Goal: Task Accomplishment & Management: Complete application form

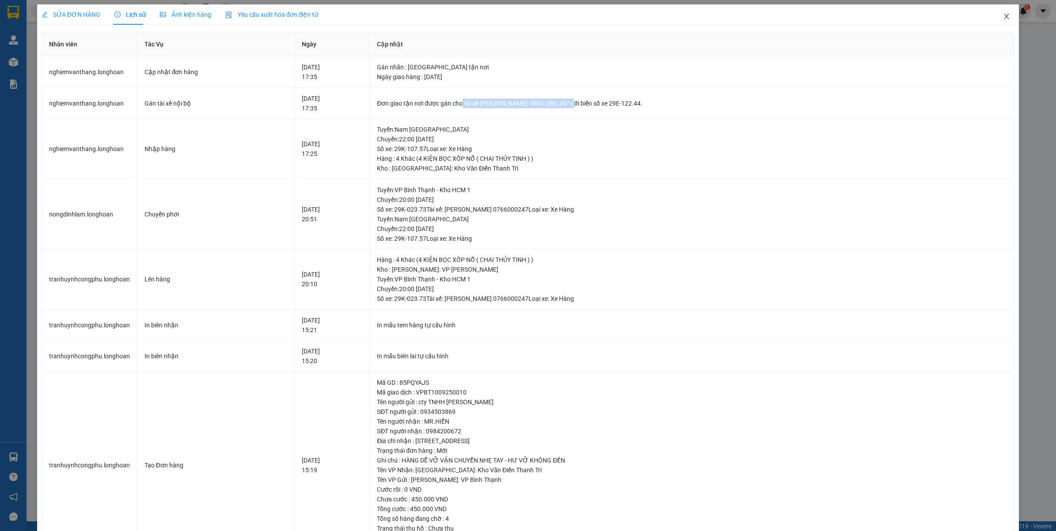
click at [994, 16] on span "Close" at bounding box center [1006, 16] width 25 height 25
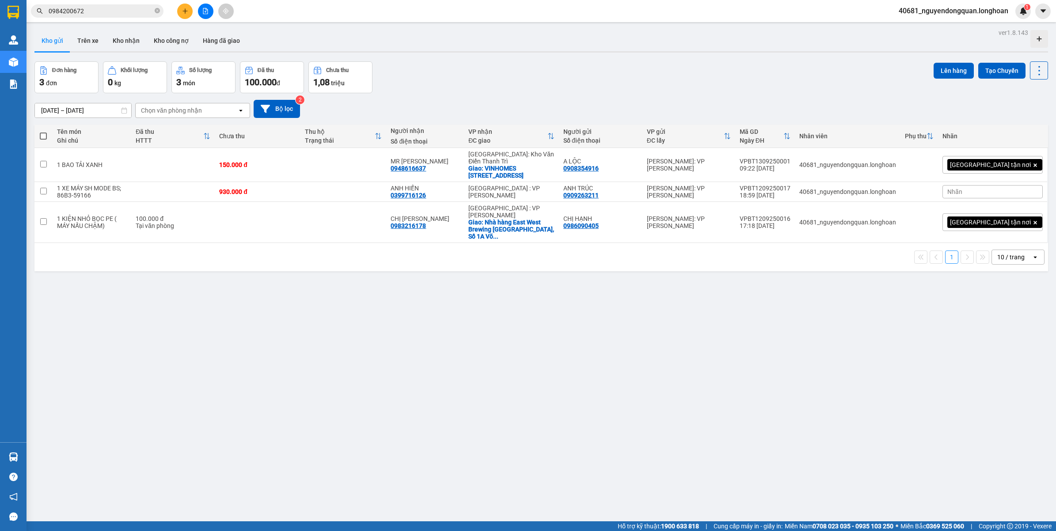
click at [124, 11] on input "0984200672" at bounding box center [101, 11] width 104 height 10
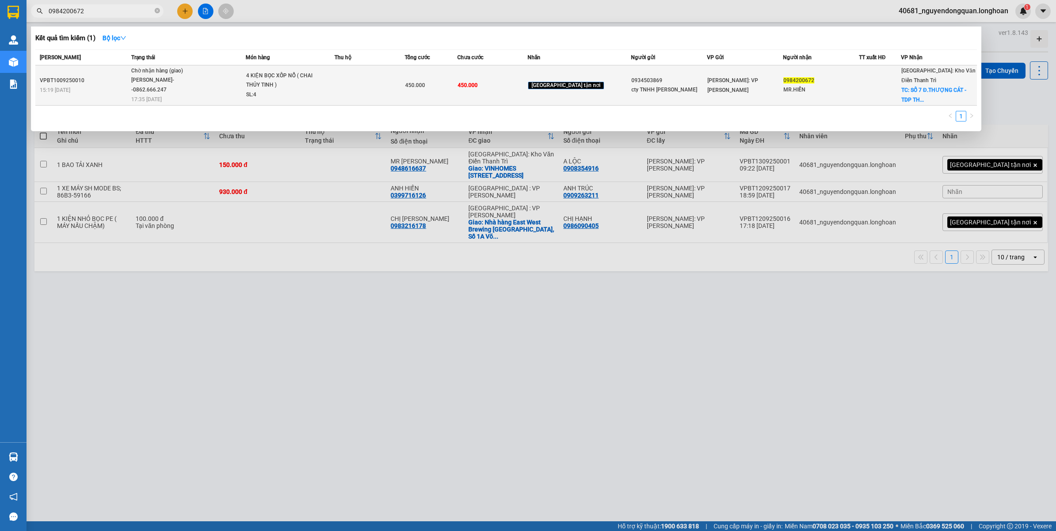
click at [246, 87] on span "Chờ nhận hàng (giao) Trần Thanh Bình--0862.666.247 17:35 - 12/09" at bounding box center [188, 84] width 114 height 37
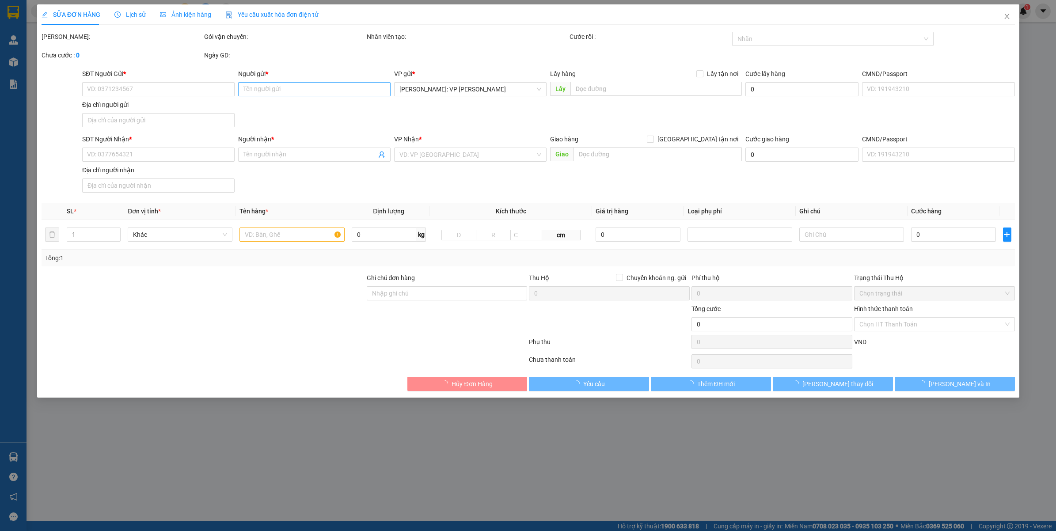
type input "0934503869"
type input "cty TNHH KIM HẢI"
type input "0984200672"
type input "MR.HIỀN"
checkbox input "true"
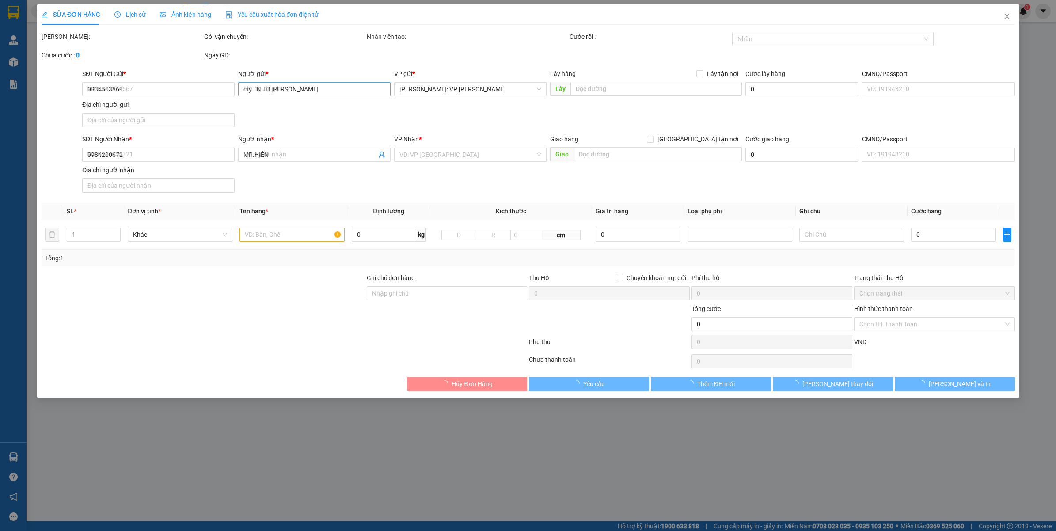
type input "SỐ 7 Đ.THƯỢNG CÁT - TDP THƯỢNG CÁT 4 - F.THƯỢNG CÁT - HÀ NỘI"
type input "HÀNG DỄ VỠ VẬN CHUYỂN NHẸ TAY - HƯ VỠ KHÔNG ĐỀN"
type input "450.000"
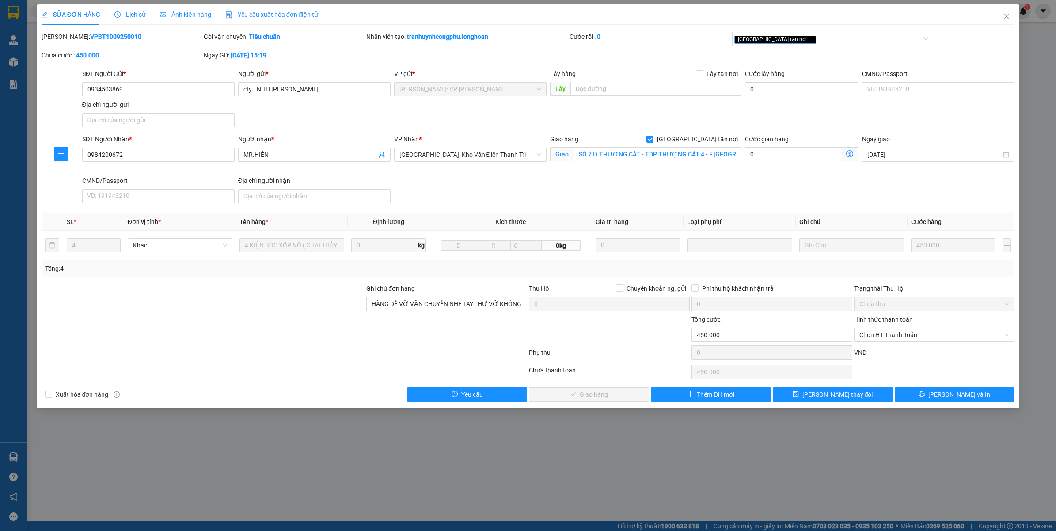
drag, startPoint x: 62, startPoint y: 34, endPoint x: 114, endPoint y: 34, distance: 52.1
click at [114, 34] on div "Mã ĐH: VPBT1009250010" at bounding box center [122, 37] width 161 height 10
copy b "VPBT1009250010"
click at [514, 510] on div "SỬA ĐƠN HÀNG Lịch sử Ảnh kiện hàng Yêu cầu xuất hóa đơn điện tử Total Paid Fee …" at bounding box center [528, 265] width 1056 height 531
click at [1001, 16] on span "Close" at bounding box center [1006, 16] width 25 height 25
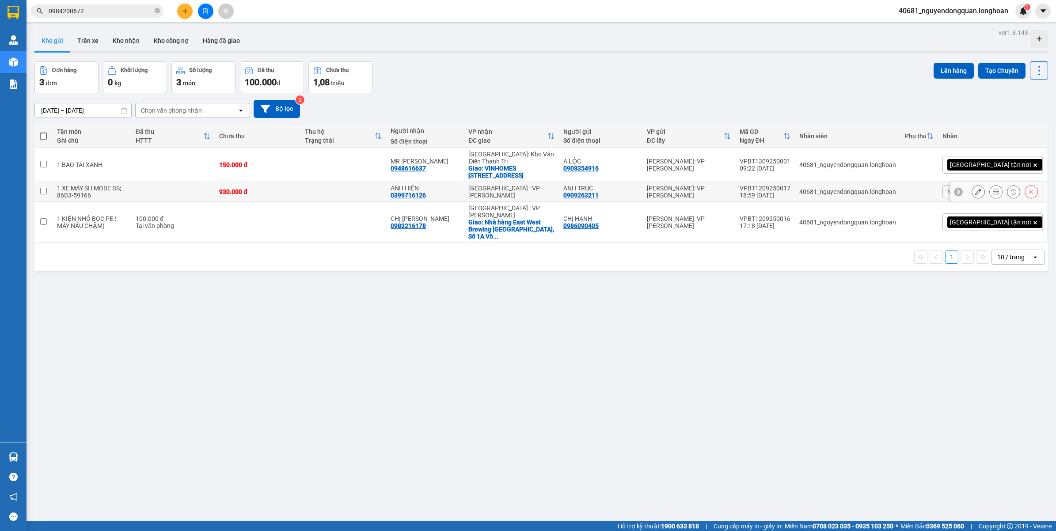
scroll to position [41, 0]
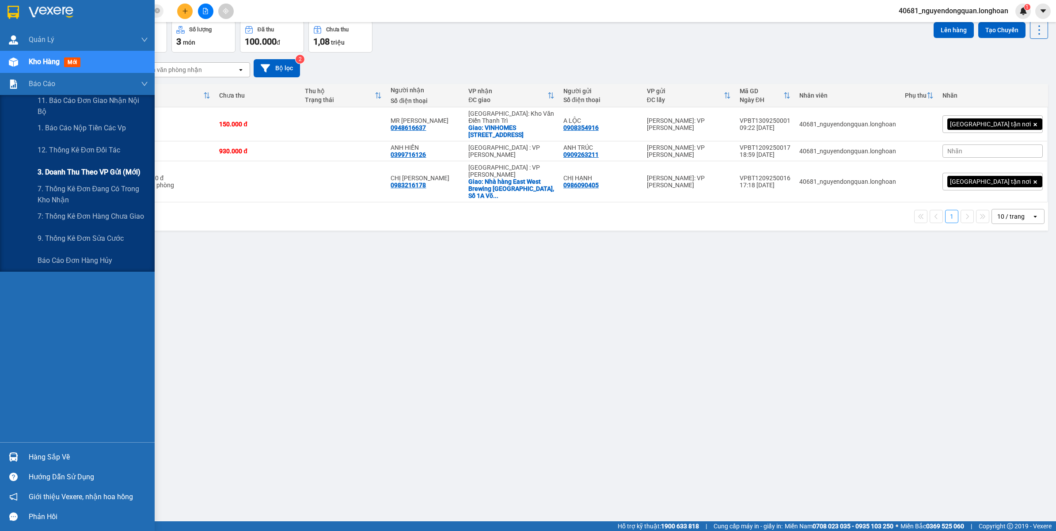
click at [94, 177] on span "3. Doanh Thu theo VP Gửi (mới)" at bounding box center [89, 172] width 103 height 11
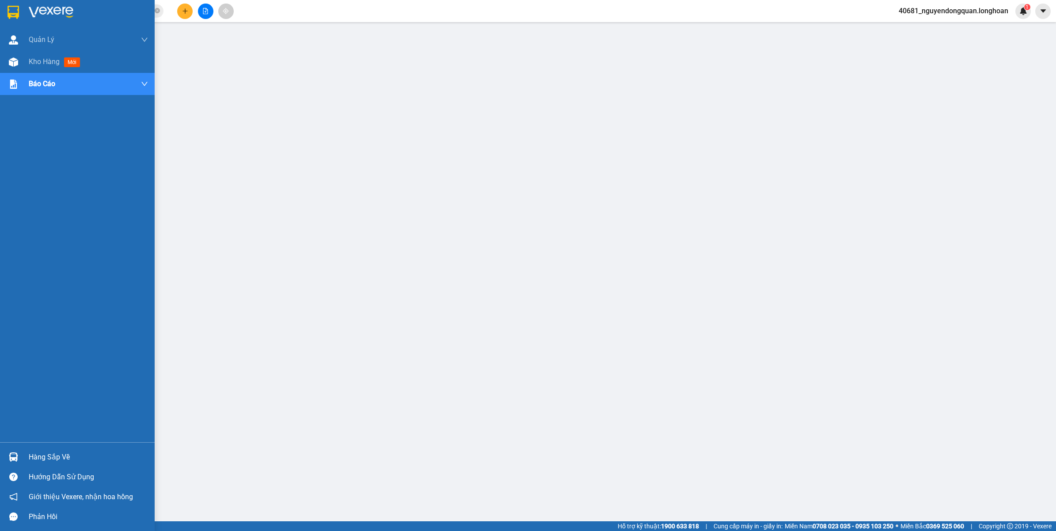
click at [22, 15] on div at bounding box center [77, 14] width 155 height 29
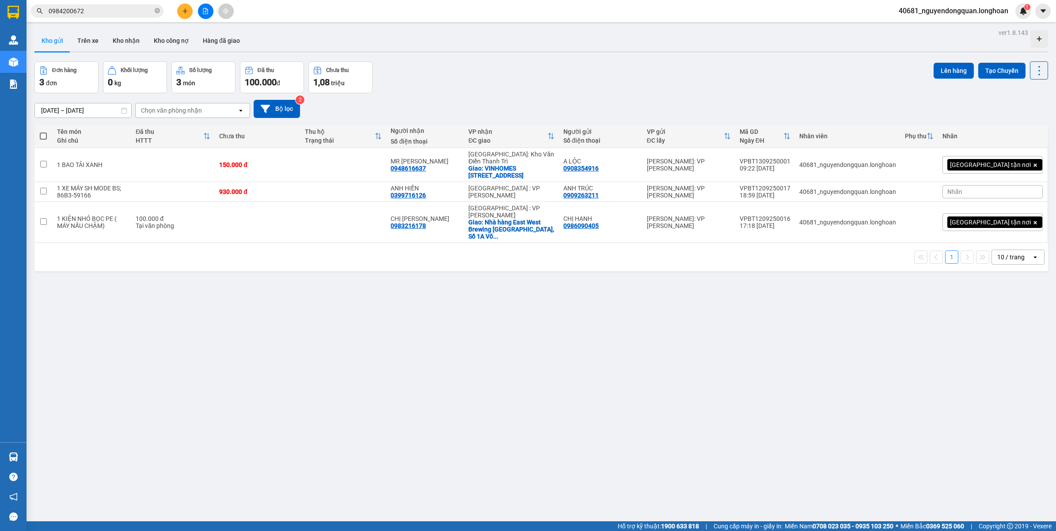
click at [949, 9] on span "40681_nguyendongquan.longhoan" at bounding box center [954, 10] width 124 height 11
click at [936, 27] on span "Đăng xuất" at bounding box center [957, 28] width 107 height 10
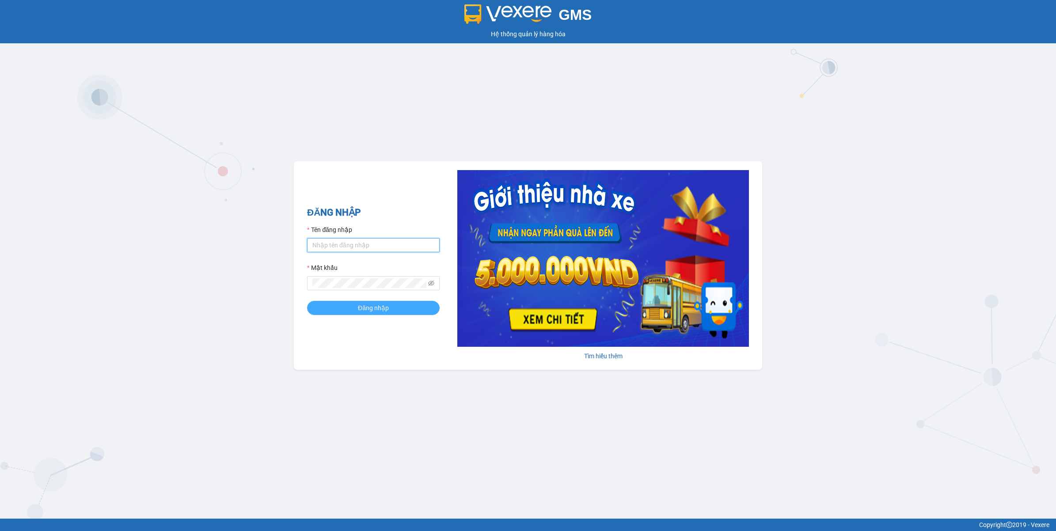
type input "nguyendongquan.longhoan"
click at [395, 313] on button "Đăng nhập" at bounding box center [373, 308] width 133 height 14
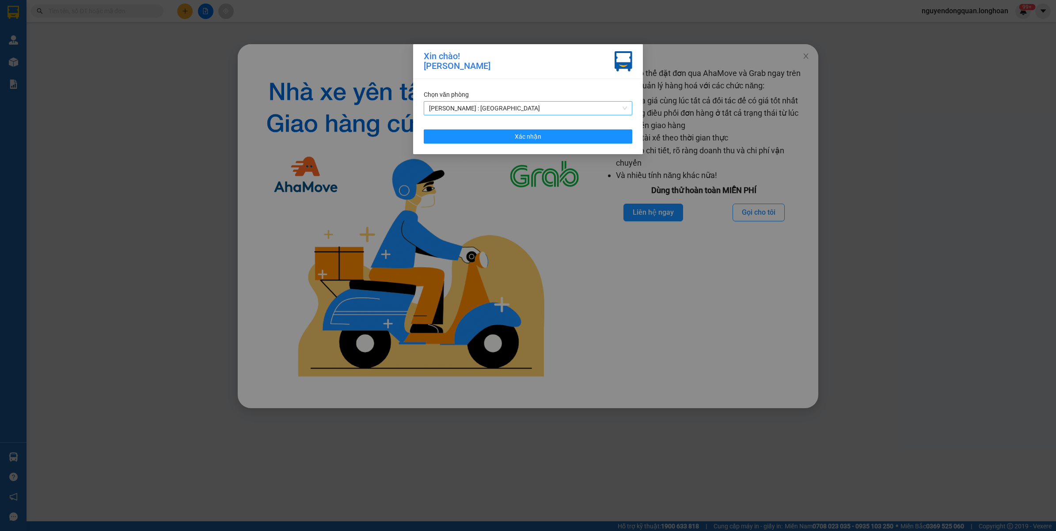
click at [525, 113] on span "[PERSON_NAME] : [GEOGRAPHIC_DATA]" at bounding box center [528, 108] width 198 height 13
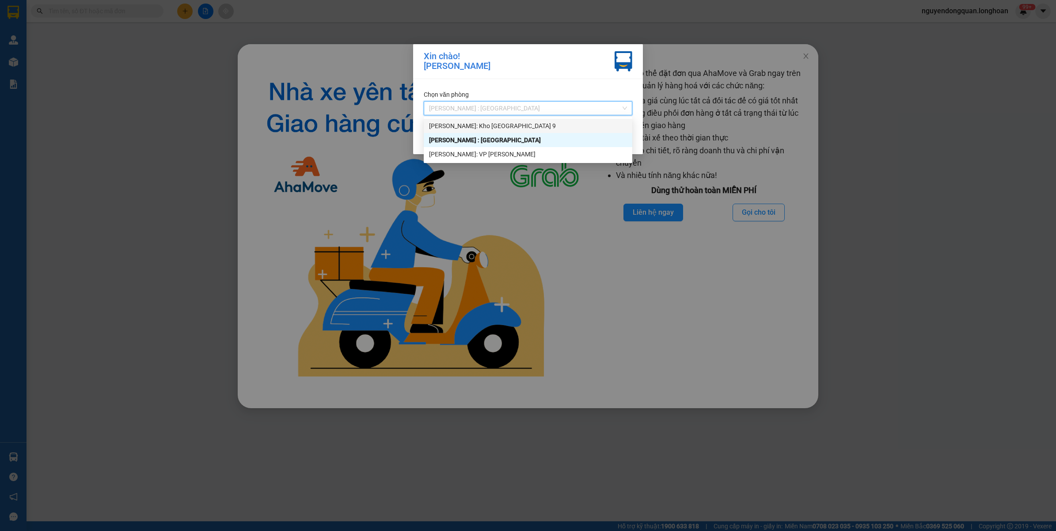
click at [524, 123] on div "[PERSON_NAME]: Kho [GEOGRAPHIC_DATA] 9" at bounding box center [528, 126] width 198 height 10
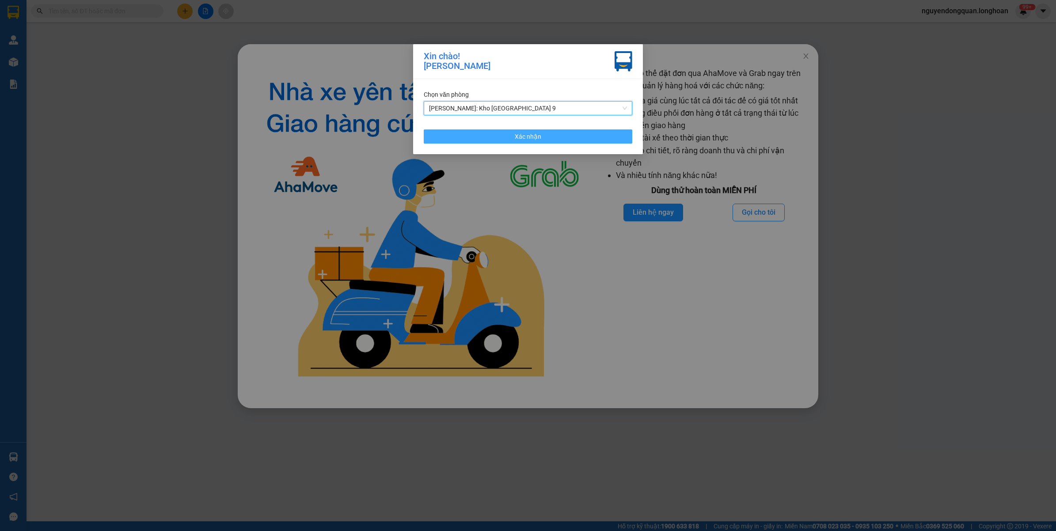
click at [526, 134] on span "Xác nhận" at bounding box center [528, 137] width 27 height 10
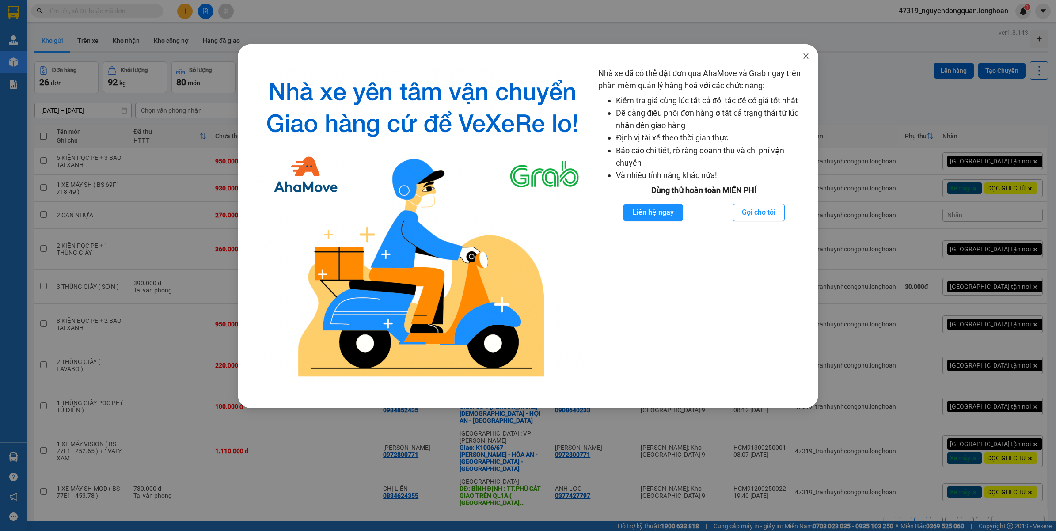
click at [809, 57] on icon "close" at bounding box center [806, 56] width 7 height 7
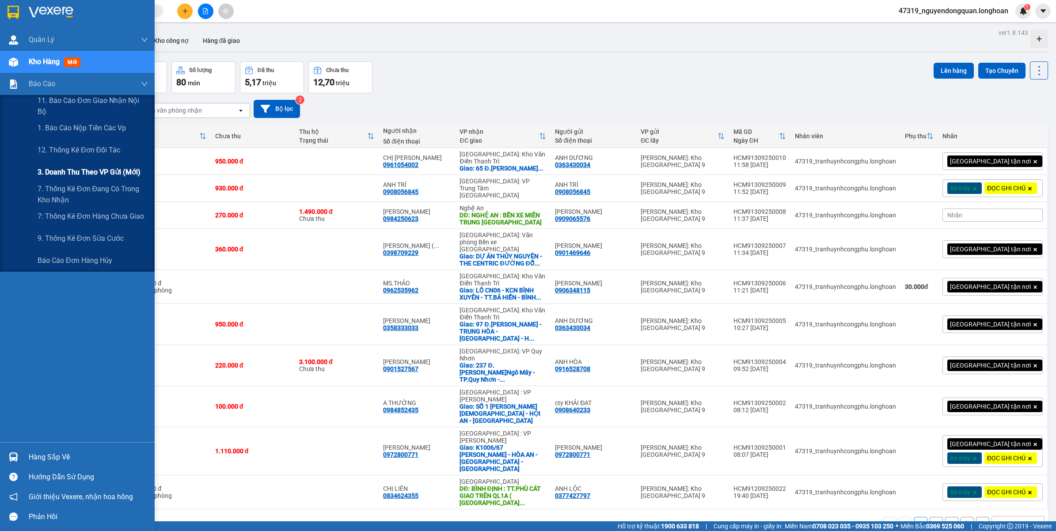
click at [83, 172] on span "3. Doanh Thu theo VP Gửi (mới)" at bounding box center [89, 172] width 103 height 11
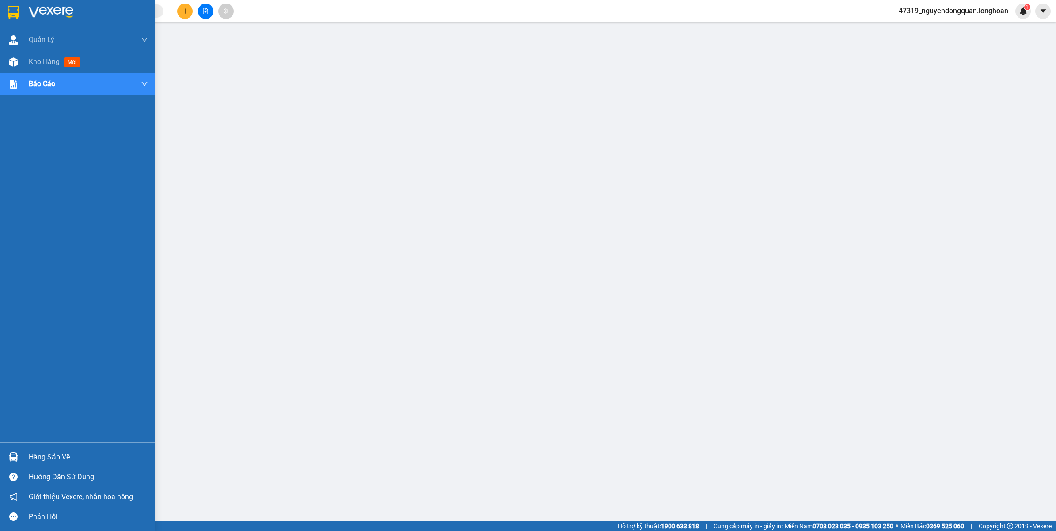
click at [14, 12] on img at bounding box center [13, 12] width 11 height 13
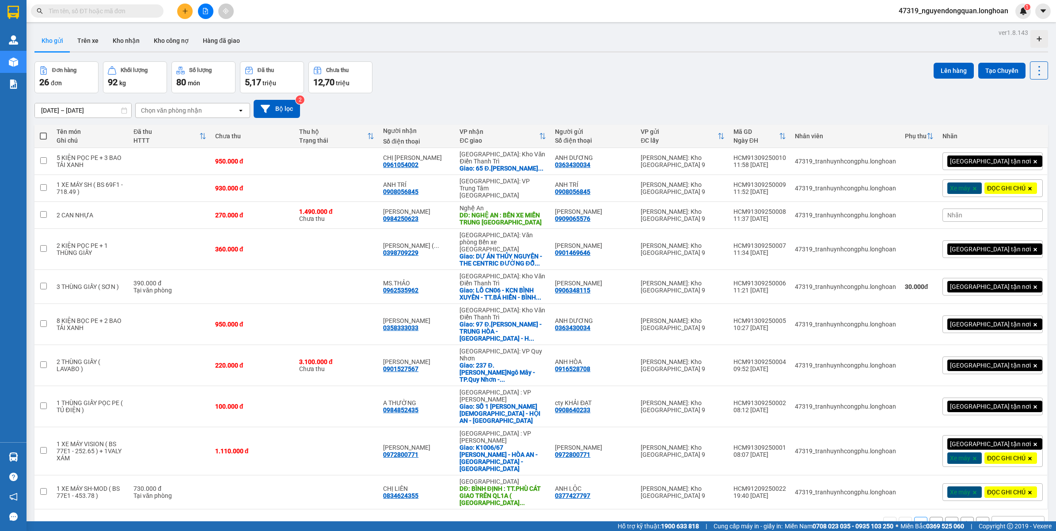
click at [958, 14] on span "47319_nguyendongquan.longhoan" at bounding box center [954, 10] width 124 height 11
click at [952, 32] on span "Đăng xuất" at bounding box center [957, 28] width 107 height 10
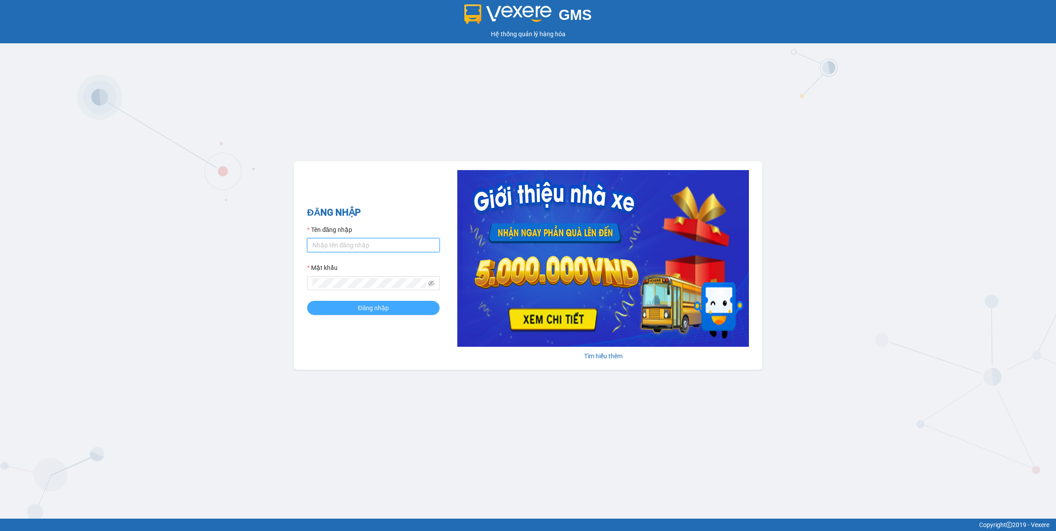
type input "nguyendongquan.longhoan"
click at [362, 306] on span "Đăng nhập" at bounding box center [373, 308] width 31 height 10
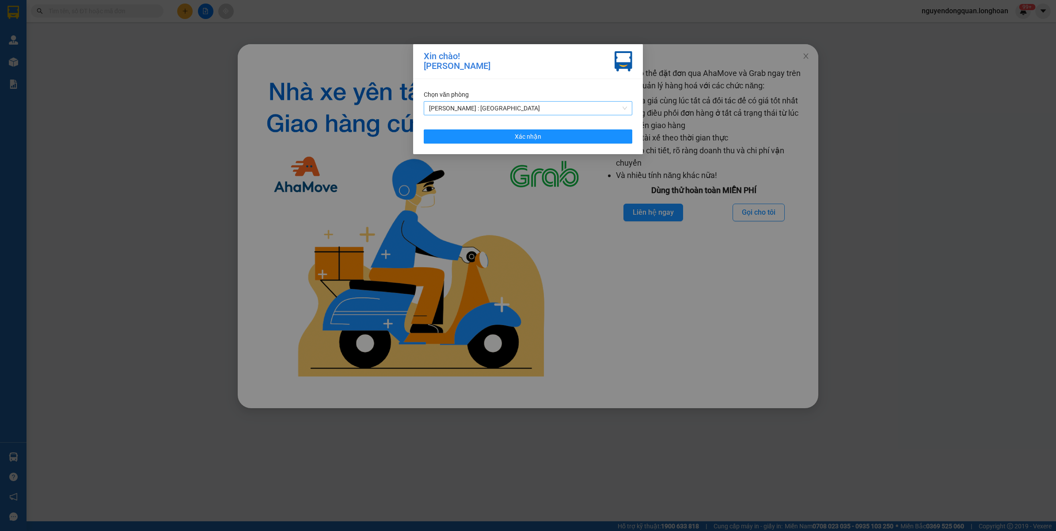
click at [531, 109] on span "[PERSON_NAME] : [GEOGRAPHIC_DATA]" at bounding box center [528, 108] width 198 height 13
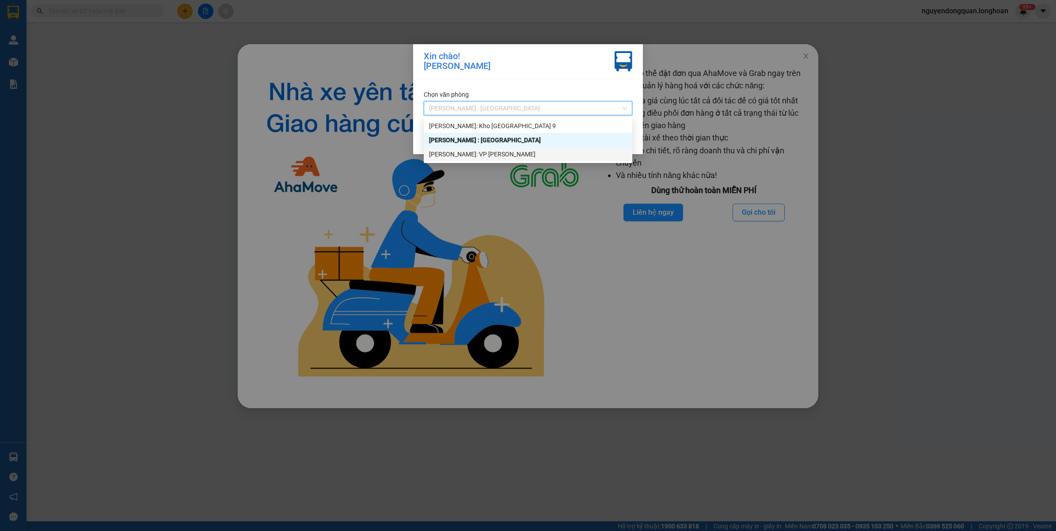
click at [506, 158] on div "[PERSON_NAME]: VP [PERSON_NAME]" at bounding box center [528, 154] width 198 height 10
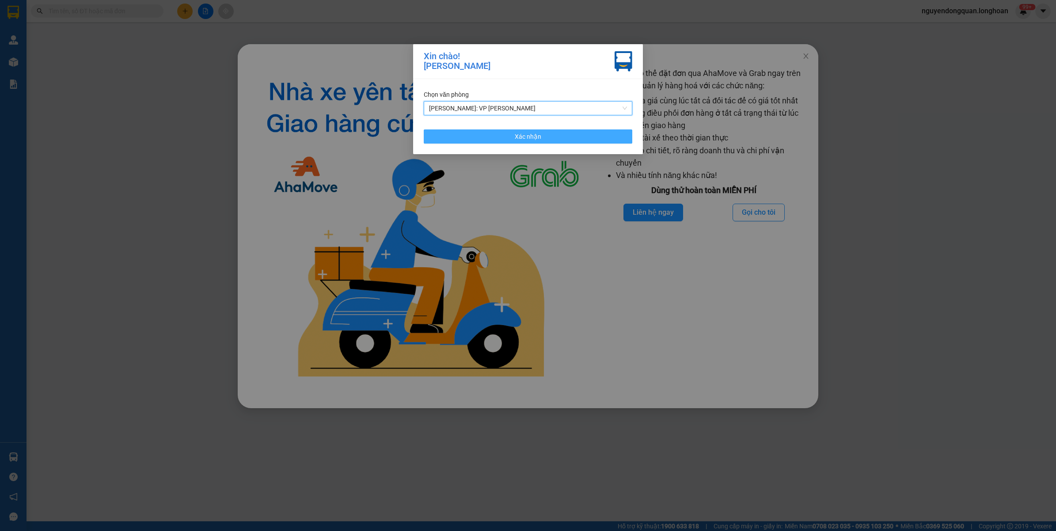
click at [527, 139] on span "Xác nhận" at bounding box center [528, 137] width 27 height 10
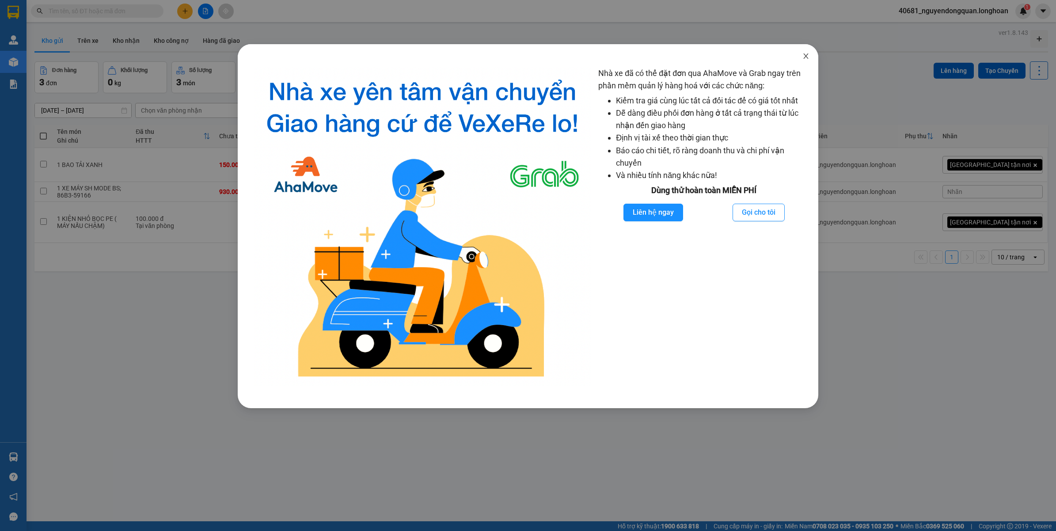
click at [808, 57] on icon "close" at bounding box center [806, 56] width 7 height 7
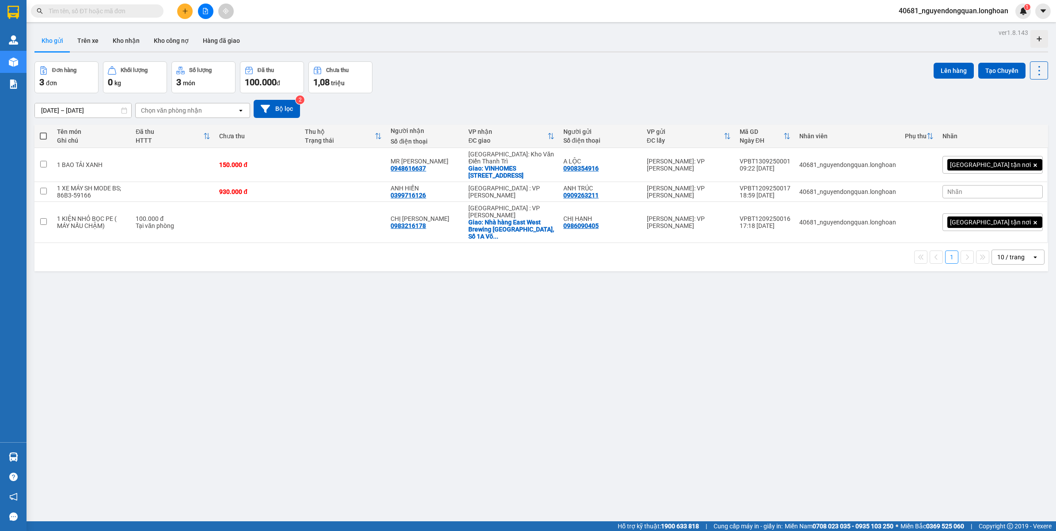
click at [1015, 253] on div "10 / trang" at bounding box center [1010, 257] width 27 height 9
click at [1009, 339] on div "100 / trang" at bounding box center [1009, 335] width 53 height 16
click at [185, 13] on icon "plus" at bounding box center [185, 10] width 0 height 5
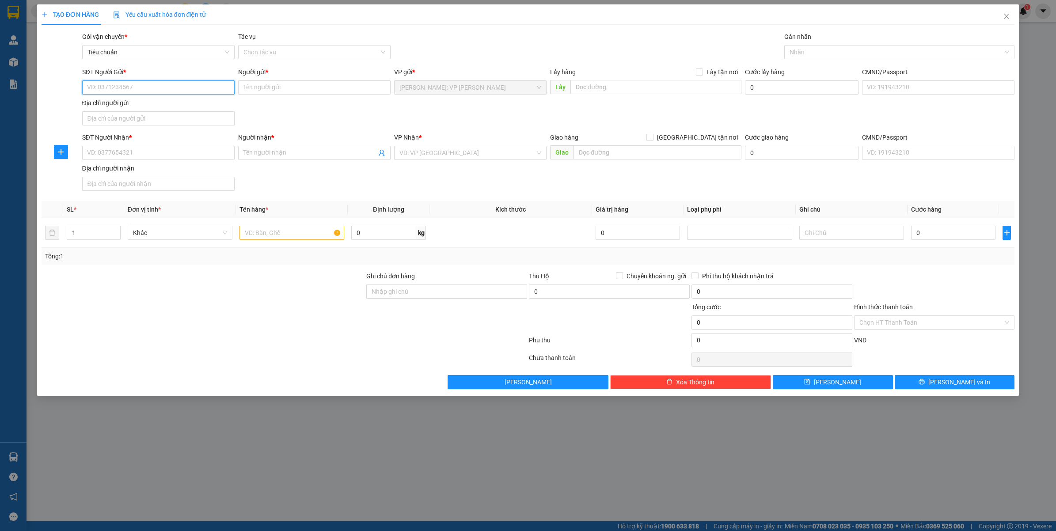
click at [136, 84] on input "SĐT Người Gửi *" at bounding box center [158, 87] width 152 height 14
type input "0917419291"
click at [151, 111] on div "0917419291 - A THÀNH" at bounding box center [158, 106] width 152 height 14
type input "A THÀNH"
checkbox input "true"
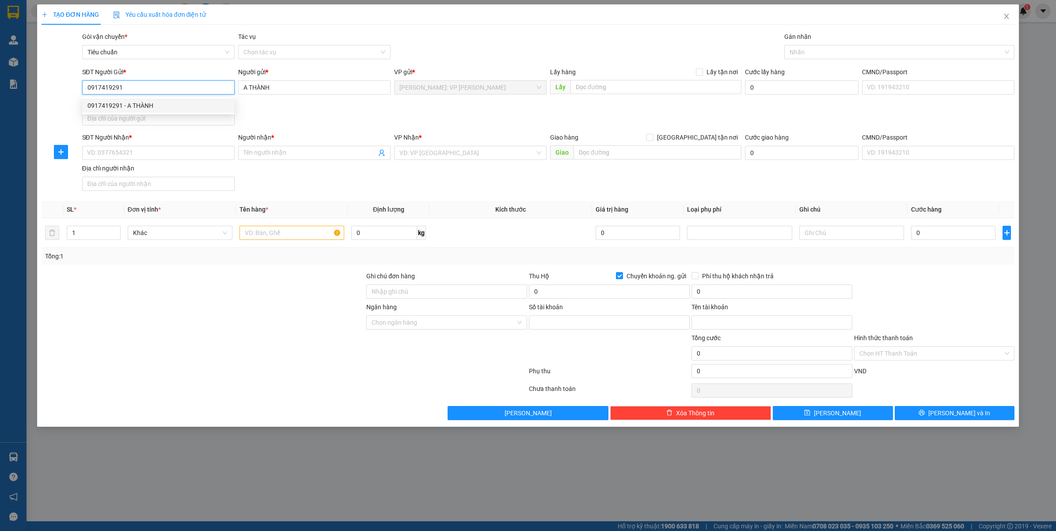
type input "0201000697263"
type input "[PERSON_NAME]"
type input "0917419291"
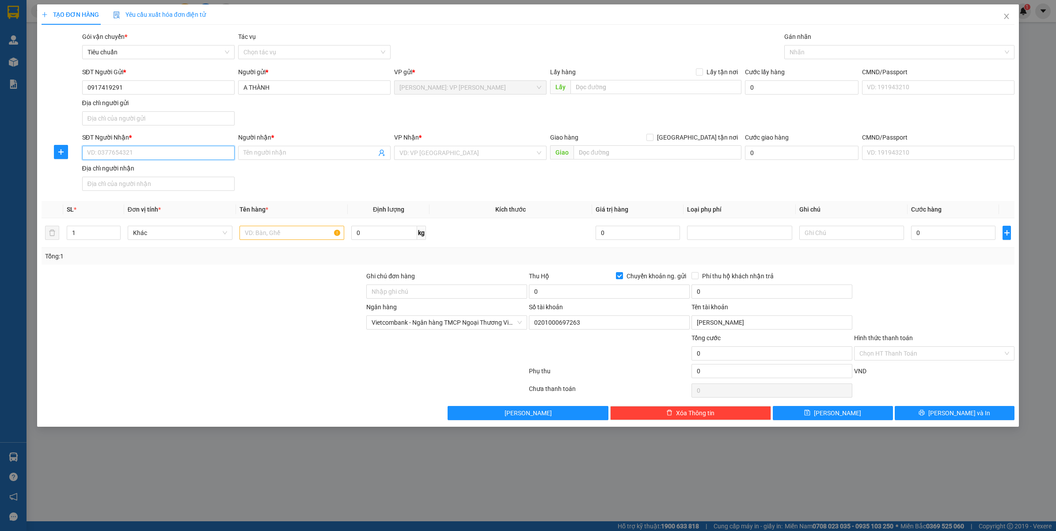
click at [164, 150] on input "SĐT Người Nhận *" at bounding box center [158, 153] width 152 height 14
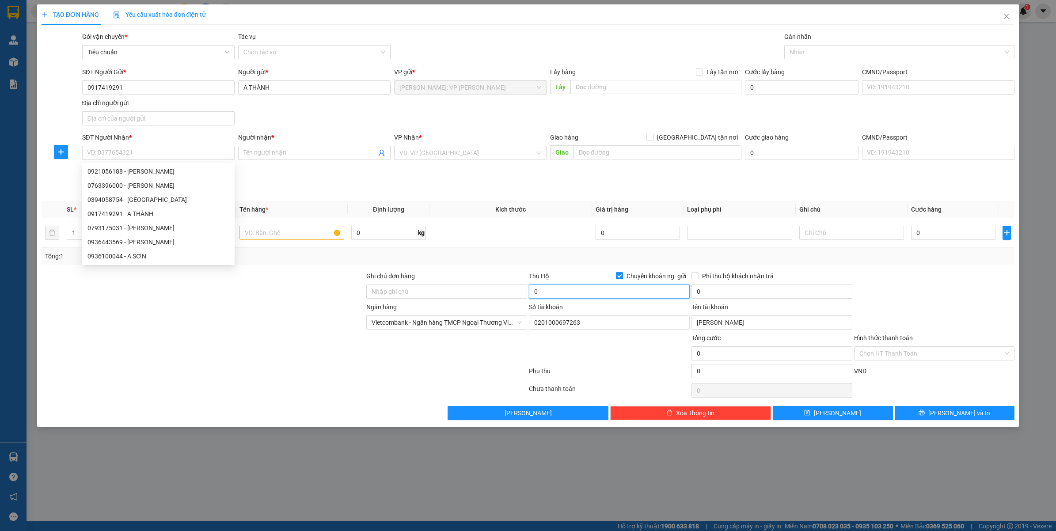
click at [573, 297] on input "0" at bounding box center [609, 292] width 161 height 14
type input "11.700.000"
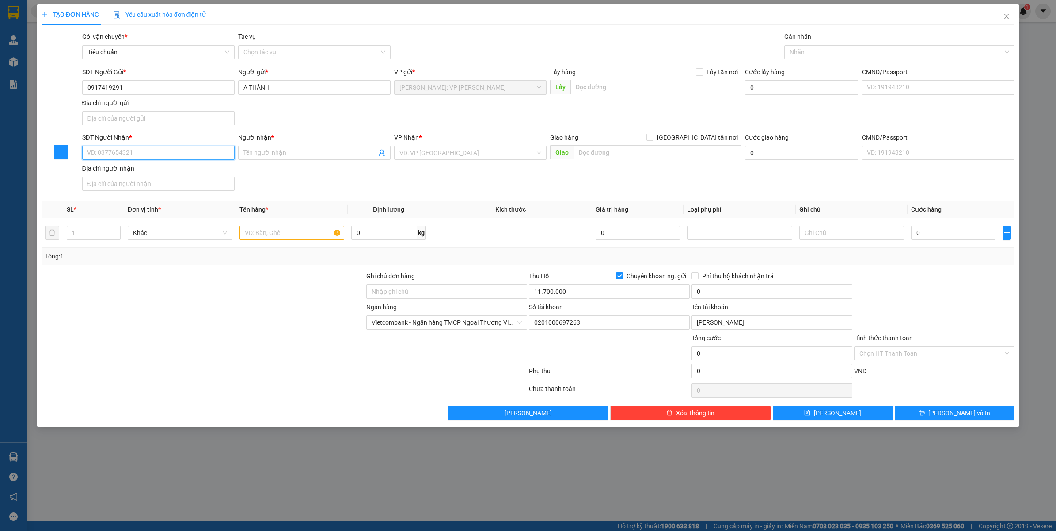
click at [164, 153] on input "SĐT Người Nhận *" at bounding box center [158, 153] width 152 height 14
type input "0988888994"
click at [267, 155] on input "Người nhận *" at bounding box center [310, 153] width 133 height 10
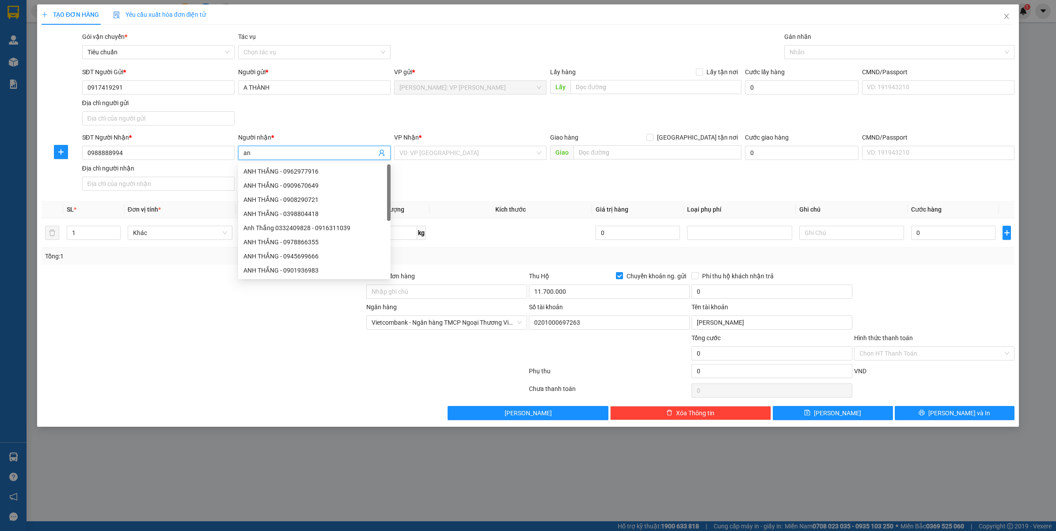
type input "a"
type input "ANH THẮNG"
click at [434, 155] on input "search" at bounding box center [468, 152] width 136 height 13
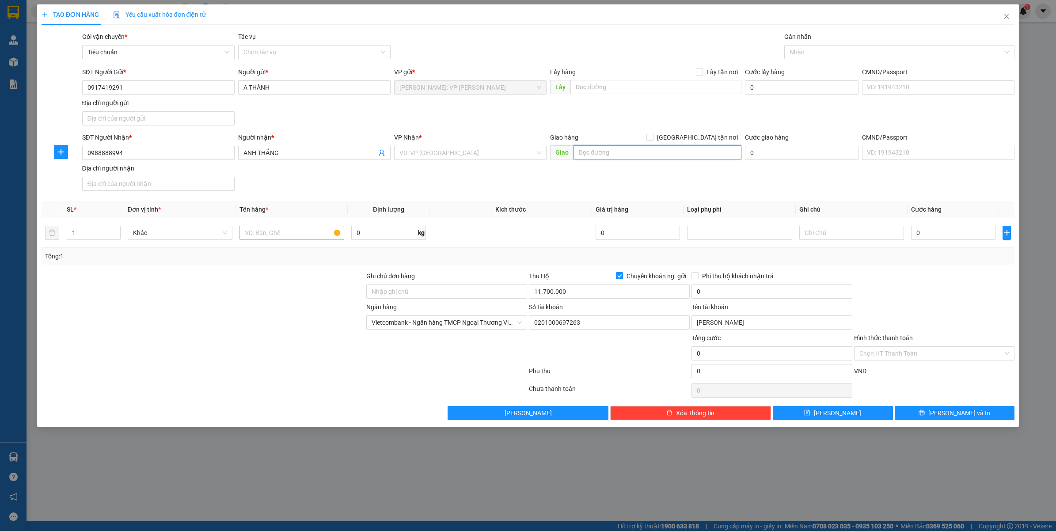
click at [668, 155] on input "text" at bounding box center [658, 152] width 168 height 14
type input "SỐ 23 B6, KHU ĐÔ THỊ CẦU DIỄN, PHÚ DIỄN, HÀ NỘI"
click at [697, 133] on label "[GEOGRAPHIC_DATA][PERSON_NAME] nơi" at bounding box center [694, 138] width 95 height 10
click at [653, 134] on input "[GEOGRAPHIC_DATA][PERSON_NAME] nơi" at bounding box center [650, 137] width 6 height 6
checkbox input "true"
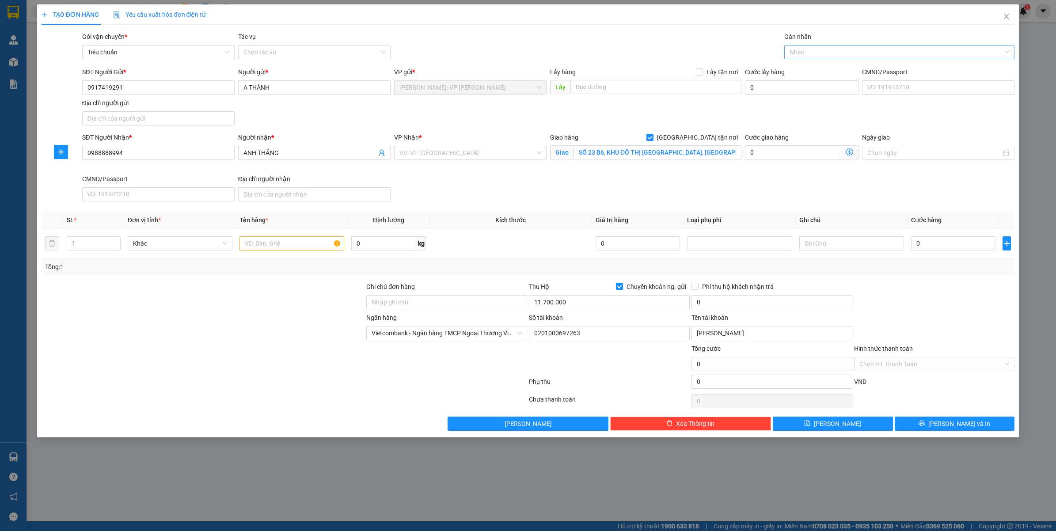
click at [811, 52] on div at bounding box center [895, 52] width 217 height 11
type input "GIAO"
click at [813, 73] on div "[GEOGRAPHIC_DATA][PERSON_NAME] nơi" at bounding box center [900, 70] width 220 height 10
click at [462, 149] on input "search" at bounding box center [468, 152] width 136 height 13
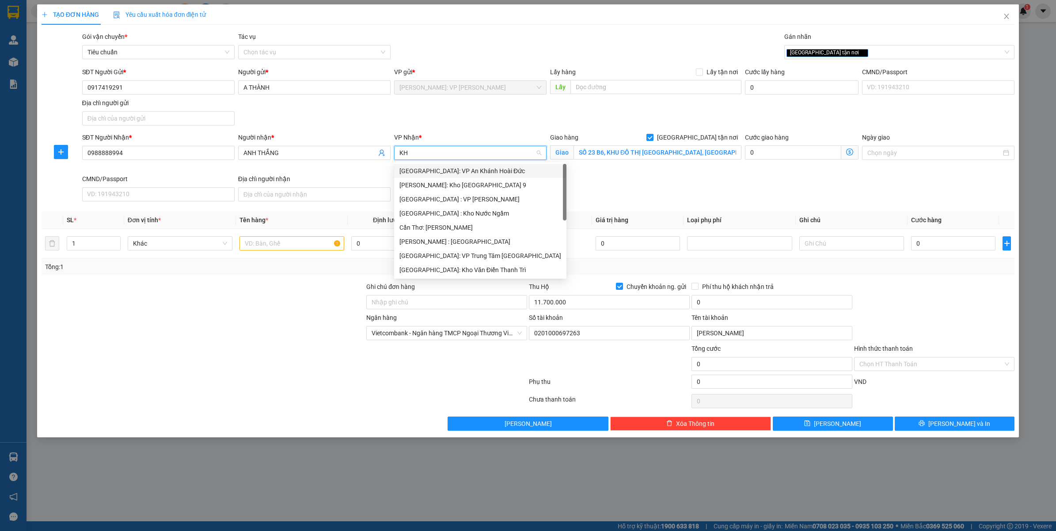
type input "KHO"
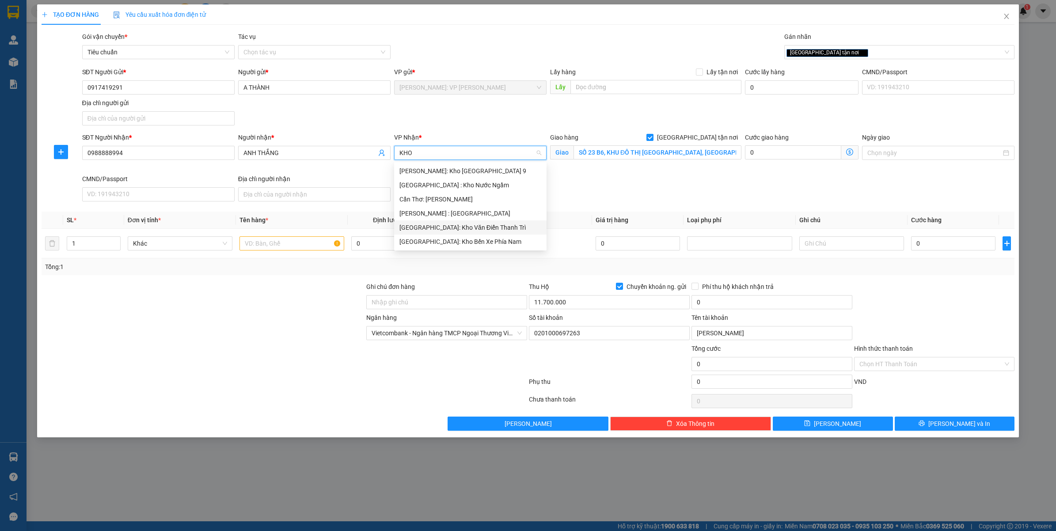
click at [473, 227] on div "[GEOGRAPHIC_DATA]: Kho Văn Điển [PERSON_NAME] Trì" at bounding box center [471, 228] width 142 height 10
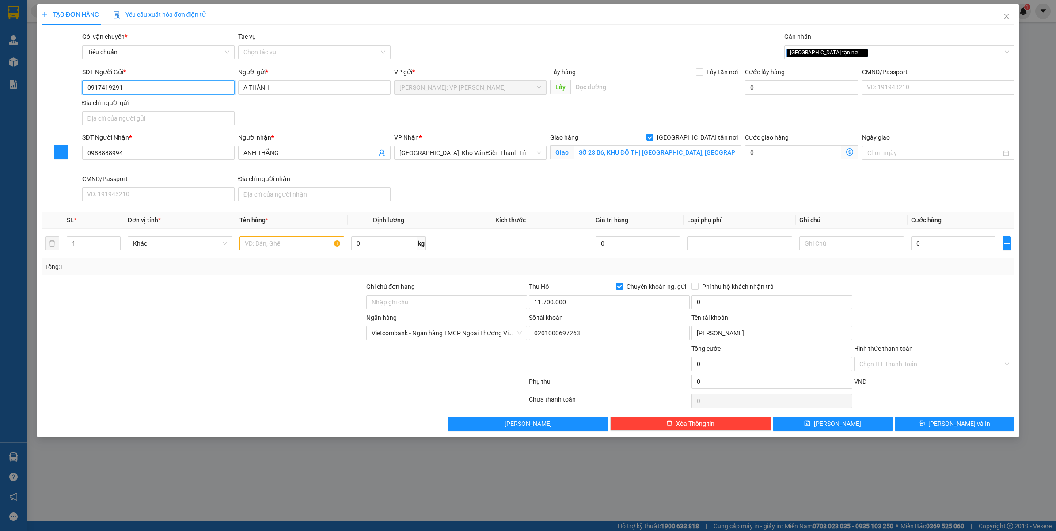
drag, startPoint x: 88, startPoint y: 86, endPoint x: 129, endPoint y: 85, distance: 41.1
click at [129, 85] on input "0917419291" at bounding box center [158, 87] width 152 height 14
click at [249, 244] on input "text" at bounding box center [292, 243] width 105 height 14
type input "1 KIỆN LOA BỌC NILONG ĐEN"
click at [926, 246] on input "0" at bounding box center [953, 243] width 84 height 14
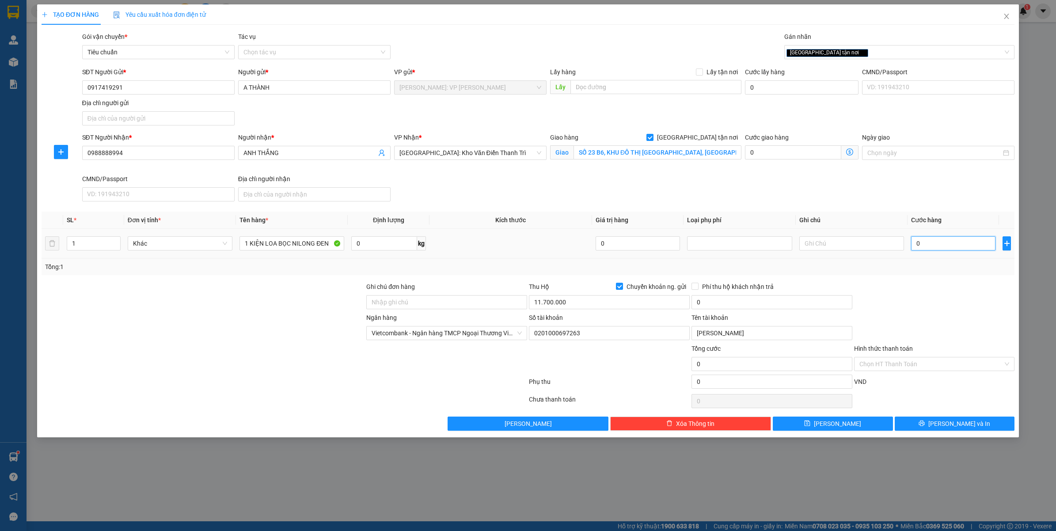
type input "2"
type input "25"
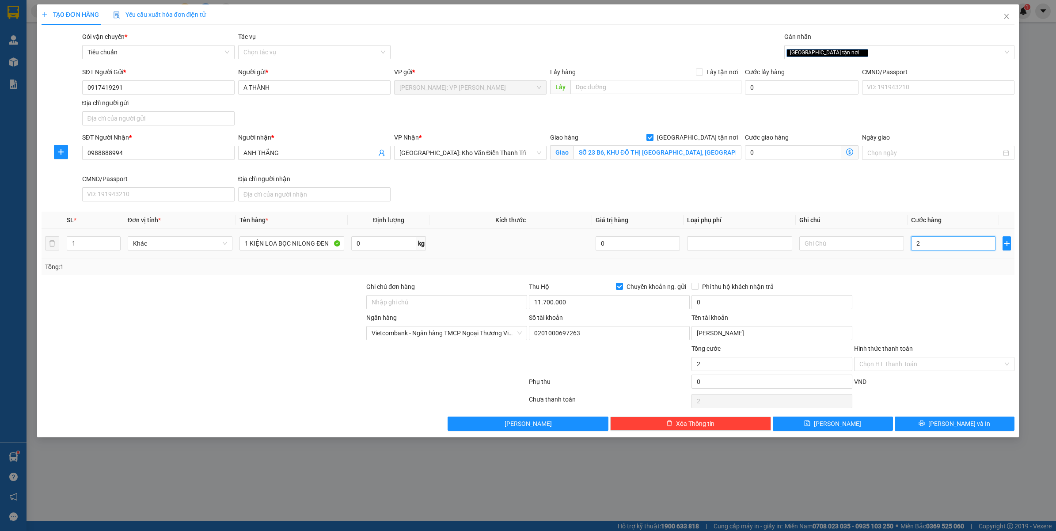
type input "25"
type input "250"
type input "2.500"
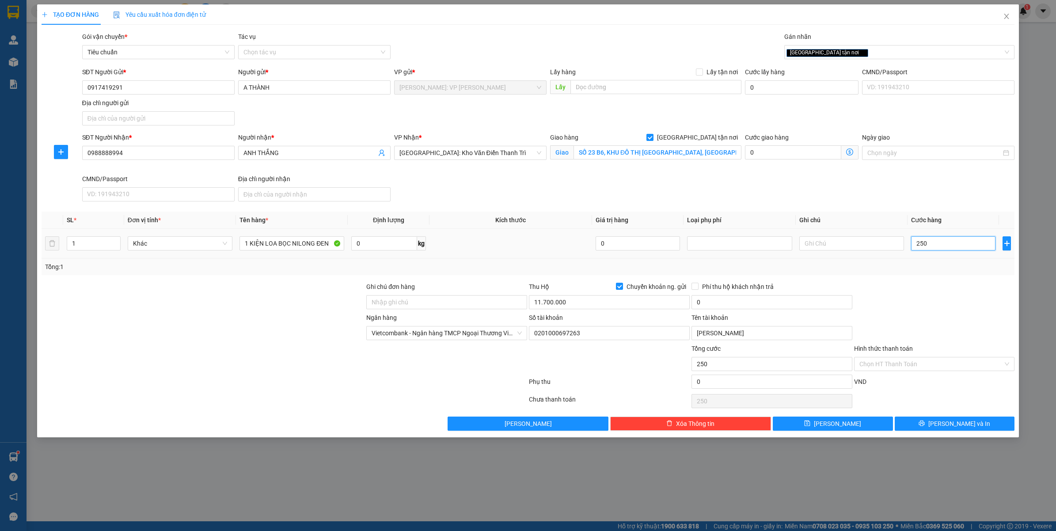
type input "2.500"
type input "25.000"
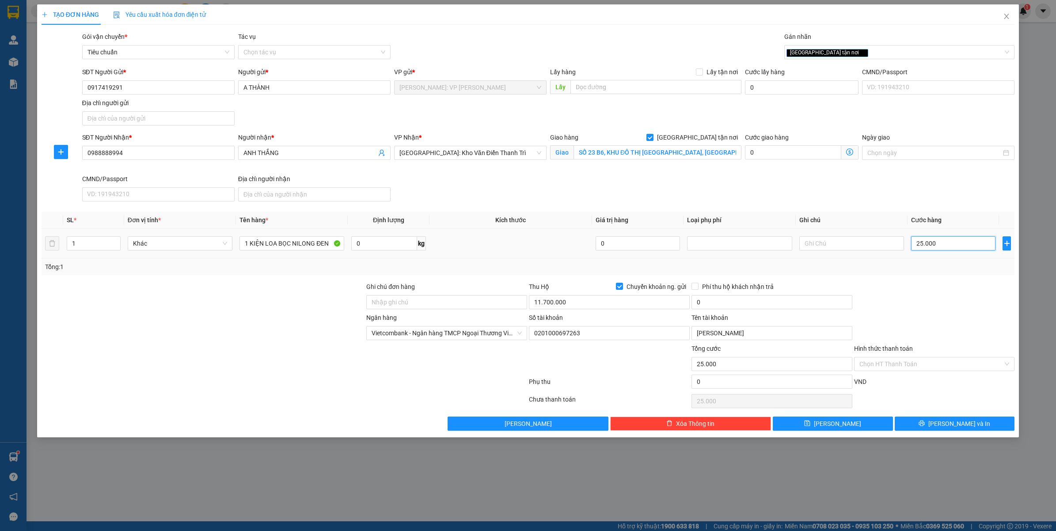
type input "250.000"
click at [927, 297] on div at bounding box center [934, 297] width 163 height 31
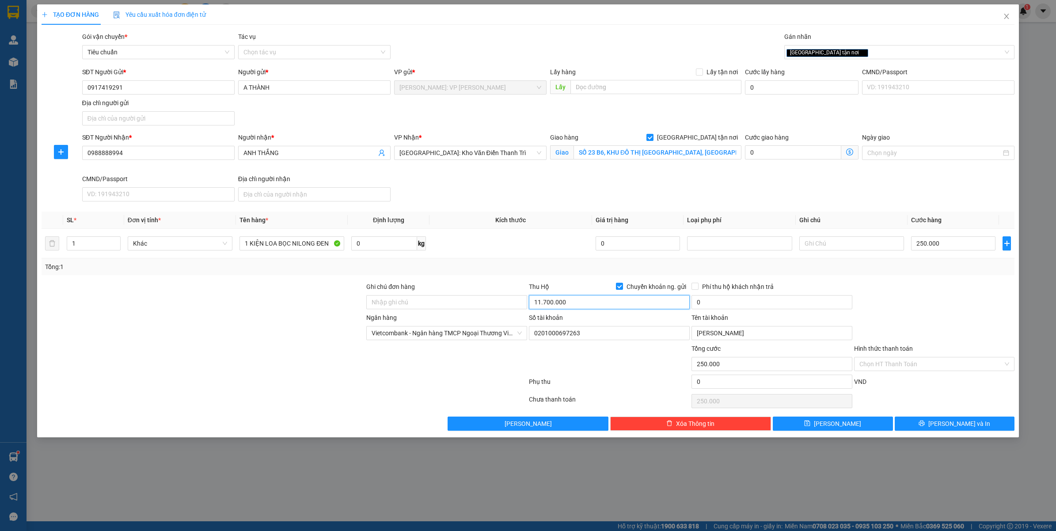
click at [569, 304] on input "11.700.000" at bounding box center [609, 302] width 161 height 14
click at [572, 304] on input "11.700.000" at bounding box center [609, 302] width 161 height 14
click at [589, 299] on input "11.700.000" at bounding box center [609, 302] width 161 height 14
type input "11.450.000"
click at [792, 306] on input "0" at bounding box center [772, 302] width 161 height 14
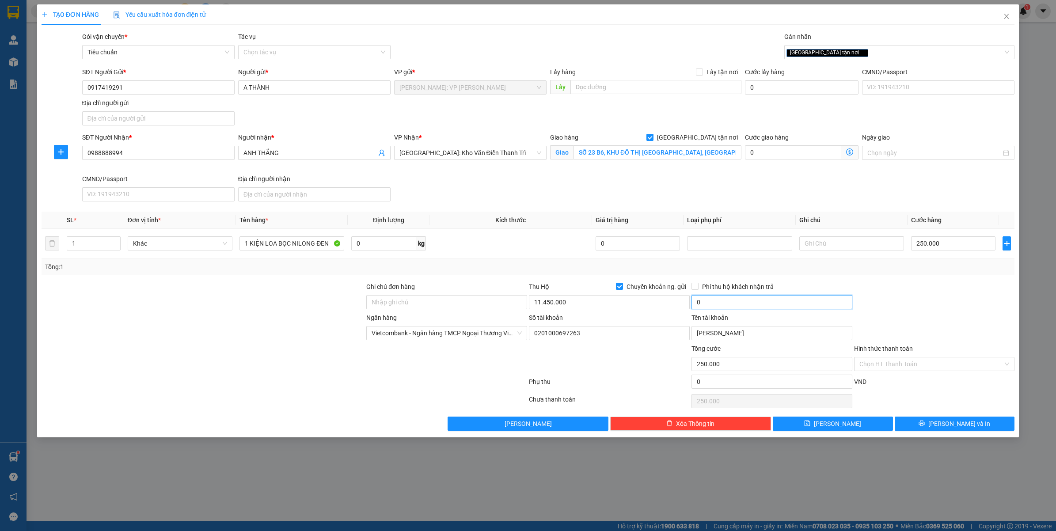
click at [777, 308] on input "0" at bounding box center [772, 302] width 161 height 14
type input "30.000"
click at [920, 310] on div at bounding box center [934, 297] width 163 height 31
drag, startPoint x: 927, startPoint y: 426, endPoint x: 909, endPoint y: 418, distance: 19.4
click at [927, 426] on button "[PERSON_NAME] và In" at bounding box center [955, 424] width 120 height 14
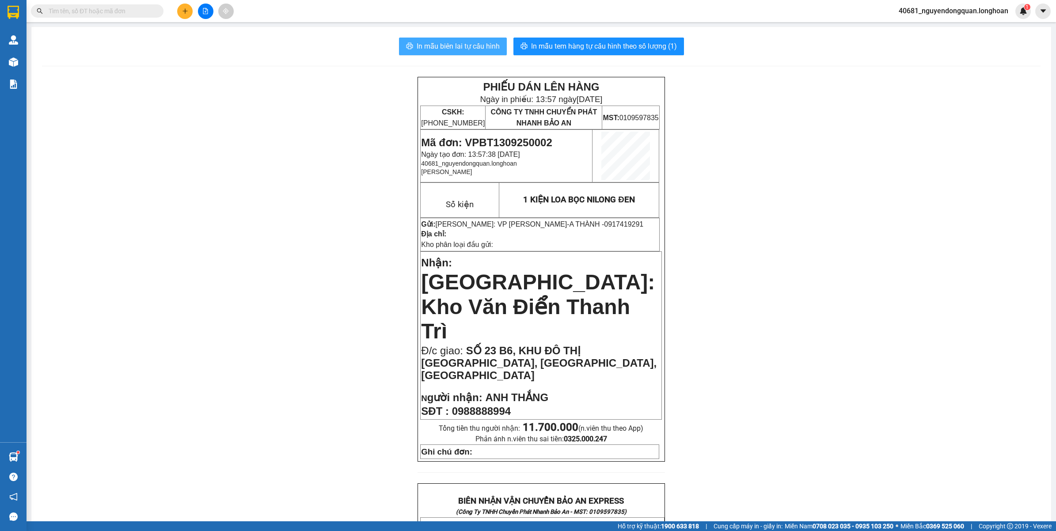
click at [481, 47] on span "In mẫu biên lai tự cấu hình" at bounding box center [458, 46] width 83 height 11
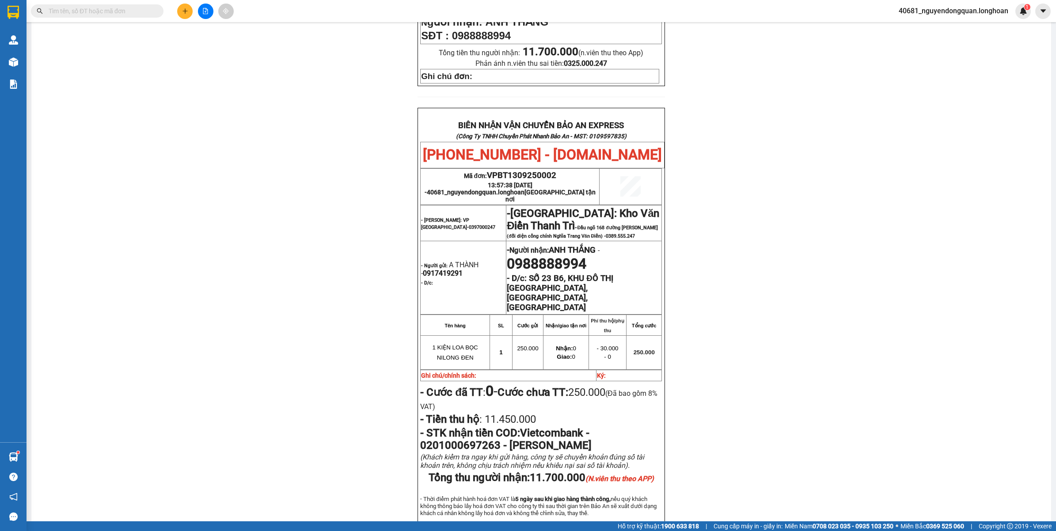
scroll to position [419, 0]
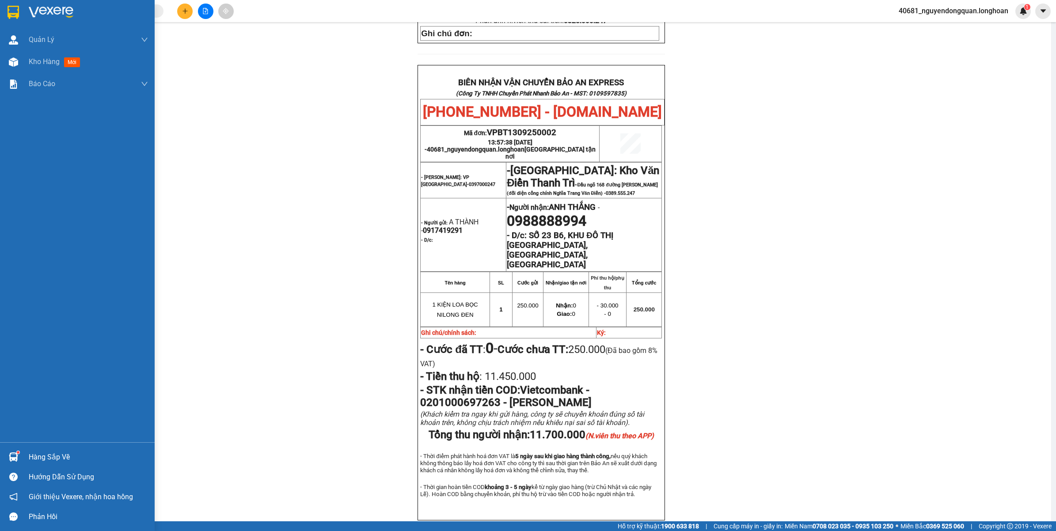
drag, startPoint x: 6, startPoint y: 12, endPoint x: 720, endPoint y: 530, distance: 882.6
click at [6, 12] on div at bounding box center [13, 11] width 15 height 15
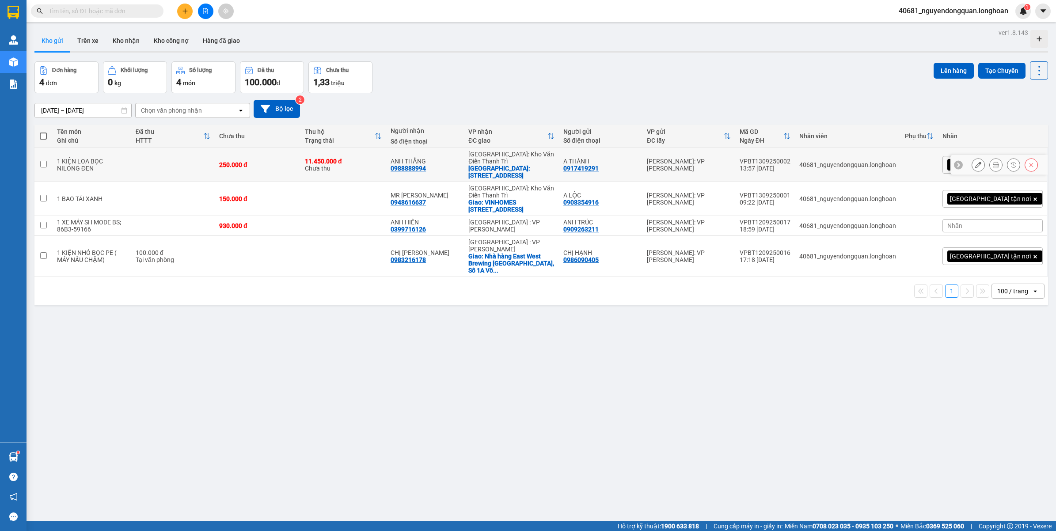
click at [993, 164] on icon at bounding box center [996, 165] width 6 height 6
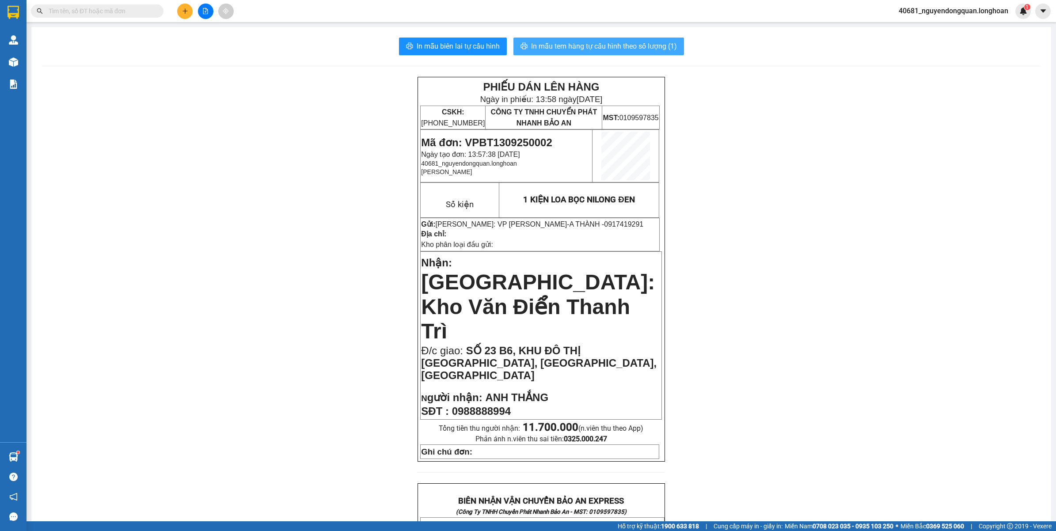
click at [659, 45] on span "In mẫu tem hàng tự cấu hình theo số lượng (1)" at bounding box center [604, 46] width 146 height 11
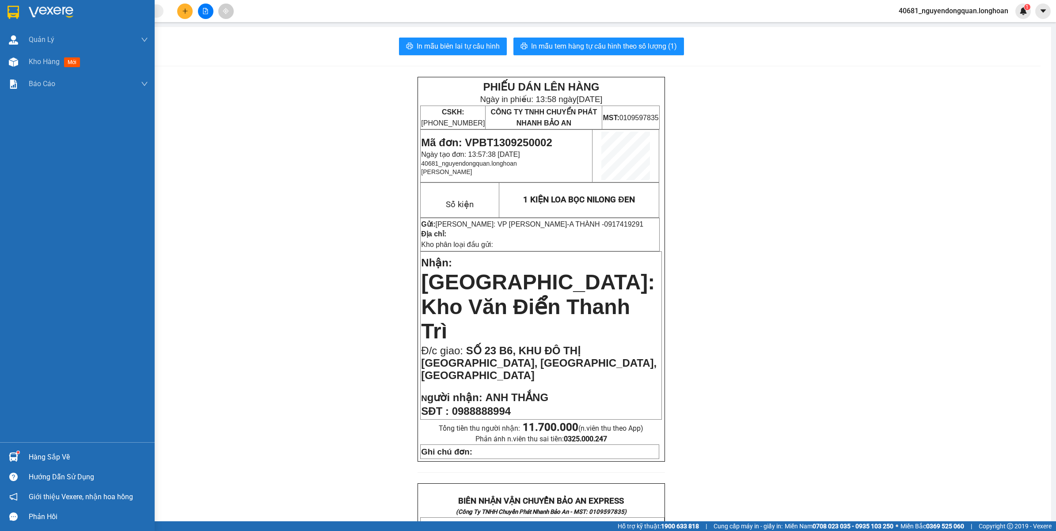
click at [11, 16] on img at bounding box center [13, 12] width 11 height 13
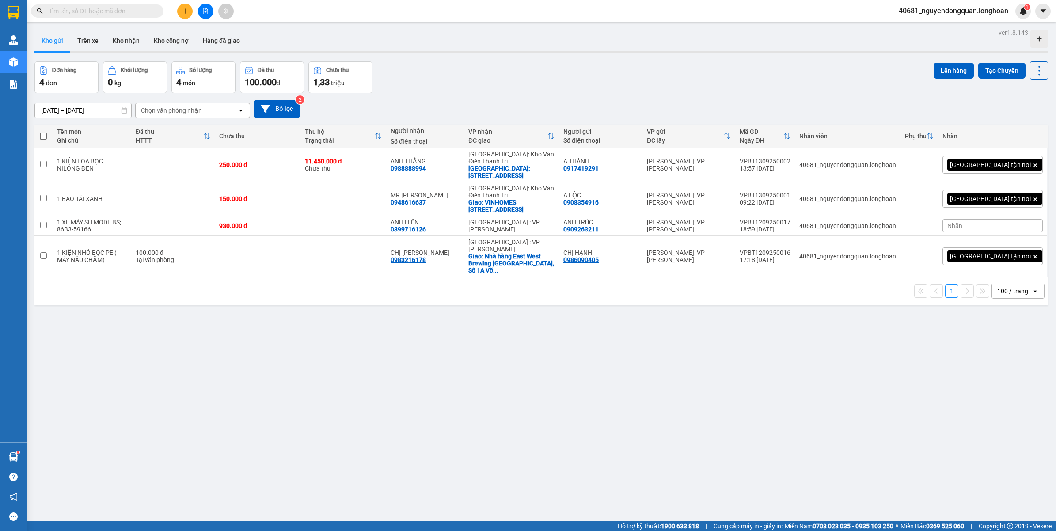
click at [133, 12] on input "text" at bounding box center [101, 11] width 104 height 10
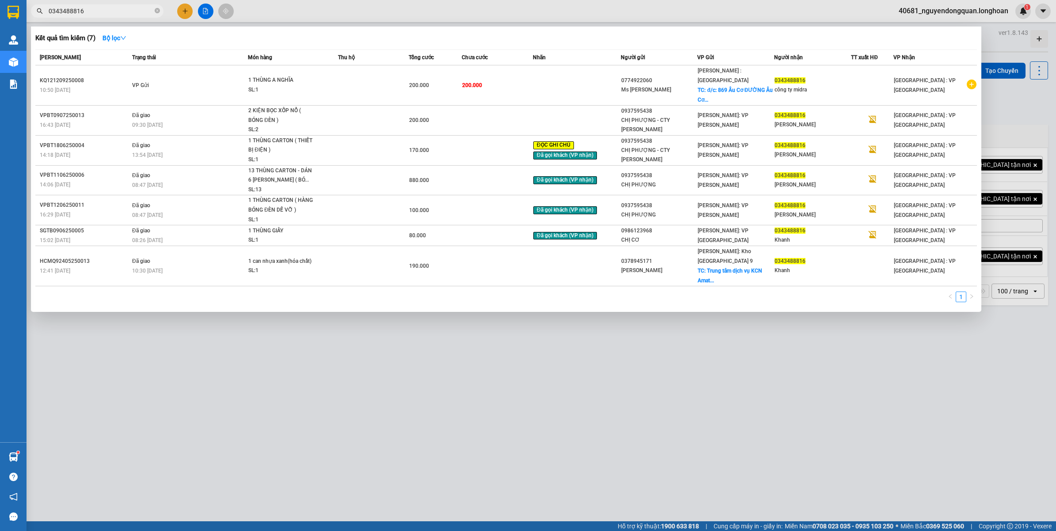
type input "0343488816"
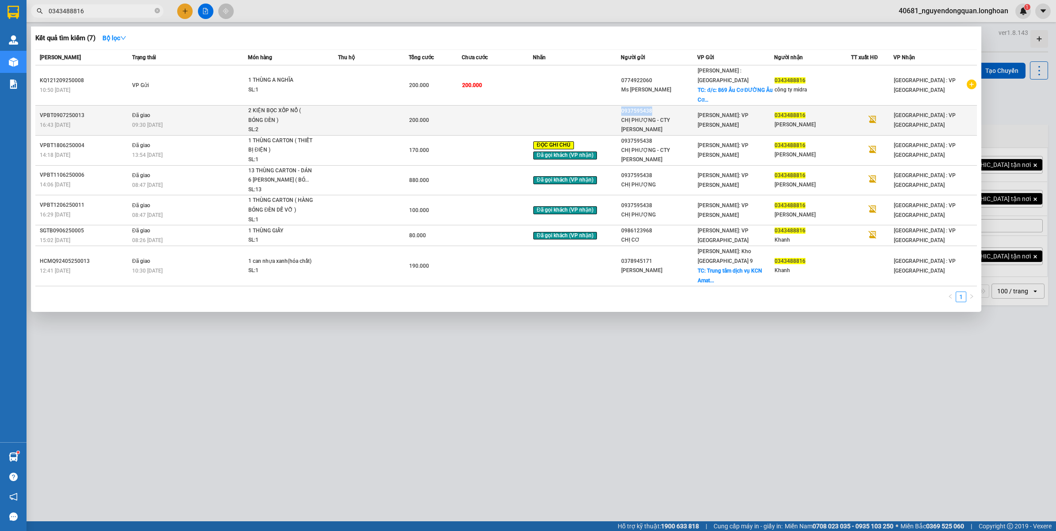
drag, startPoint x: 626, startPoint y: 100, endPoint x: 658, endPoint y: 103, distance: 31.9
click at [658, 107] on div "0937595438" at bounding box center [659, 111] width 76 height 9
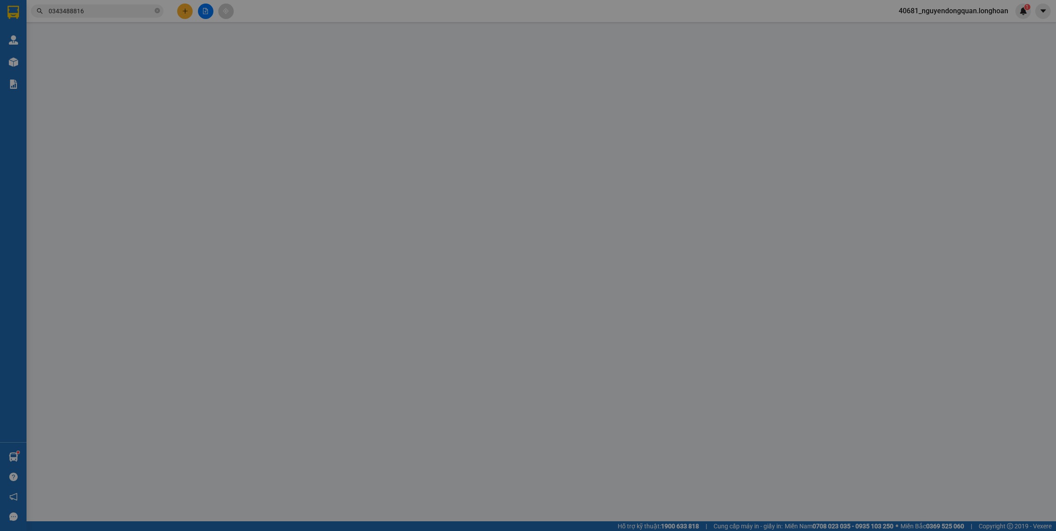
type input "0937595438"
type input "[PERSON_NAME] - CTY [PERSON_NAME]"
type input "0343488816"
type input "[PERSON_NAME]"
type input "HÀNG DỄ VỠ NHẸ TAY GIÚP E"
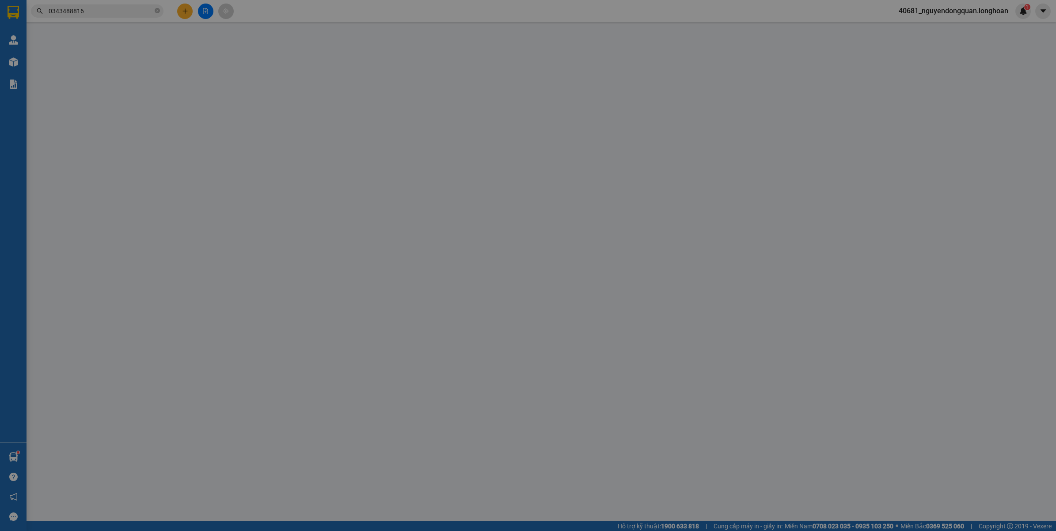
type input "200.000"
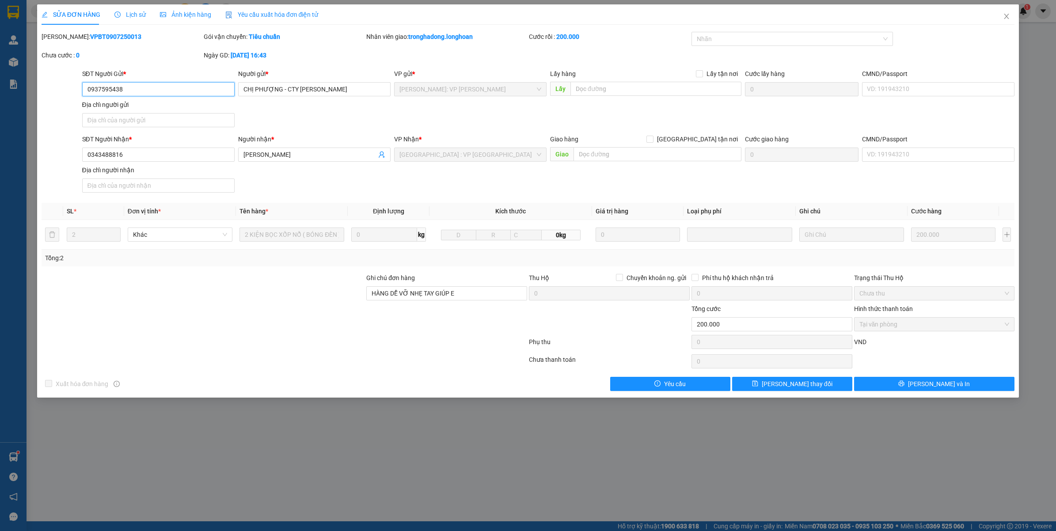
drag, startPoint x: 84, startPoint y: 89, endPoint x: 124, endPoint y: 88, distance: 39.8
click at [124, 88] on input "0937595438" at bounding box center [158, 89] width 152 height 14
drag, startPoint x: 87, startPoint y: 155, endPoint x: 129, endPoint y: 155, distance: 42.4
click at [129, 155] on input "0343488816" at bounding box center [158, 155] width 152 height 14
click at [1010, 18] on icon "close" at bounding box center [1006, 16] width 7 height 7
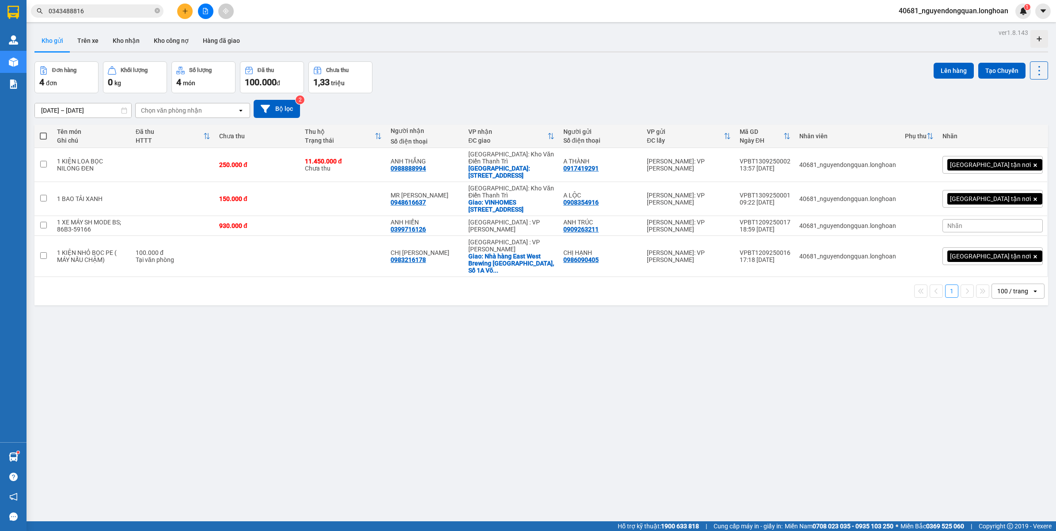
click at [119, 13] on input "0343488816" at bounding box center [101, 11] width 104 height 10
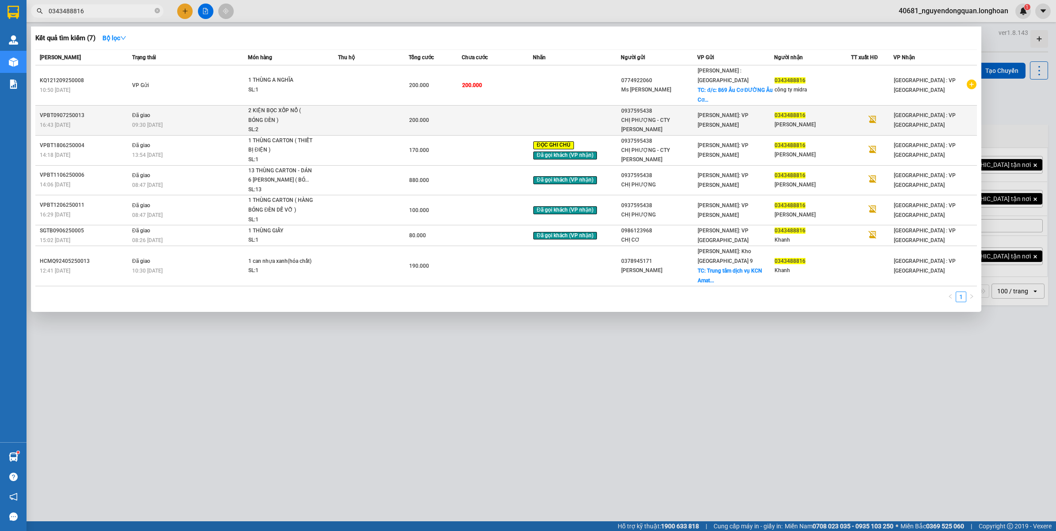
click at [597, 110] on td at bounding box center [577, 121] width 88 height 30
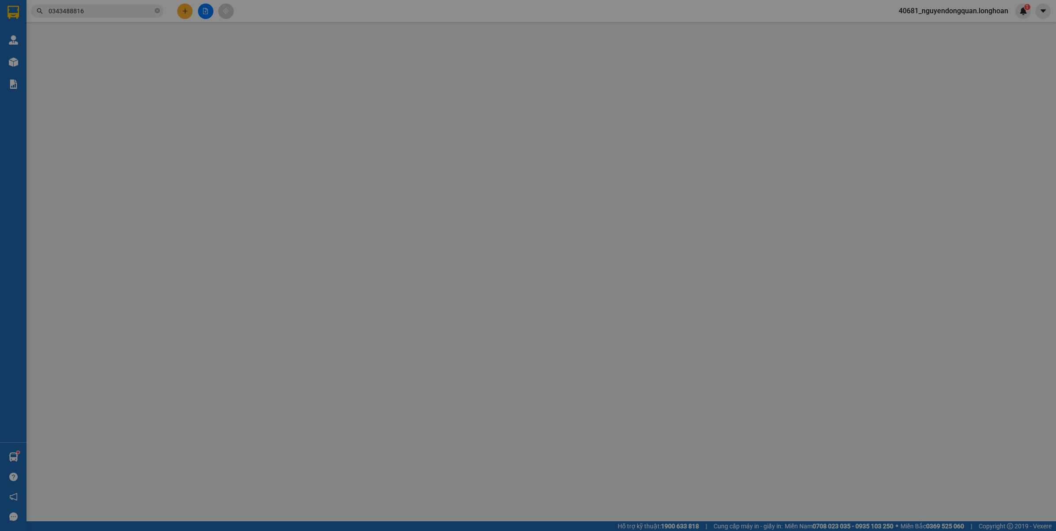
type input "0937595438"
type input "CHỊ PHƯỢNG - CTY HOÀNG PHÁT"
type input "0343488816"
type input "ANH KHANH"
type input "HÀNG DỄ VỠ NHẸ TAY GIÚP E"
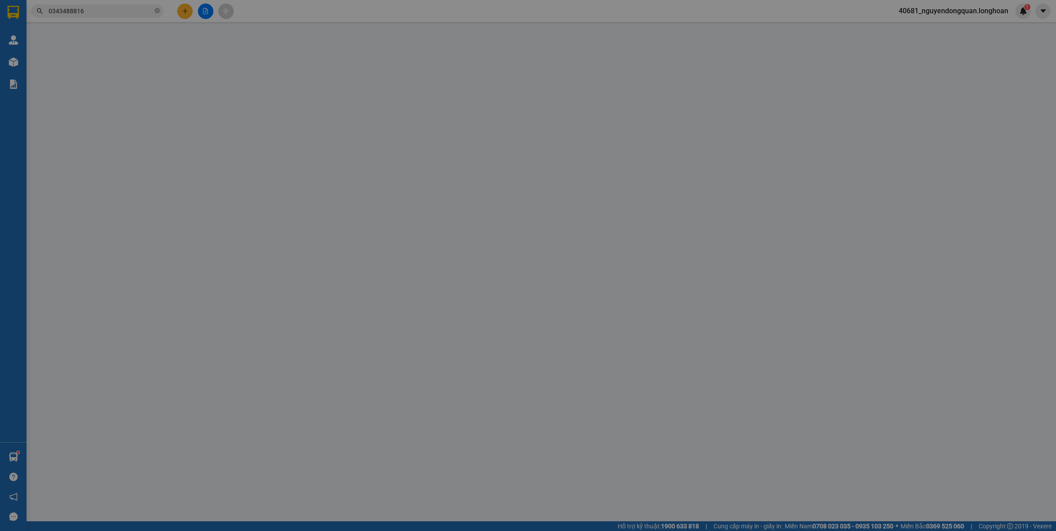
type input "200.000"
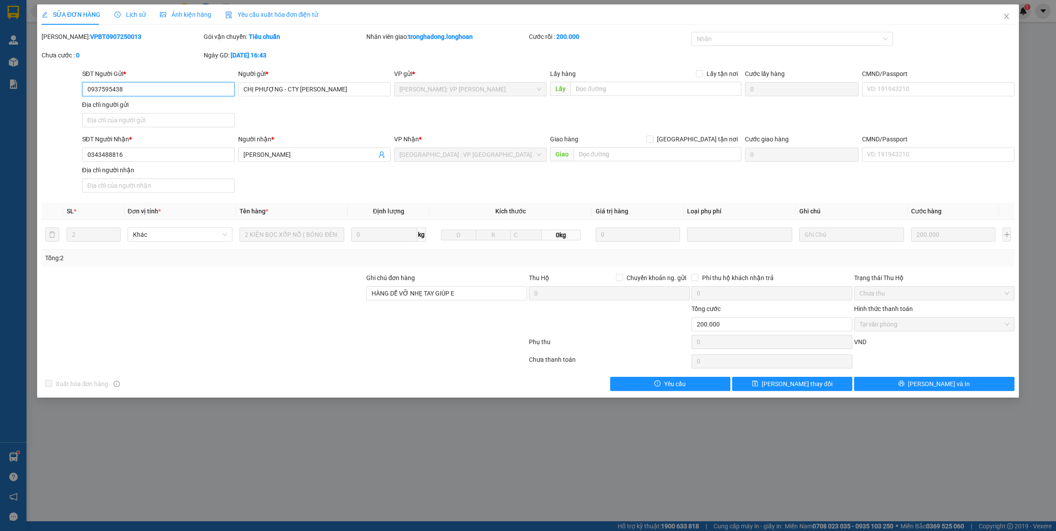
drag, startPoint x: 122, startPoint y: 89, endPoint x: 83, endPoint y: 91, distance: 38.9
click at [83, 91] on input "0937595438" at bounding box center [158, 89] width 152 height 14
drag, startPoint x: 129, startPoint y: 157, endPoint x: 83, endPoint y: 163, distance: 46.3
click at [83, 163] on div "SĐT Người Nhận * 0343488816 0343488816" at bounding box center [158, 149] width 152 height 31
drag, startPoint x: 124, startPoint y: 87, endPoint x: 56, endPoint y: 88, distance: 68.1
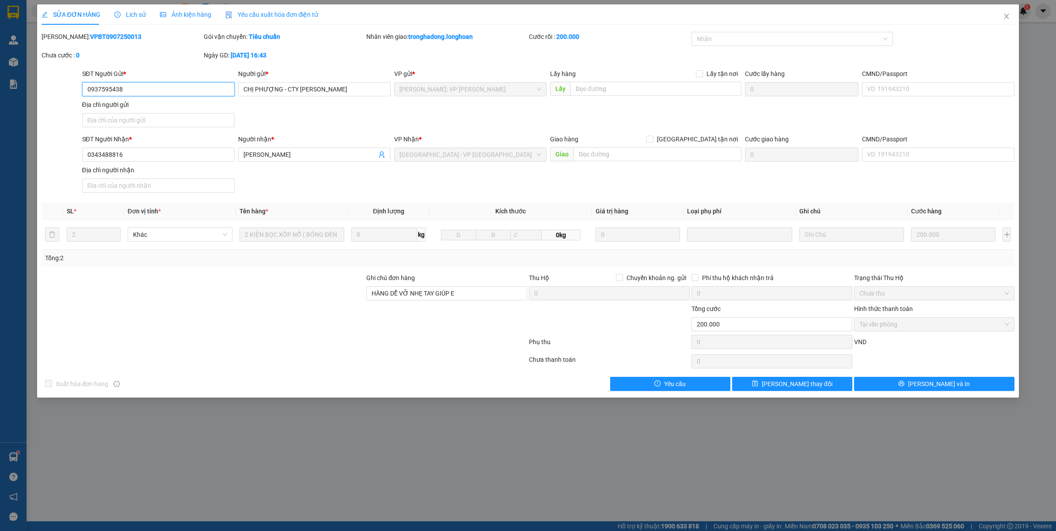
click at [56, 88] on div "SĐT Người Gửi * 0937595438 0937595438 Người gửi * CHỊ PHƯỢNG - CTY HOÀNG PHÁT V…" at bounding box center [528, 100] width 975 height 62
drag, startPoint x: 123, startPoint y: 153, endPoint x: 67, endPoint y: 157, distance: 55.9
click at [67, 157] on div "SĐT Người Nhận * 0343488816 0343488816 Người nhận * ANH KHANH VP Nhận * Hà Nội …" at bounding box center [528, 165] width 975 height 62
click at [1009, 17] on icon "close" at bounding box center [1006, 16] width 7 height 7
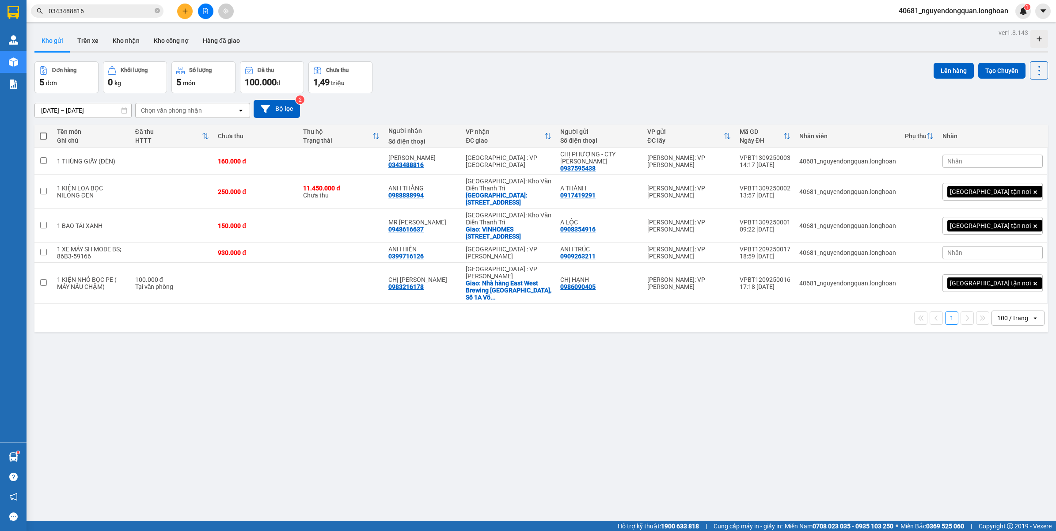
click at [963, 7] on span "40681_nguyendongquan.longhoan" at bounding box center [954, 10] width 124 height 11
click at [949, 30] on span "Đăng xuất" at bounding box center [957, 28] width 107 height 10
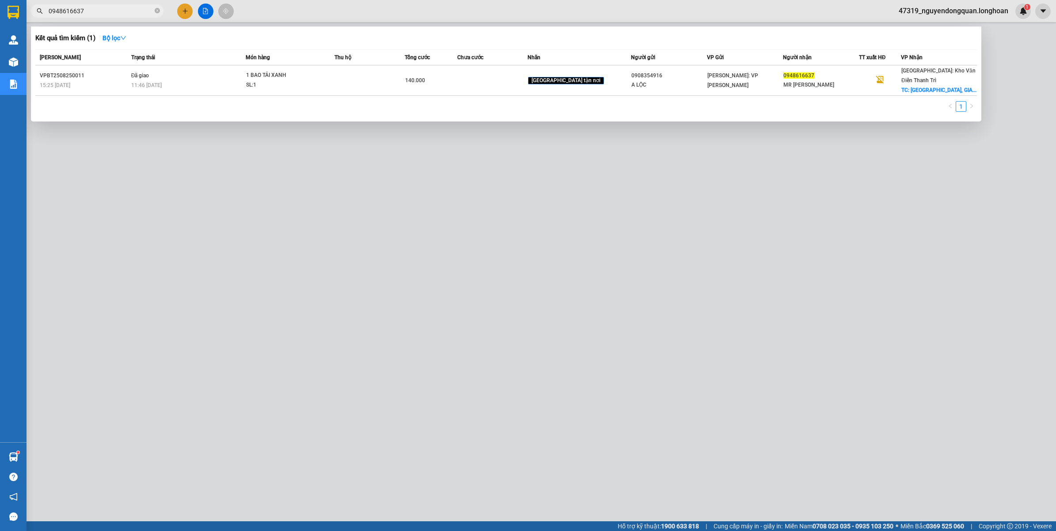
click at [155, 11] on icon "close-circle" at bounding box center [157, 10] width 5 height 5
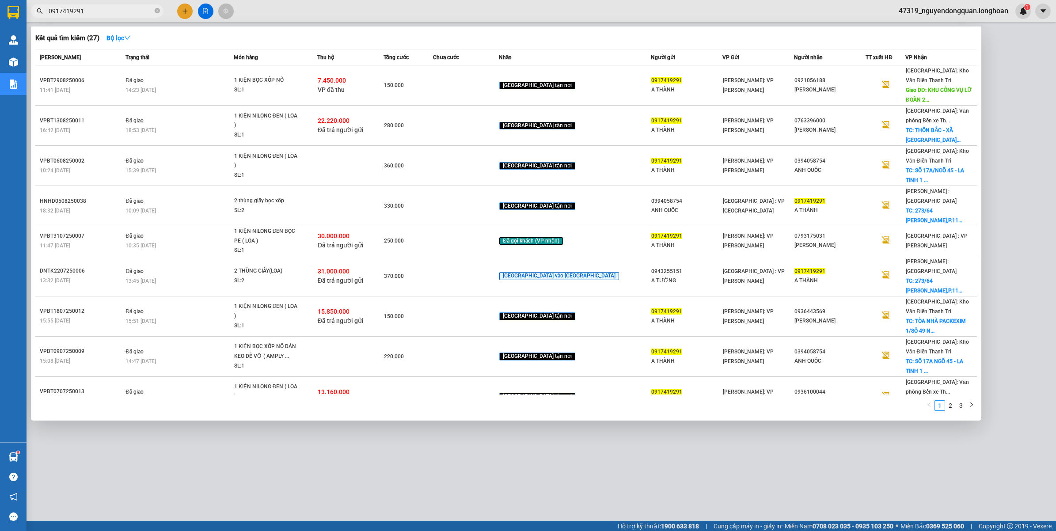
type input "0917419291"
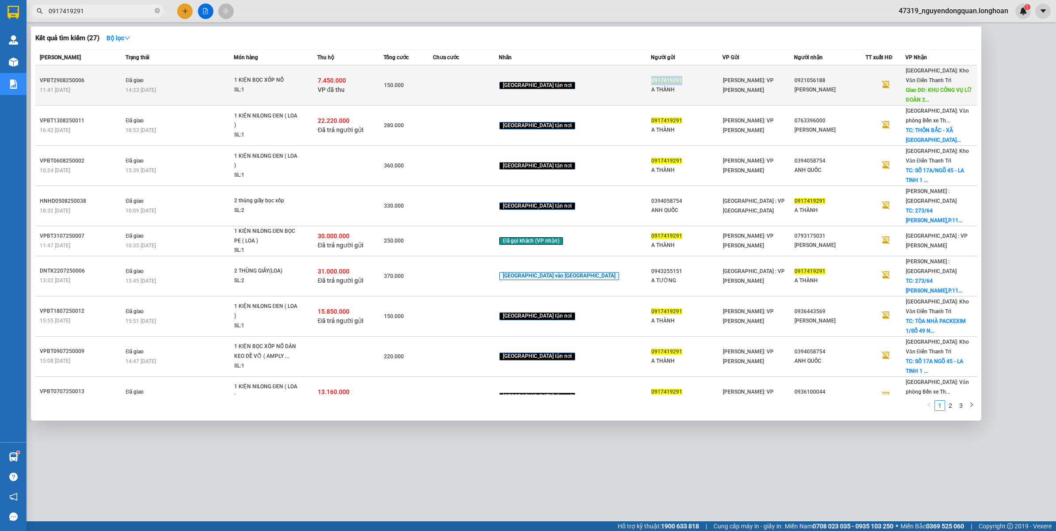
drag, startPoint x: 625, startPoint y: 74, endPoint x: 655, endPoint y: 76, distance: 29.3
click at [655, 76] on div "0917419291" at bounding box center [686, 80] width 71 height 9
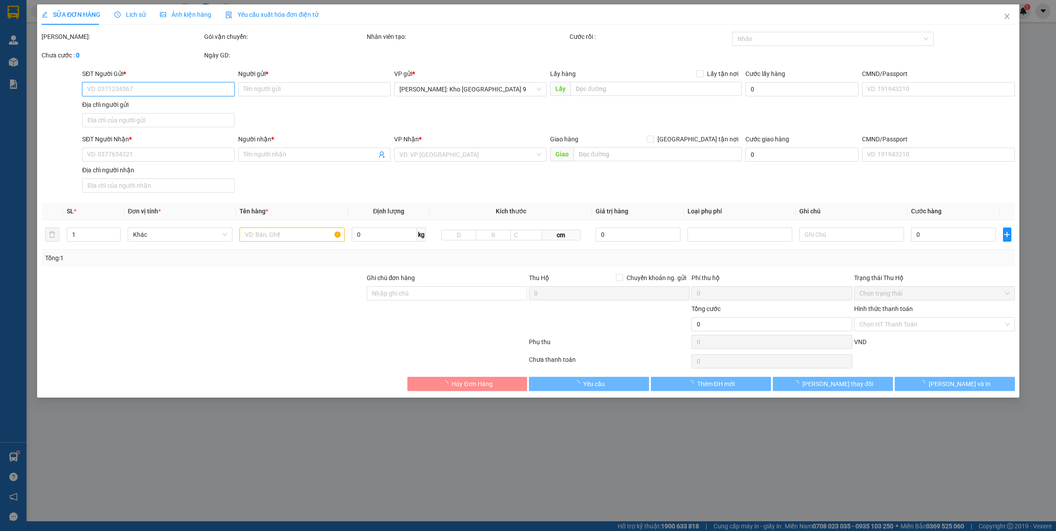
type input "0917419291"
type input "A THÀNH"
type input "0921056188"
type input "HOÀNG MINH QUÂN"
type input "KHU CÔNG VỤ LỮ ĐOÀN 239 - XÃ HỒNG VÂN - HUYỆN THƯỜNG TÍN - HÀ NỘI"
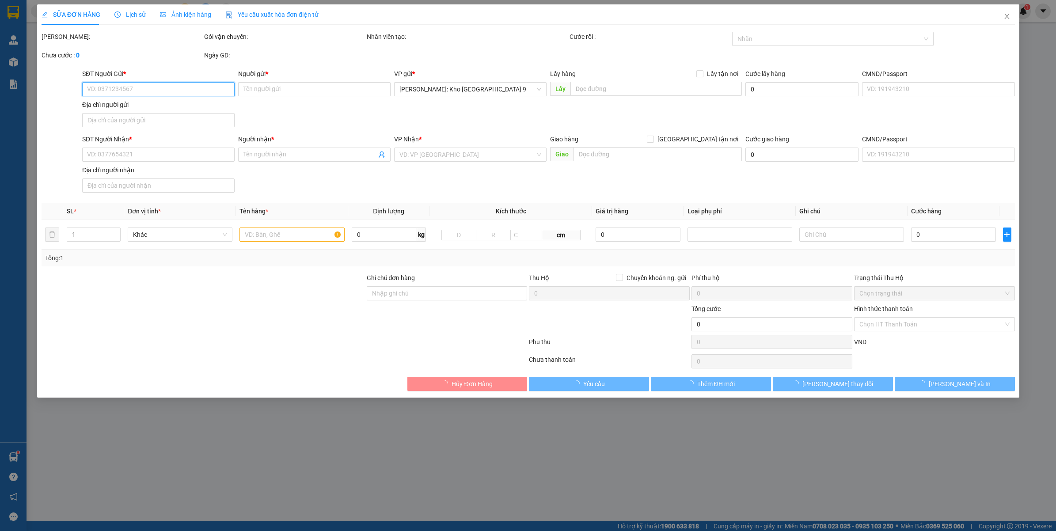
type input "HÀNG DỄ VỠ VẬN CHUYỂN NHẸ TAY - HƯ VỠ KHÔNG ĐỀN"
checkbox input "true"
type input "7.450.000"
type input "25.000"
type input "150.000"
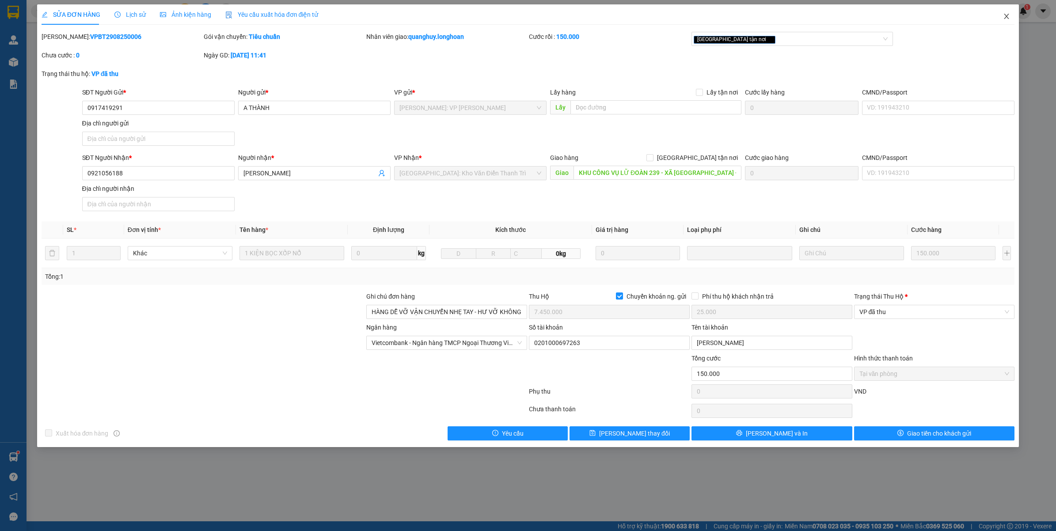
click at [1005, 18] on icon "close" at bounding box center [1006, 16] width 7 height 7
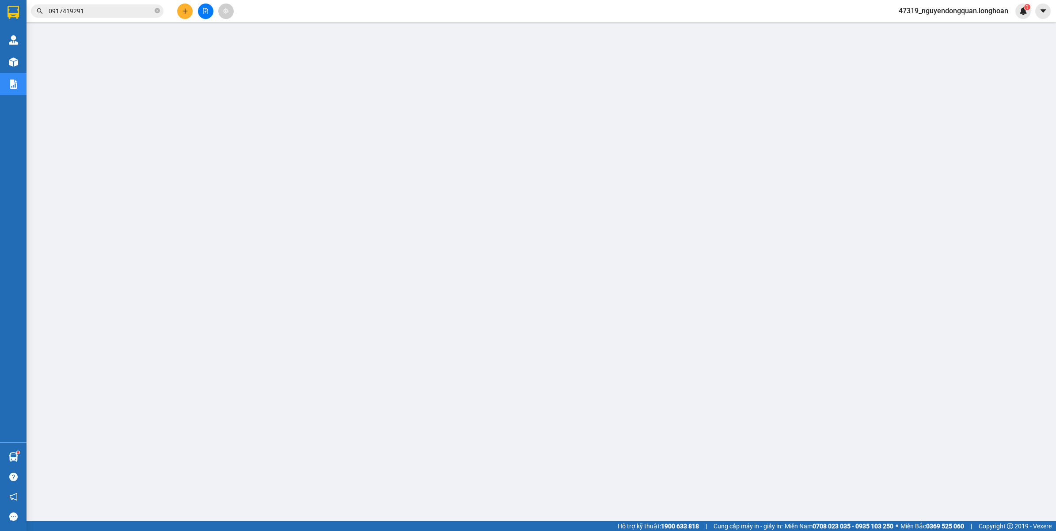
click at [108, 10] on input "0917419291" at bounding box center [101, 11] width 104 height 10
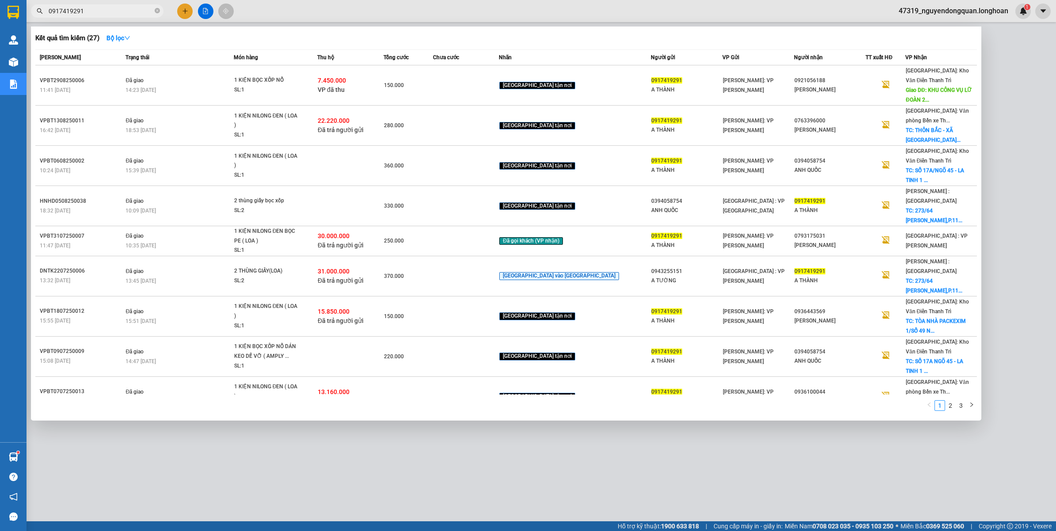
click at [180, 11] on div at bounding box center [528, 265] width 1056 height 531
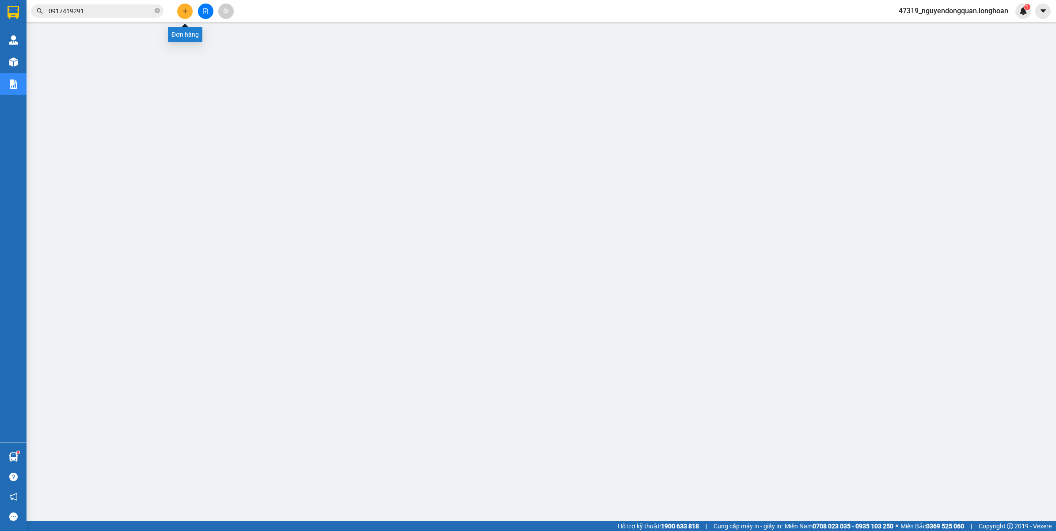
click at [180, 11] on button at bounding box center [184, 11] width 15 height 15
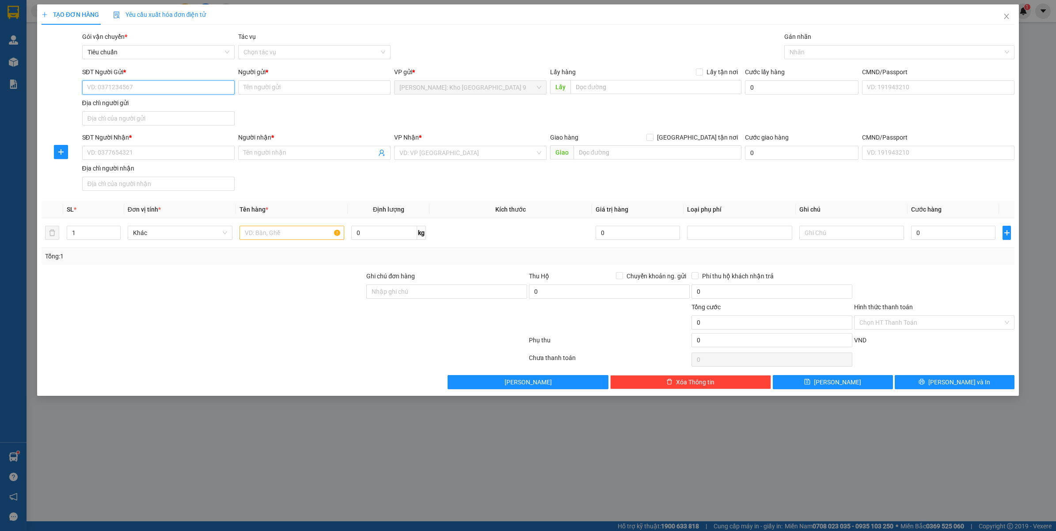
paste input "0937595438"
type input "0937595438"
click at [140, 87] on input "0937595438" at bounding box center [158, 87] width 152 height 14
click at [164, 105] on div "0937595438 - CHỊ PHƯỢNG - CTY HOÀNG PHÁT" at bounding box center [159, 106] width 142 height 10
type input "CHỊ PHƯỢNG - CTY HOÀNG PHÁT"
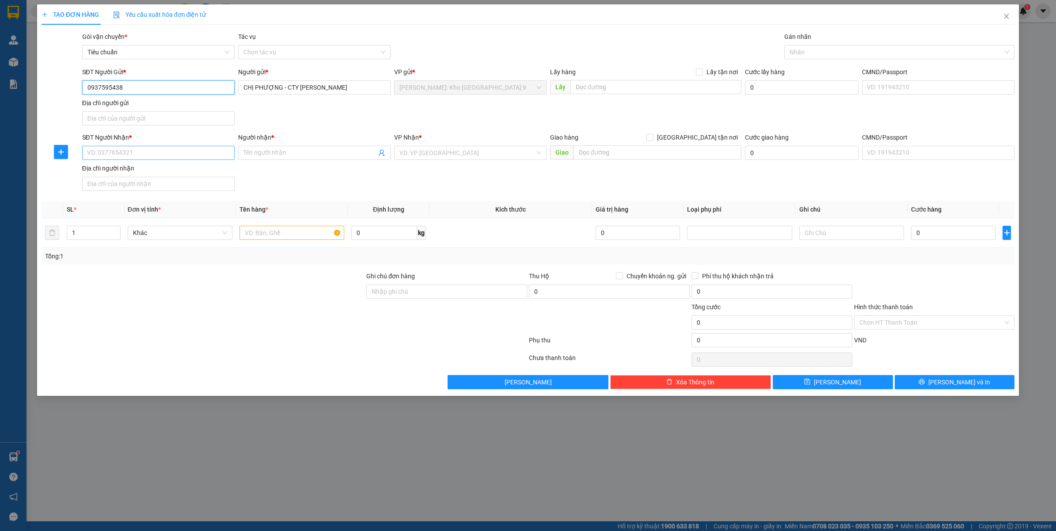
type input "0937595438"
click at [153, 151] on input "SĐT Người Nhận *" at bounding box center [158, 153] width 152 height 14
paste input "0343488816"
type input "0343488816"
click at [338, 152] on input "Người nhận *" at bounding box center [310, 153] width 133 height 10
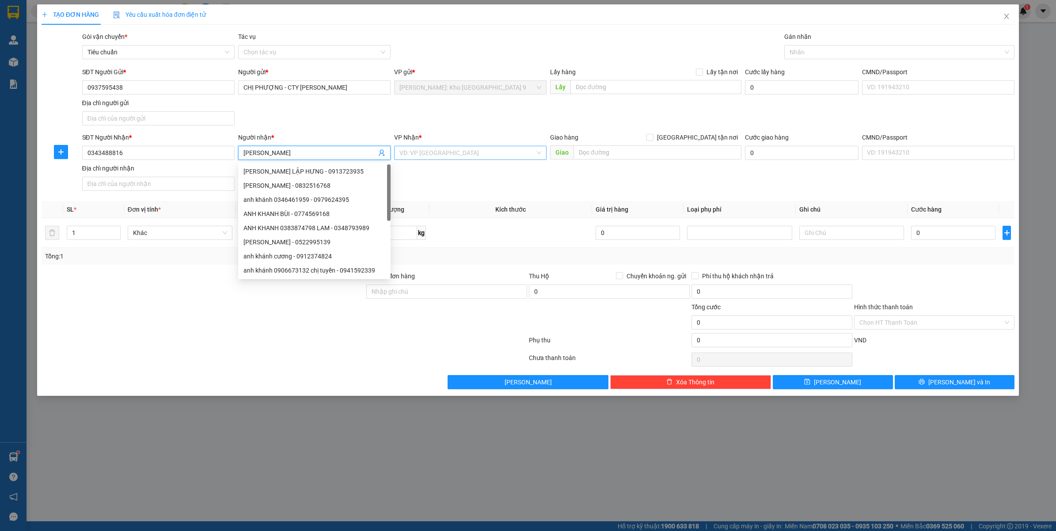
type input "ANH KHANH"
click at [462, 149] on input "search" at bounding box center [468, 152] width 136 height 13
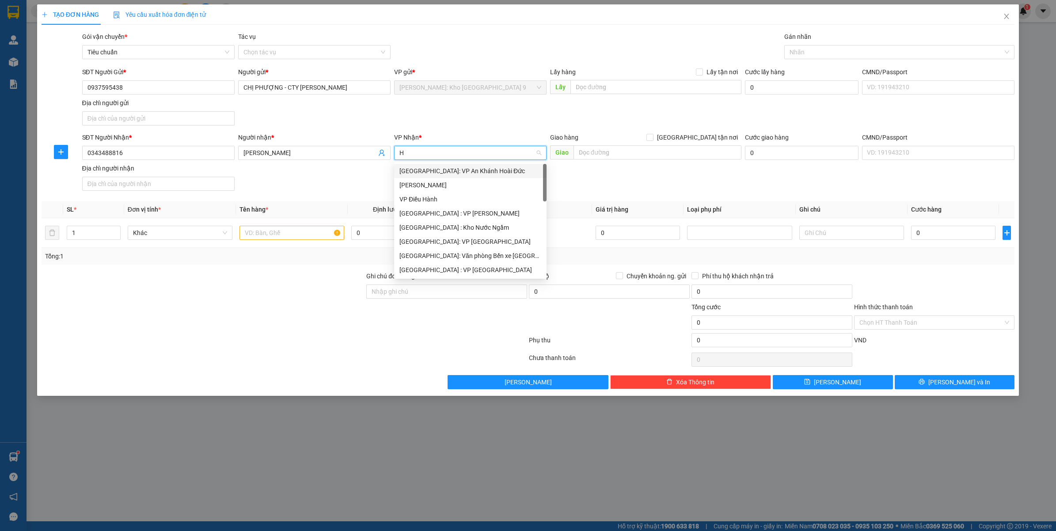
type input "HÀ"
drag, startPoint x: 458, startPoint y: 268, endPoint x: 469, endPoint y: 261, distance: 13.1
click at [458, 268] on div "Hà Nội : VP Hà Đông" at bounding box center [471, 270] width 142 height 10
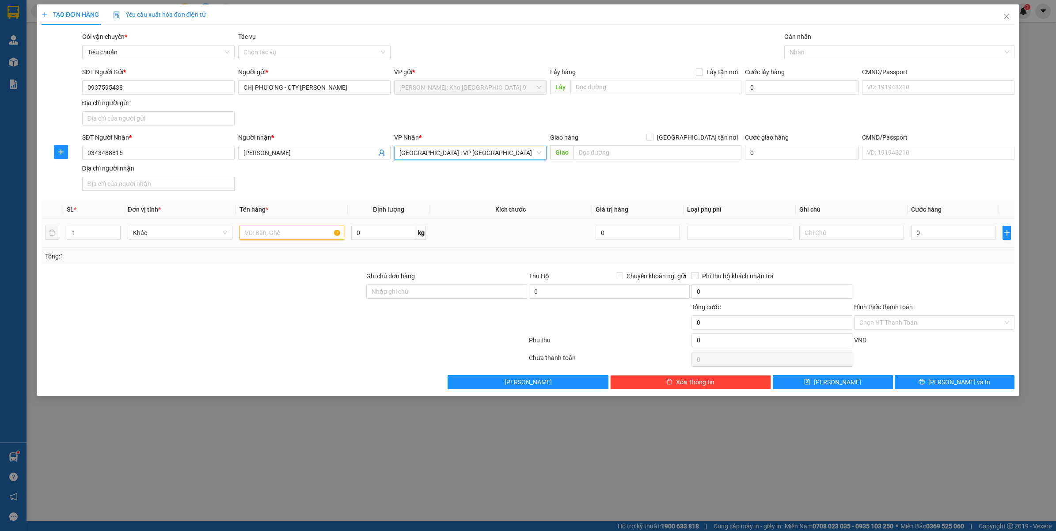
click at [261, 237] on input "text" at bounding box center [292, 233] width 105 height 14
type input "1 THÙNG GIẤY (ĐÈN)"
click at [417, 294] on input "Ghi chú đơn hàng" at bounding box center [446, 292] width 161 height 14
type input "VẬN CHUYỂN NHẸ TAY - HƯ VỠ KHÔNG ĐỀN"
click at [961, 234] on input "0" at bounding box center [953, 233] width 84 height 14
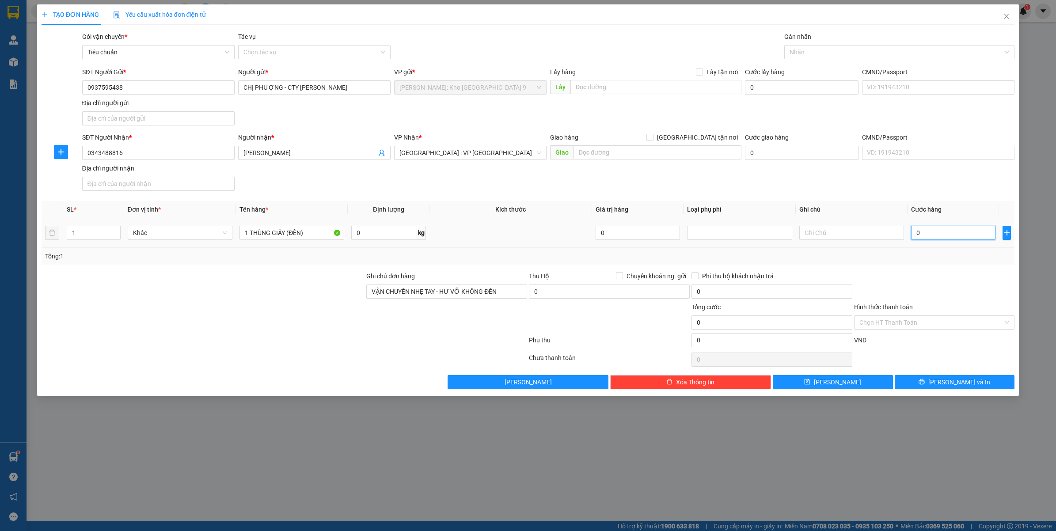
type input "1"
type input "16"
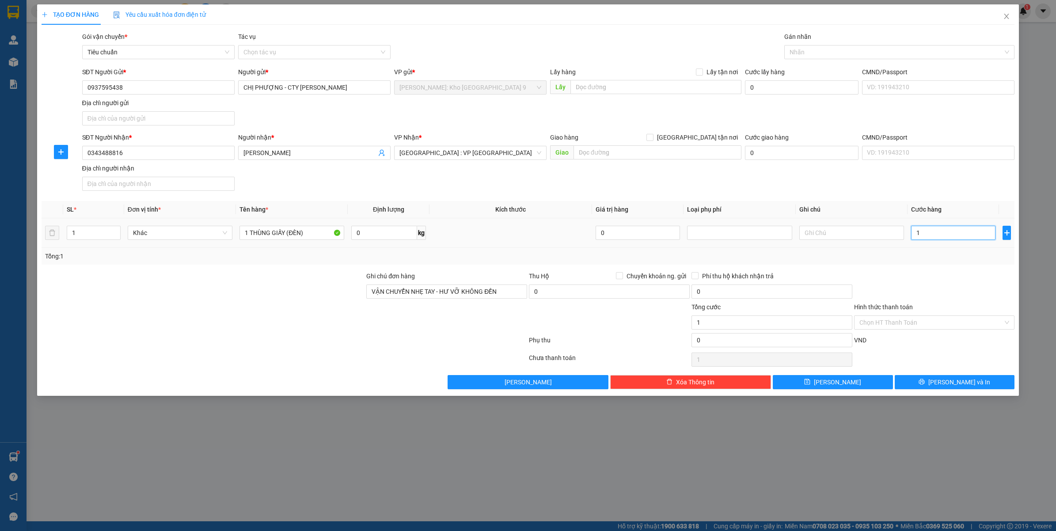
type input "16"
type input "160"
type input "1.600"
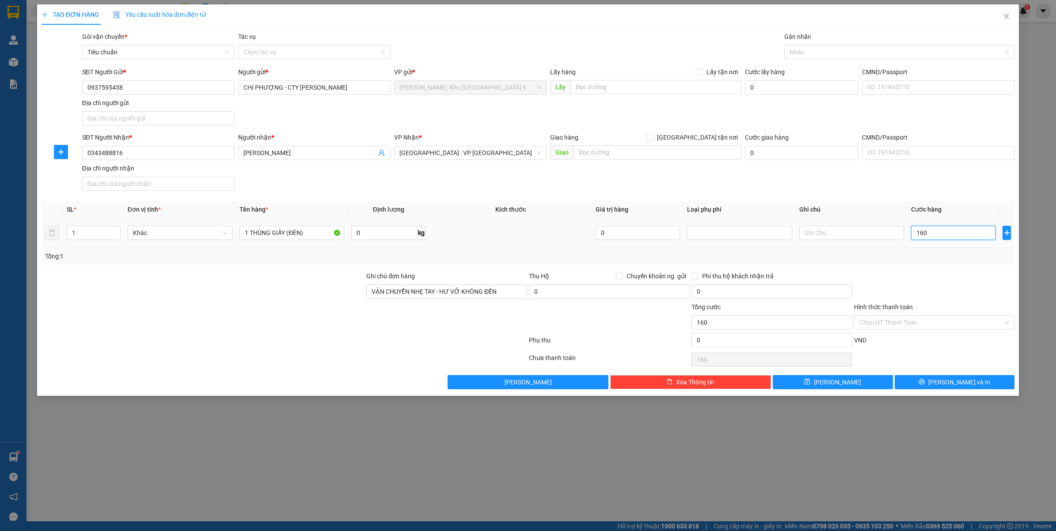
type input "1.600"
type input "16.000"
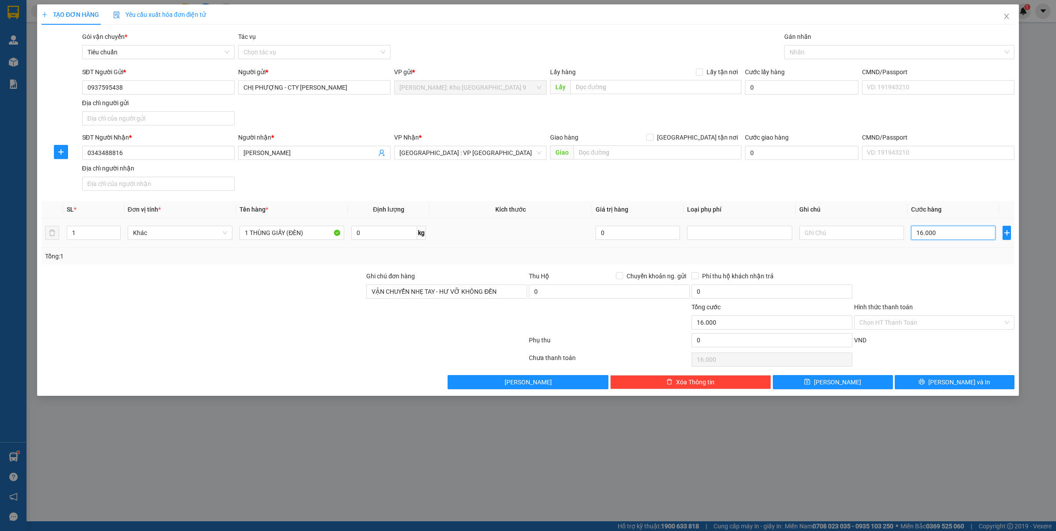
type input "160.000"
drag, startPoint x: 935, startPoint y: 379, endPoint x: 951, endPoint y: 376, distance: 16.2
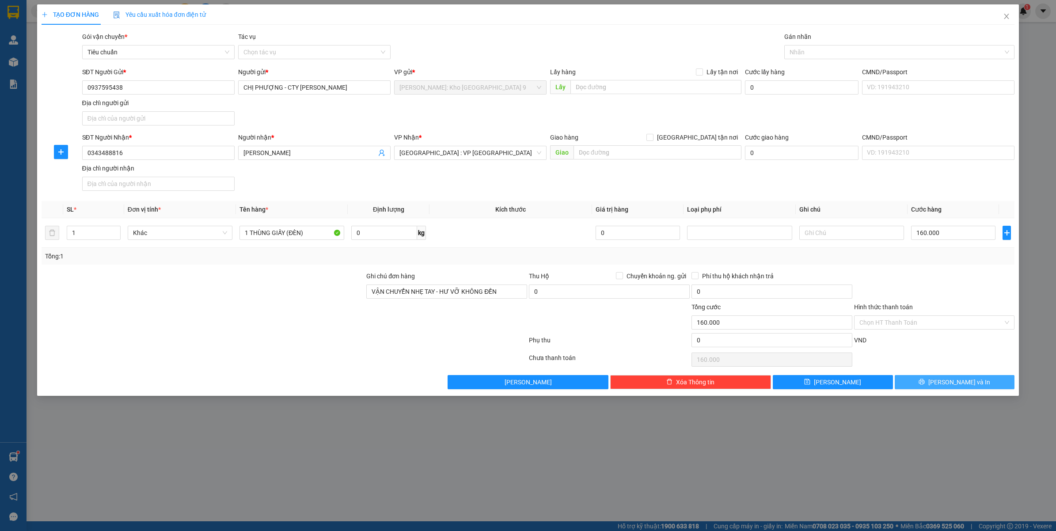
click at [935, 379] on button "Lưu và In" at bounding box center [955, 382] width 120 height 14
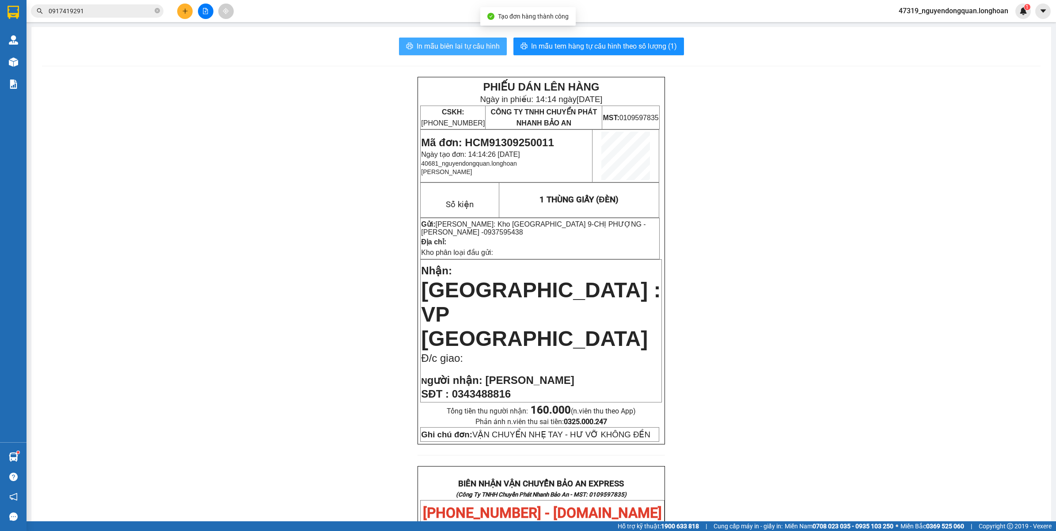
click at [485, 51] on span "In mẫu biên lai tự cấu hình" at bounding box center [458, 46] width 83 height 11
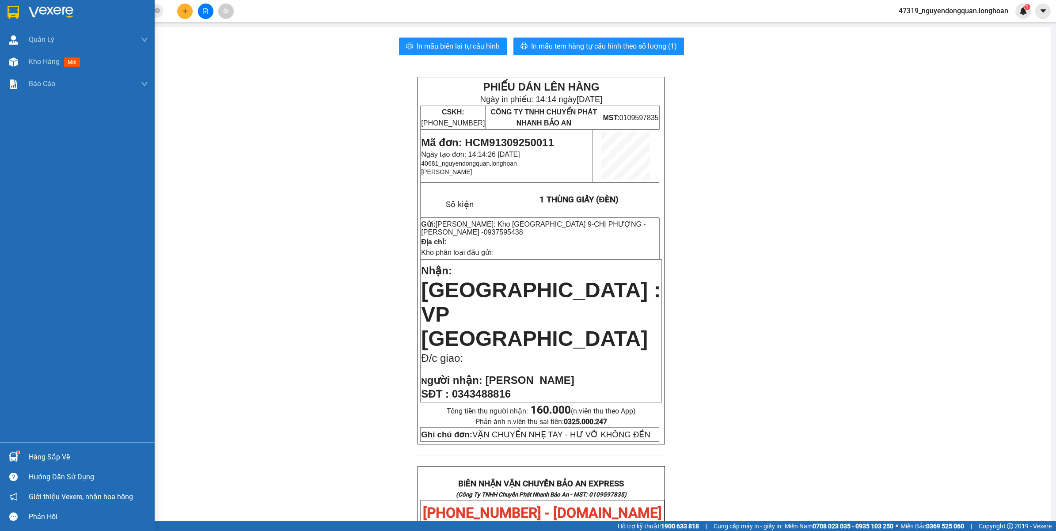
click at [27, 11] on div at bounding box center [77, 14] width 155 height 29
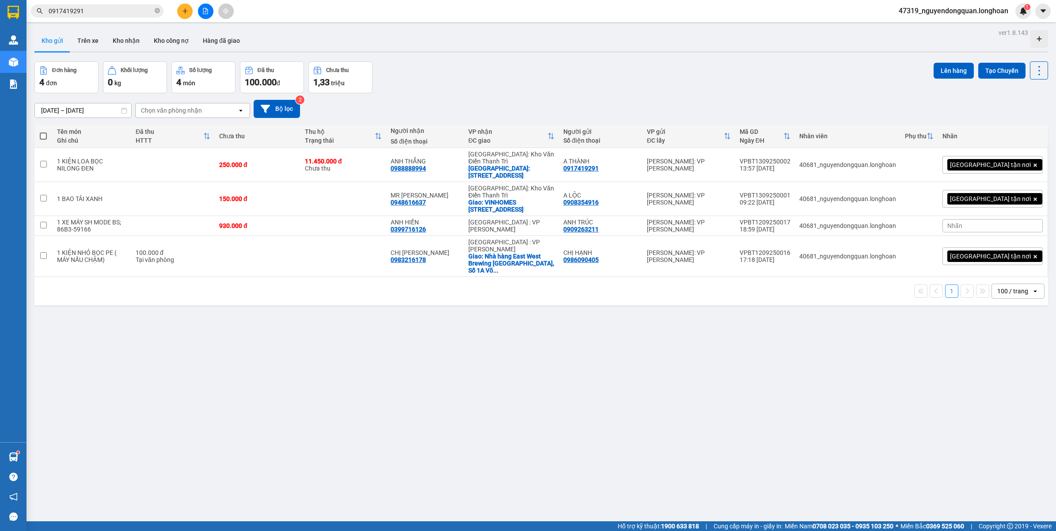
click at [124, 10] on input "0917419291" at bounding box center [101, 11] width 104 height 10
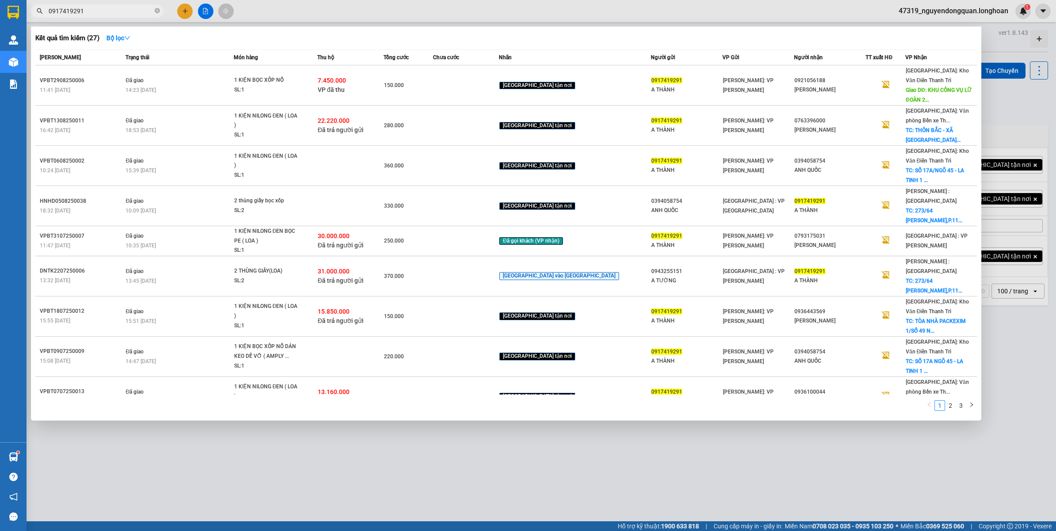
drag, startPoint x: 84, startPoint y: 10, endPoint x: 43, endPoint y: 10, distance: 41.5
click at [43, 10] on span "0917419291" at bounding box center [97, 10] width 133 height 13
click at [177, 11] on div at bounding box center [528, 265] width 1056 height 531
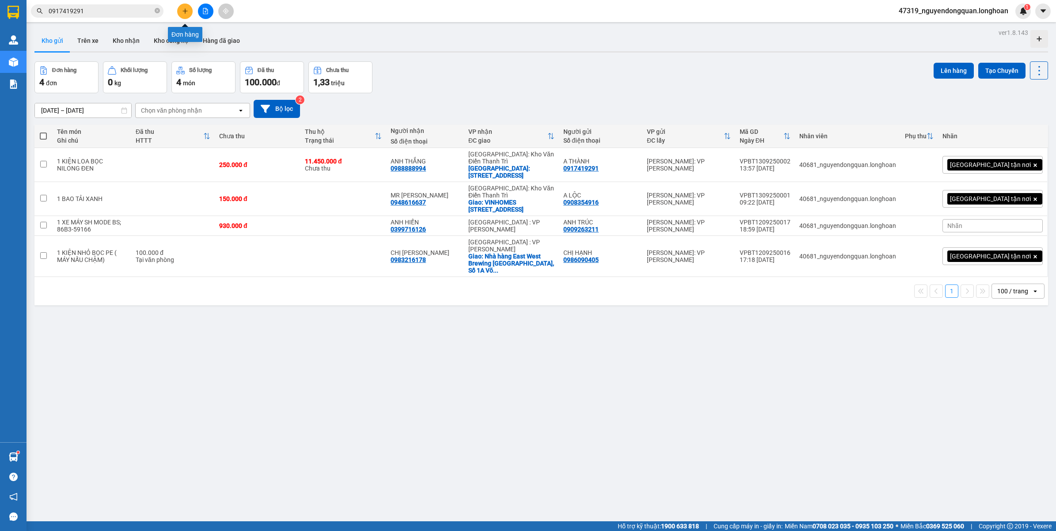
click at [179, 11] on button at bounding box center [184, 11] width 15 height 15
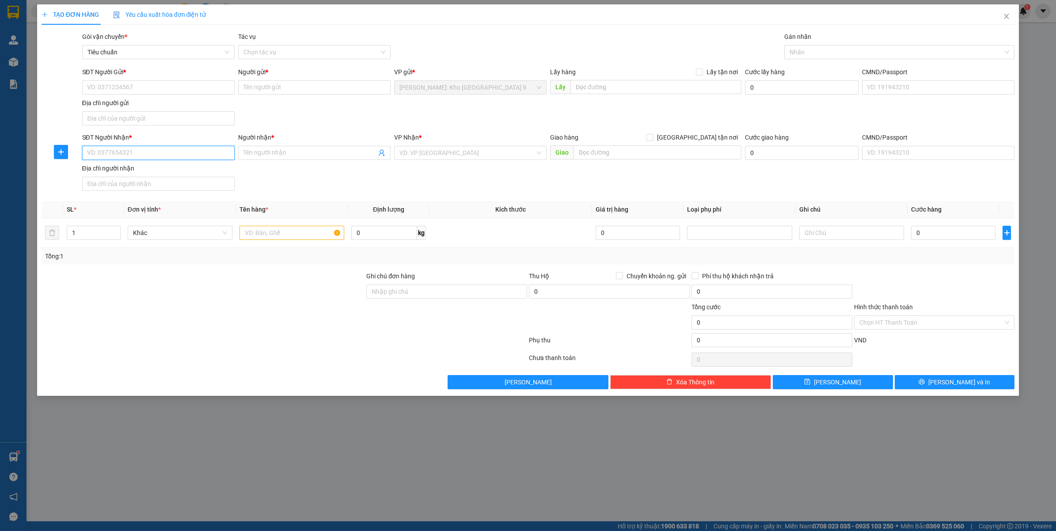
click at [129, 148] on input "SĐT Người Nhận *" at bounding box center [158, 153] width 152 height 14
paste input "0917419291"
type input "0917419291"
click at [140, 172] on div "0917419291 - A THÀNH" at bounding box center [159, 172] width 142 height 10
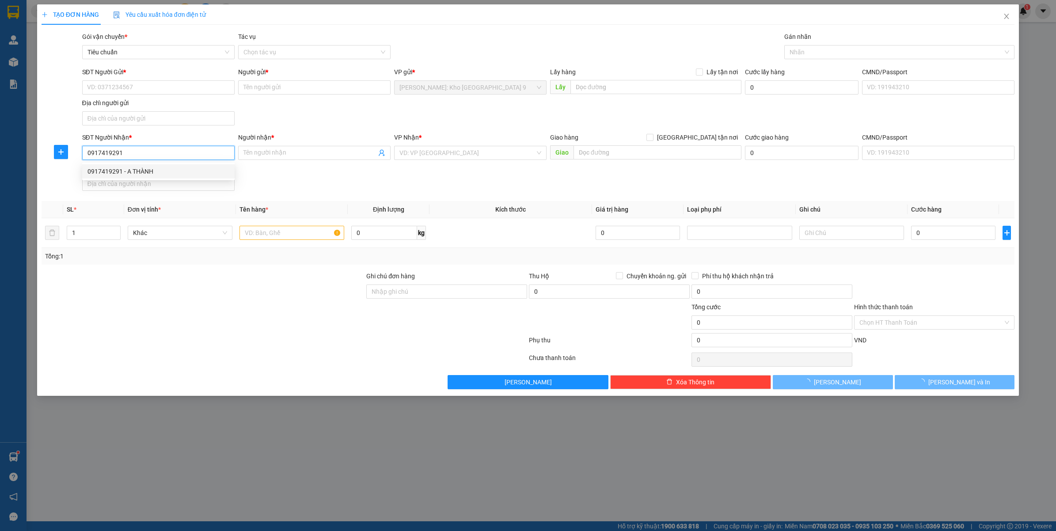
type input "A THÀNH"
checkbox input "true"
type input "273/64 NGUYỄN VĂN ĐẬU,P.11,BÌNH THẠNH,HCM"
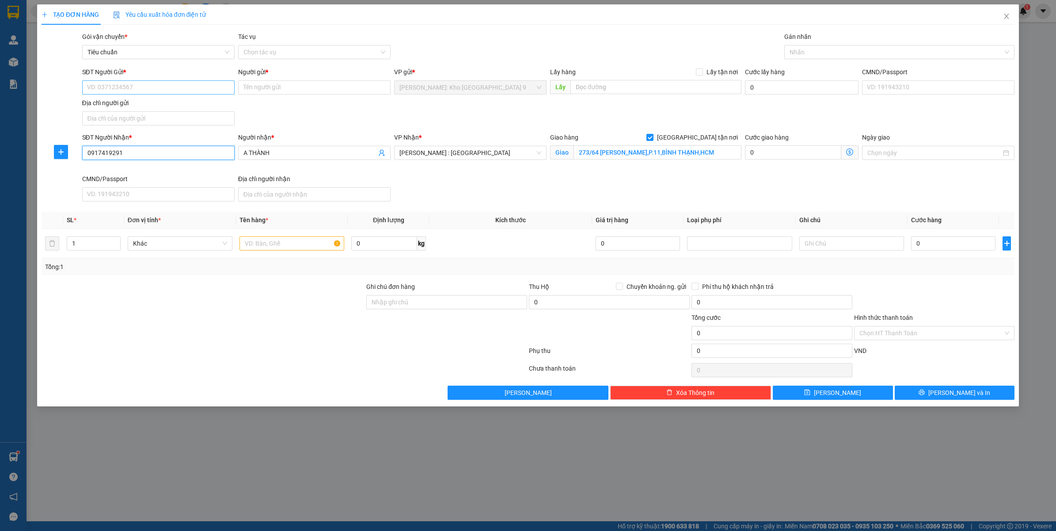
type input "0917419291"
click at [172, 86] on input "SĐT Người Gửi *" at bounding box center [158, 87] width 152 height 14
paste input "0937595438"
type input "0937595438"
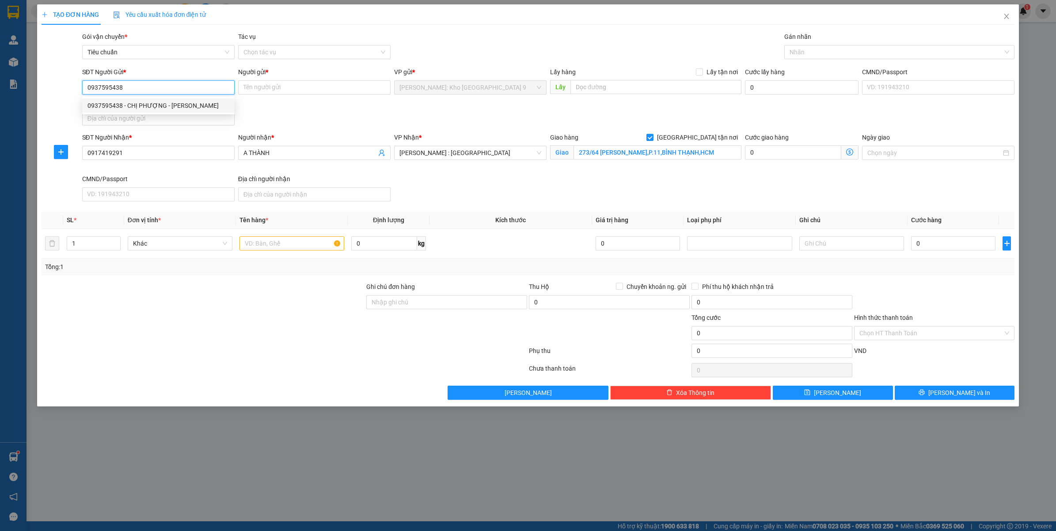
click at [152, 107] on div "0937595438 - CHỊ PHƯỢNG - CTY HOÀNG PHÁT" at bounding box center [159, 106] width 142 height 10
type input "CHỊ PHƯỢNG - CTY HOÀNG PHÁT"
click at [812, 55] on div at bounding box center [895, 52] width 217 height 11
type input "0937595438"
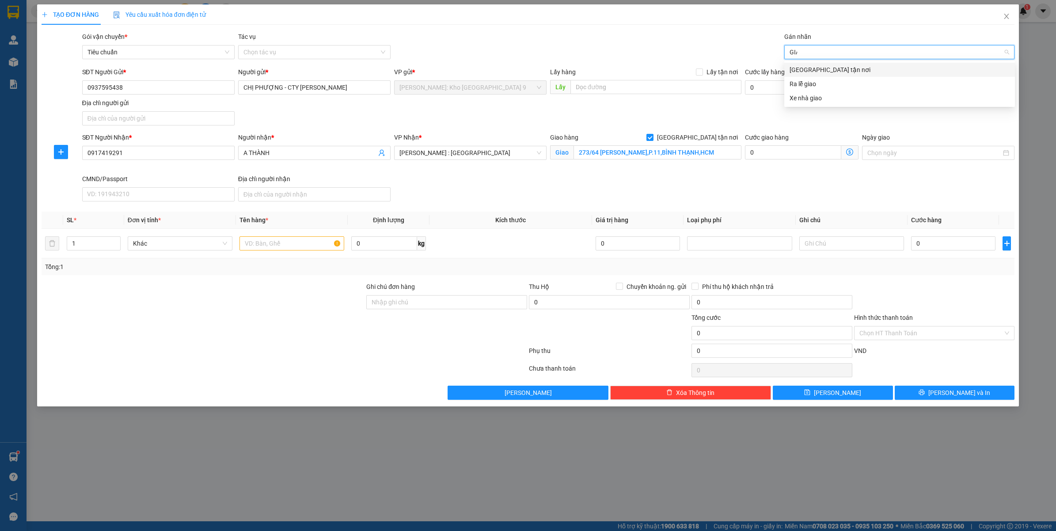
type input "GIAO"
click at [818, 70] on div "[GEOGRAPHIC_DATA] tận nơi" at bounding box center [900, 70] width 220 height 10
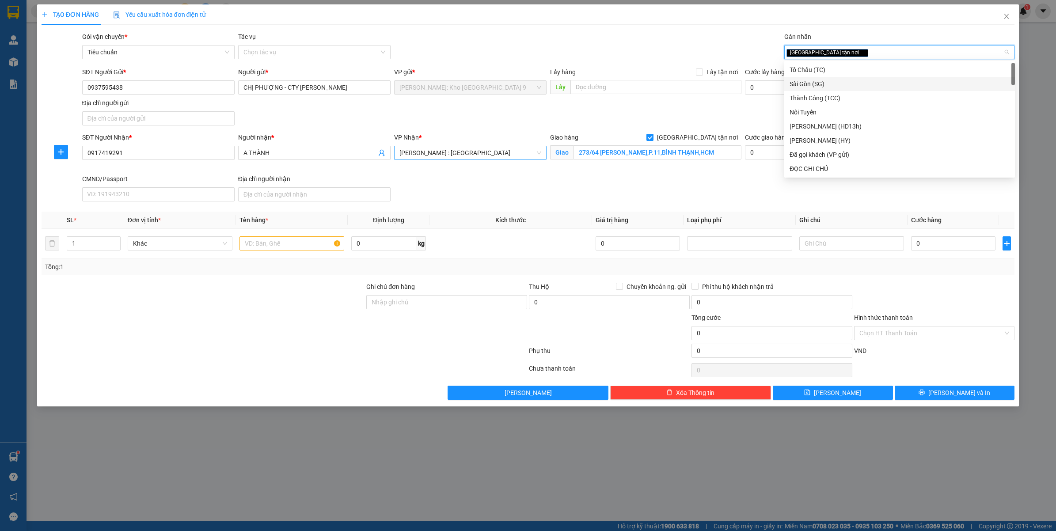
click at [506, 155] on span "[PERSON_NAME] : [GEOGRAPHIC_DATA]" at bounding box center [471, 152] width 142 height 13
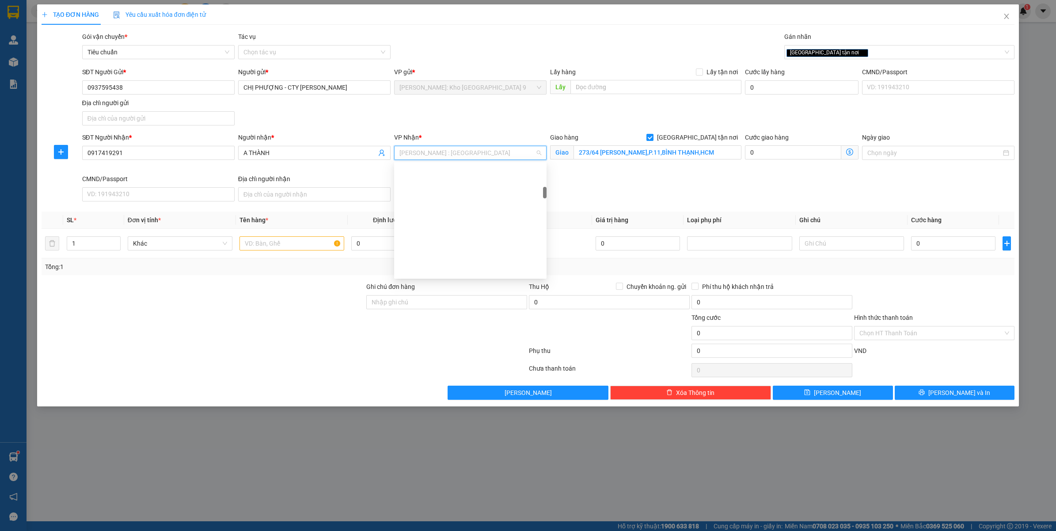
scroll to position [222, 0]
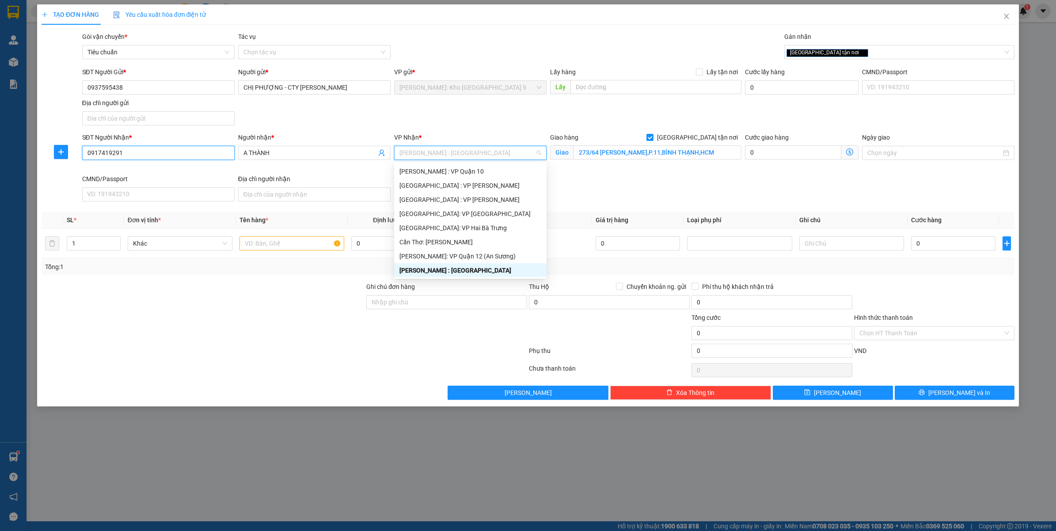
click at [195, 151] on input "0917419291" at bounding box center [158, 153] width 152 height 14
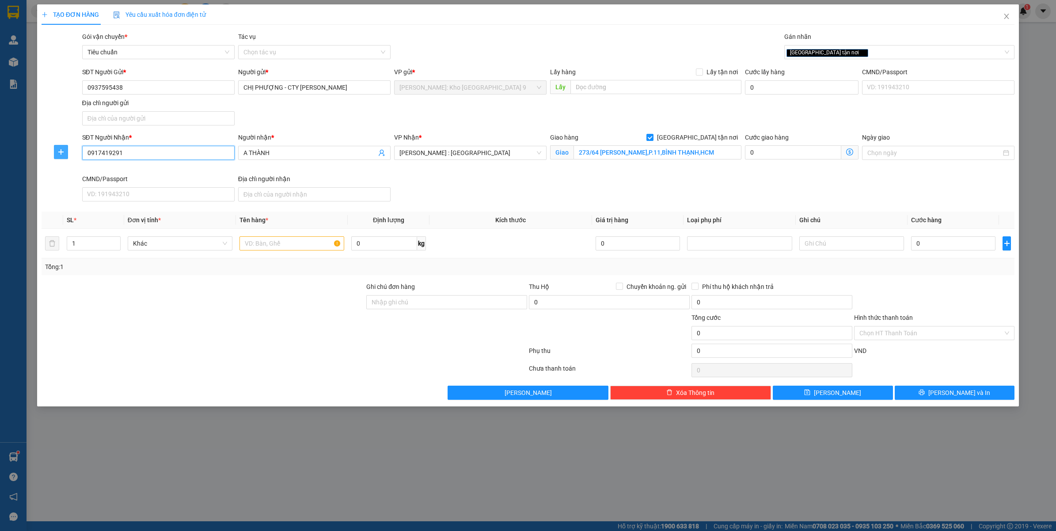
drag, startPoint x: 126, startPoint y: 149, endPoint x: 59, endPoint y: 157, distance: 67.7
click at [59, 157] on div "SĐT Người Nhận * 0917419291 0917419291 Người nhận * A THÀNH VP Nhận * Hồ Chí Mi…" at bounding box center [528, 169] width 975 height 72
paste input "0343488816"
type input "0343488816"
click at [155, 171] on div "0343488816 - ANH KHANH" at bounding box center [159, 172] width 142 height 10
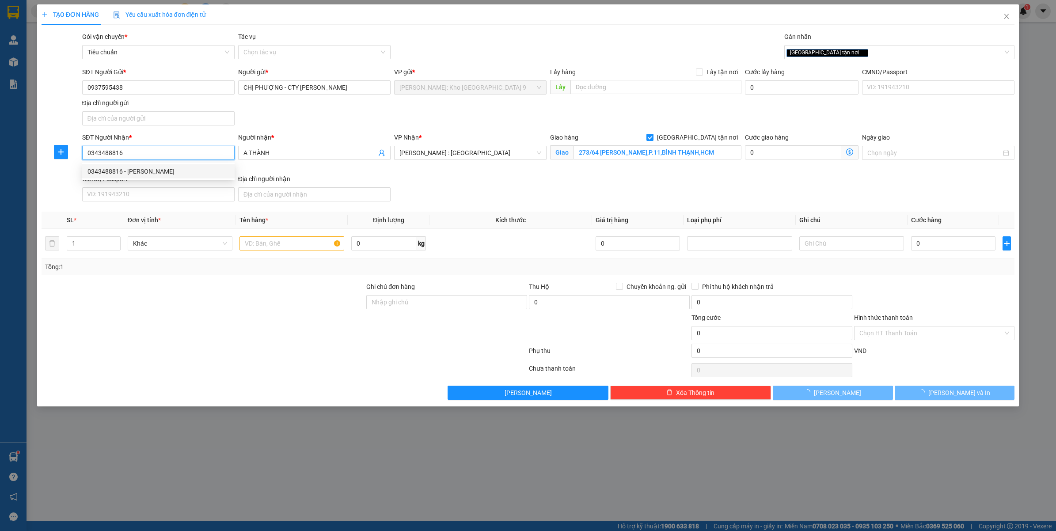
type input "ANH KHANH"
checkbox input "false"
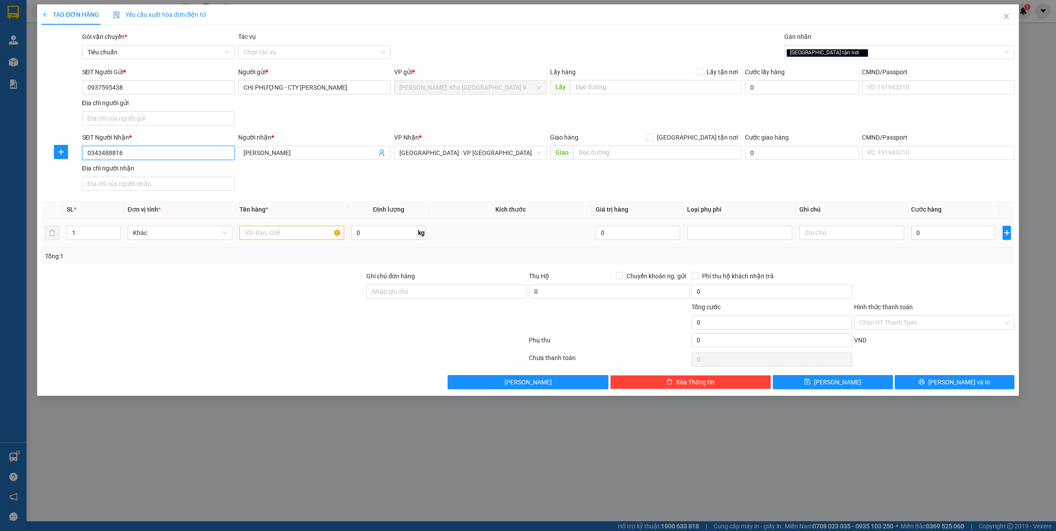
type input "0343488816"
click at [271, 236] on input "text" at bounding box center [292, 233] width 105 height 14
type input "1 THÙNG GIẤY (ĐÈN)"
click at [447, 297] on input "Ghi chú đơn hàng" at bounding box center [446, 292] width 161 height 14
type input "VẬN CHUYỂN NHẸ TAY - HƯ VỠ KHÔNG ĐỀN"
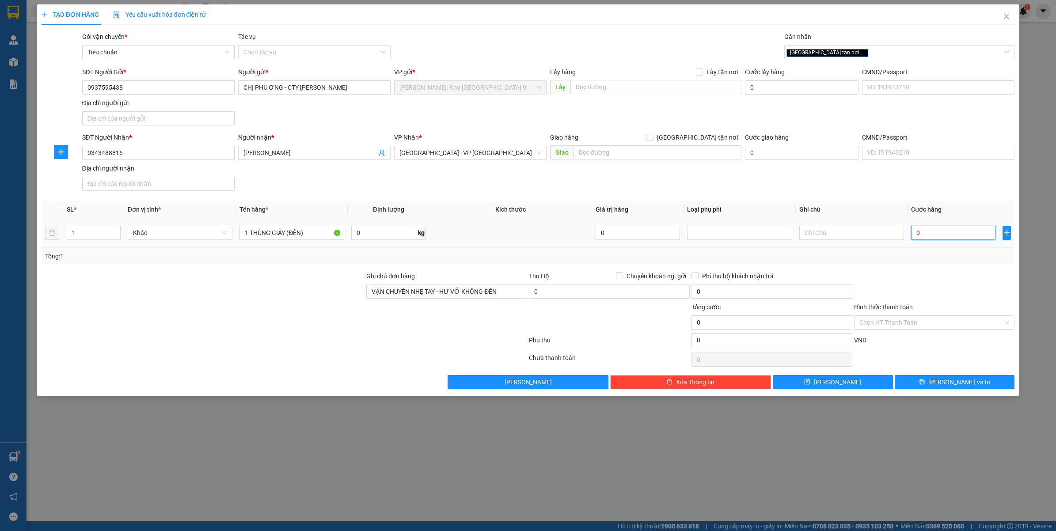
click at [953, 233] on input "0" at bounding box center [953, 233] width 84 height 14
type input "1"
type input "16"
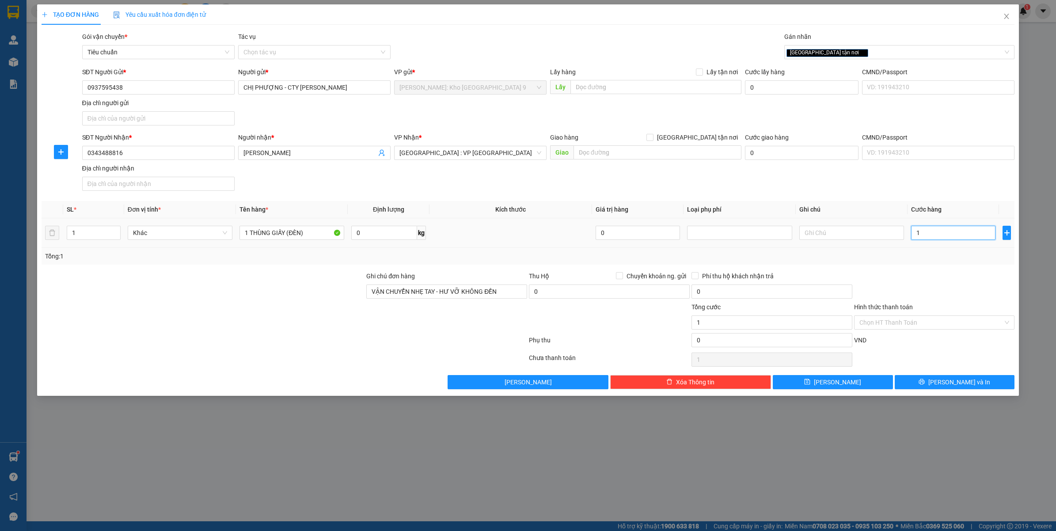
type input "16"
type input "160"
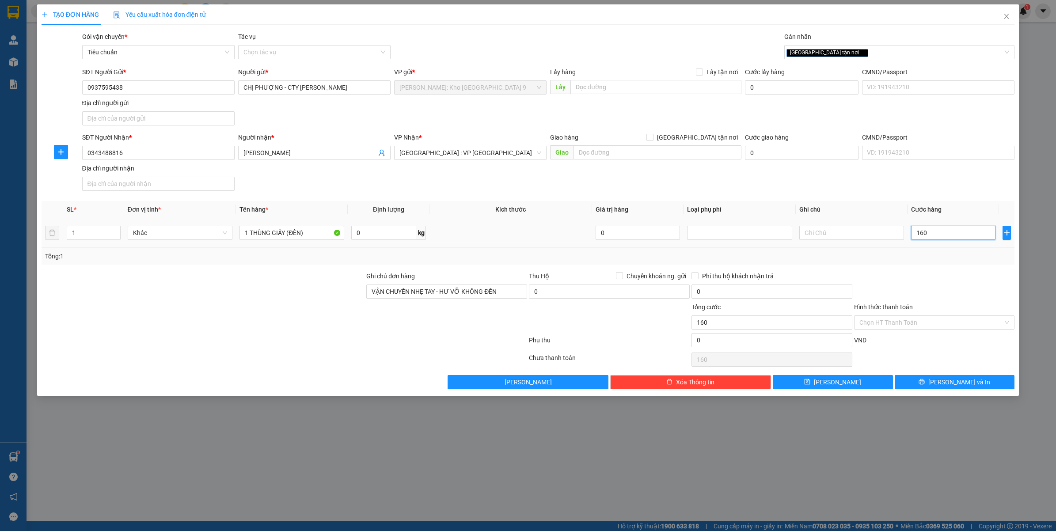
type input "1.600"
type input "16.000"
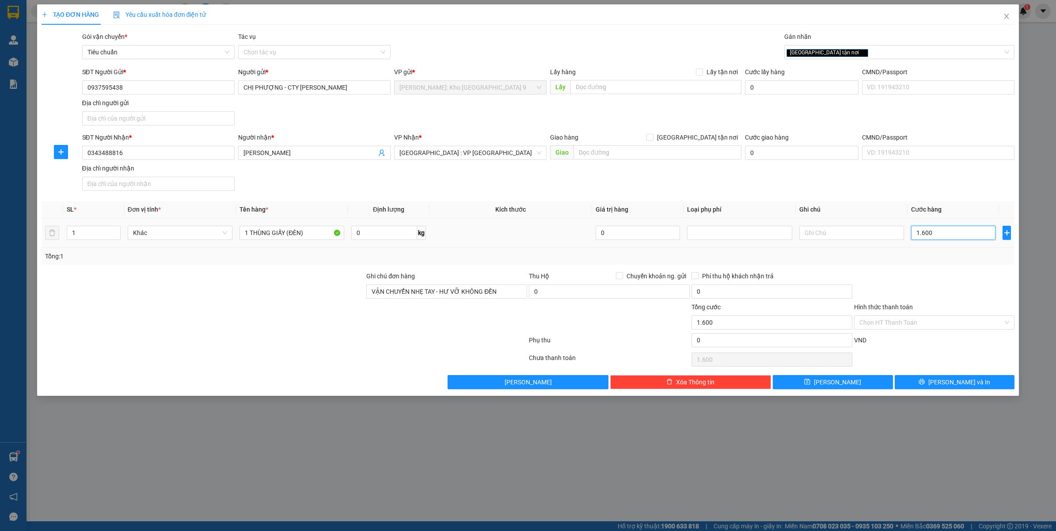
type input "16.000"
type input "160.000"
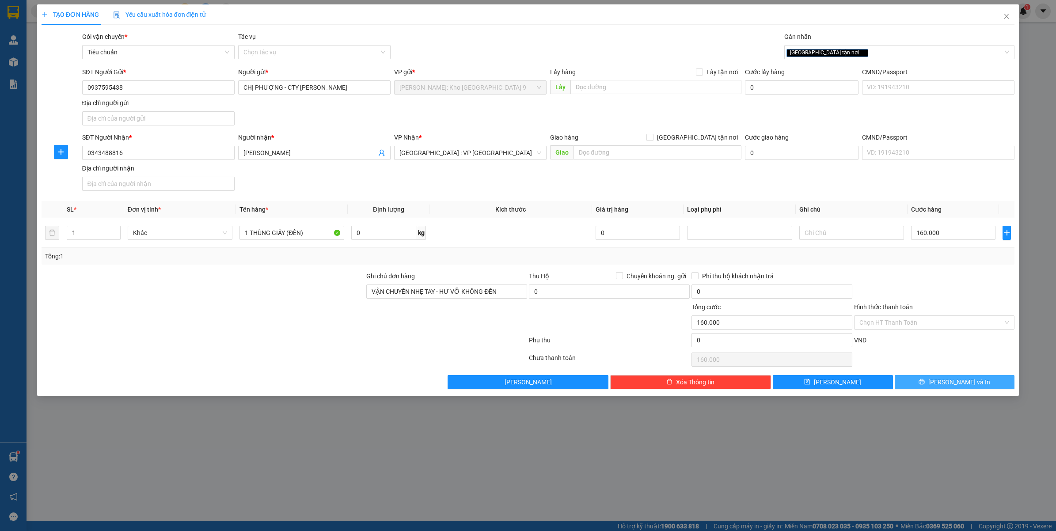
click at [955, 387] on span "Lưu và In" at bounding box center [960, 382] width 62 height 10
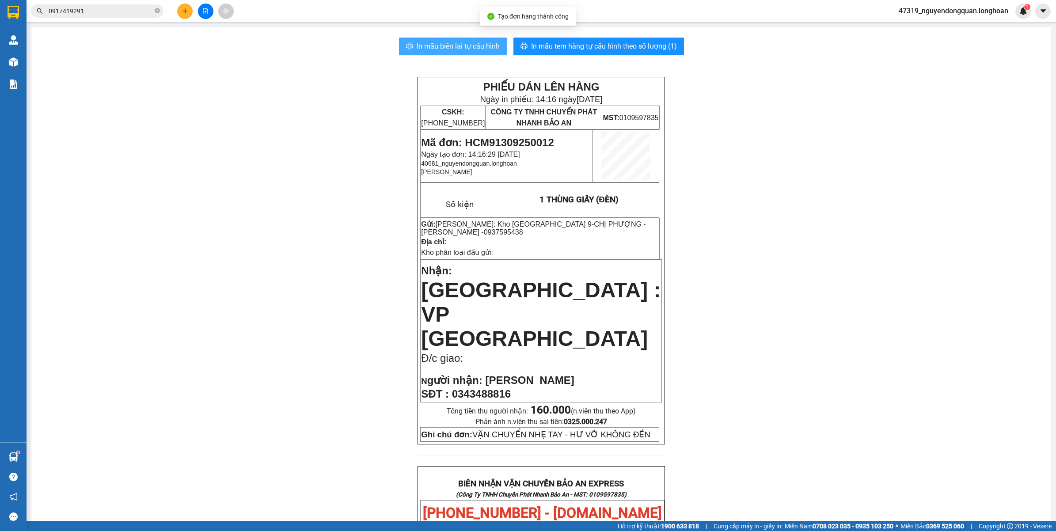
click at [474, 47] on span "In mẫu biên lai tự cấu hình" at bounding box center [458, 46] width 83 height 11
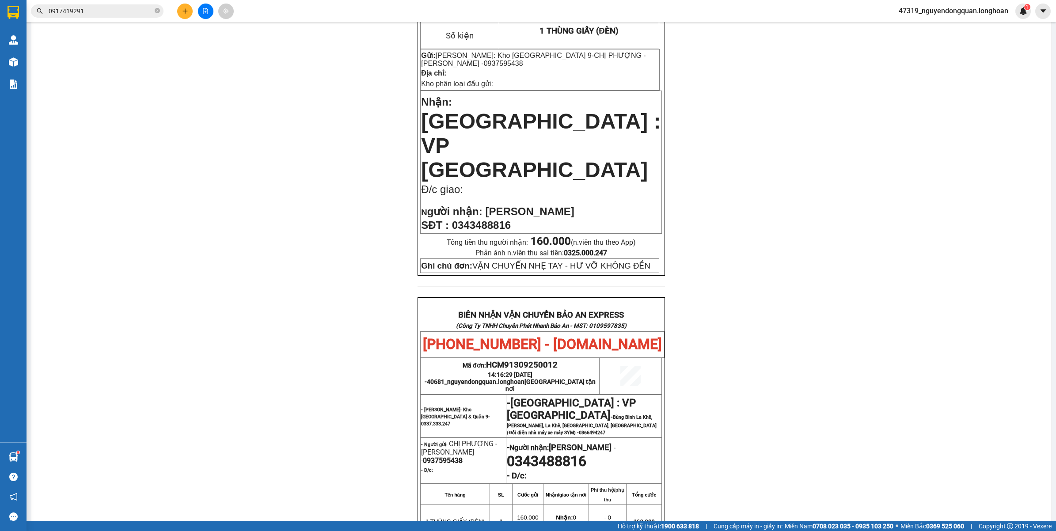
scroll to position [110, 0]
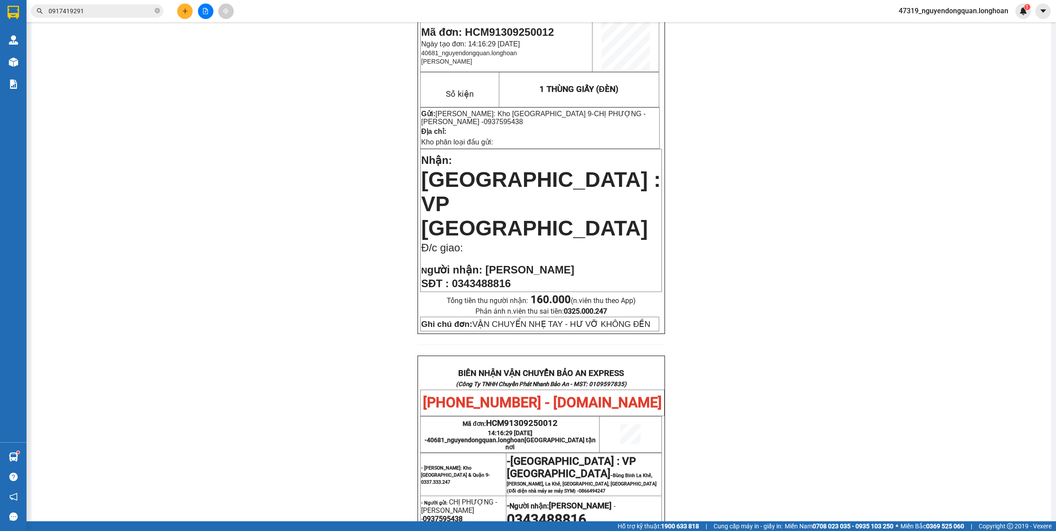
click at [971, 11] on span "47319_nguyendongquan.longhoan" at bounding box center [954, 10] width 124 height 11
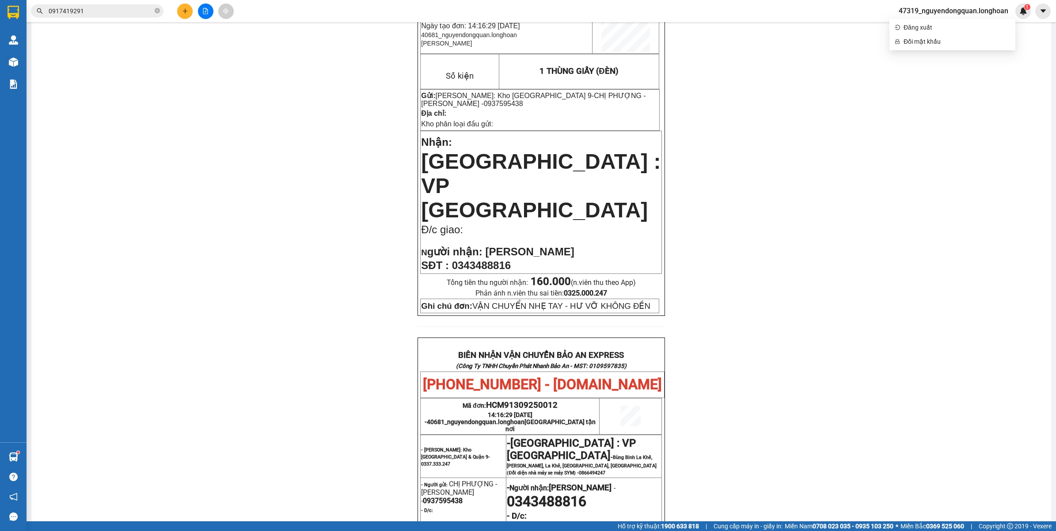
scroll to position [117, 0]
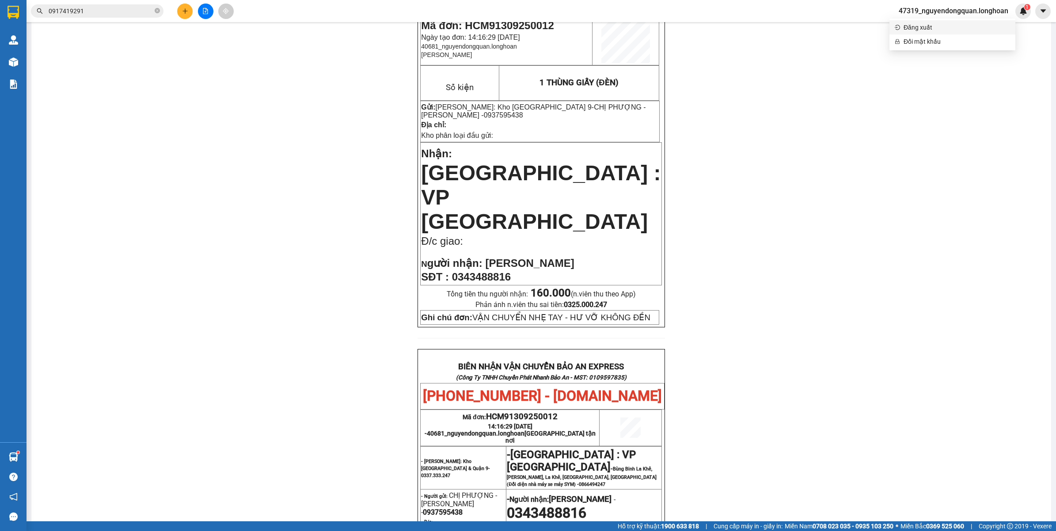
click at [919, 27] on span "Đăng xuất" at bounding box center [957, 28] width 107 height 10
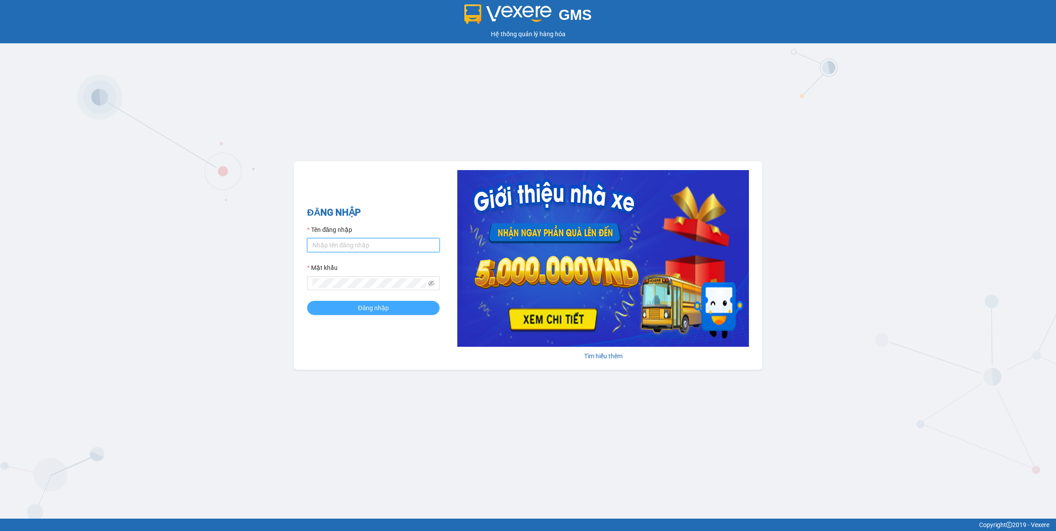
type input "nguyendongquan.longhoan"
click at [418, 308] on button "Đăng nhập" at bounding box center [373, 308] width 133 height 14
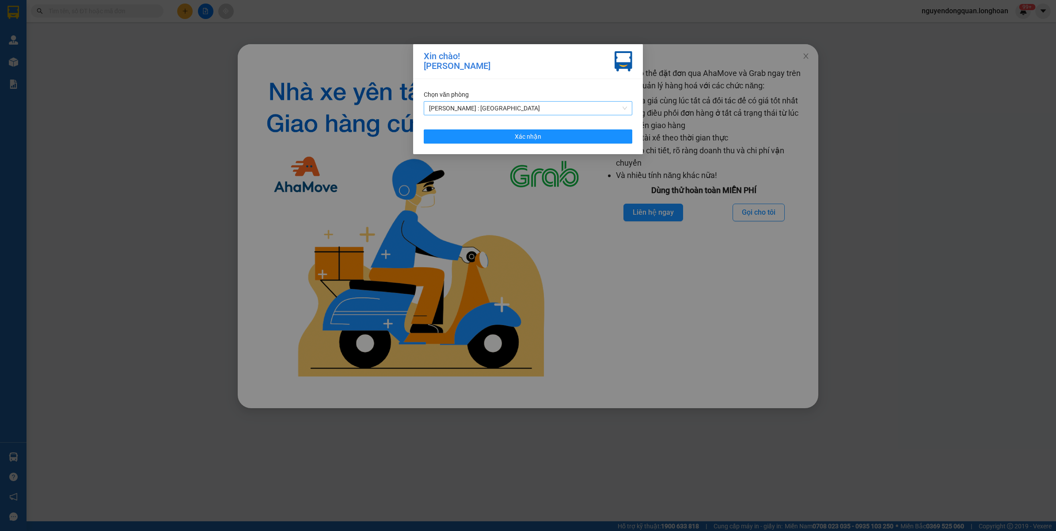
click at [534, 105] on span "[PERSON_NAME] : [PERSON_NAME][GEOGRAPHIC_DATA]" at bounding box center [528, 108] width 198 height 13
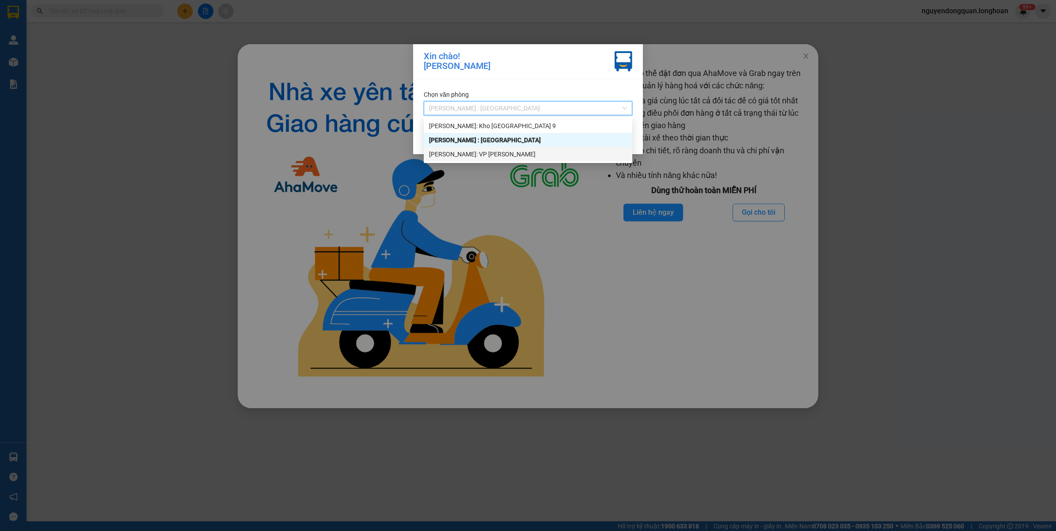
click at [503, 157] on div "[PERSON_NAME]: VP [PERSON_NAME]" at bounding box center [528, 154] width 198 height 10
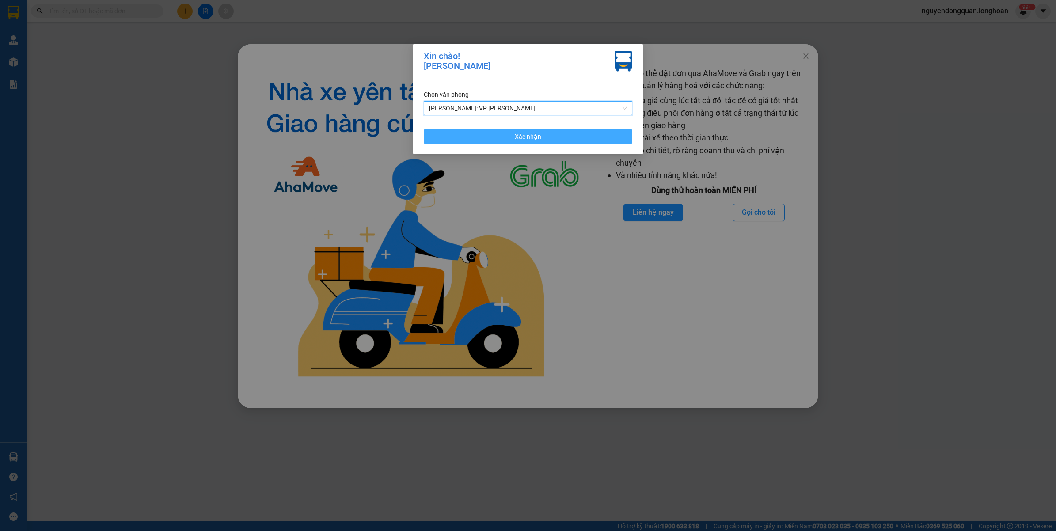
click at [510, 133] on button "Xác nhận" at bounding box center [528, 136] width 209 height 14
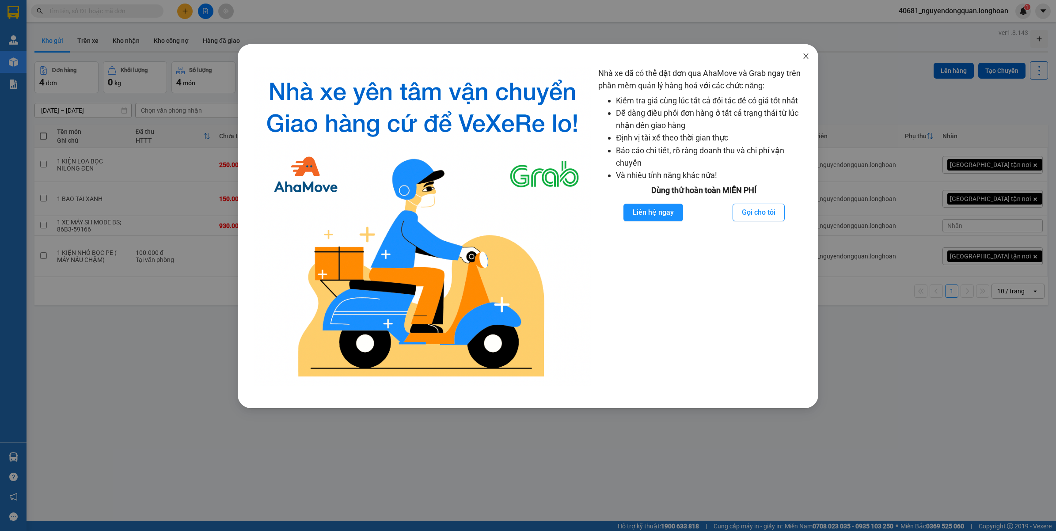
click at [805, 61] on span "Close" at bounding box center [806, 56] width 25 height 25
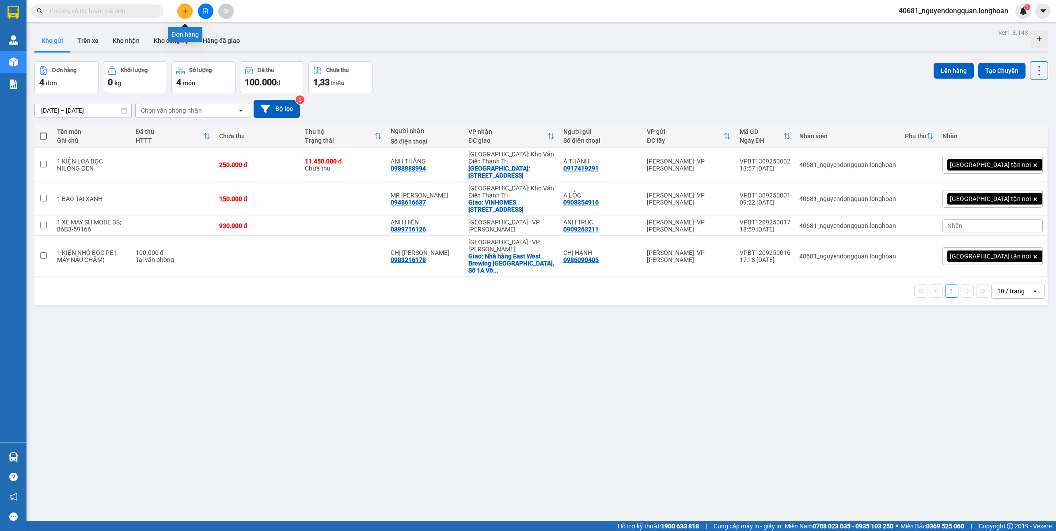
click at [190, 15] on button at bounding box center [184, 11] width 15 height 15
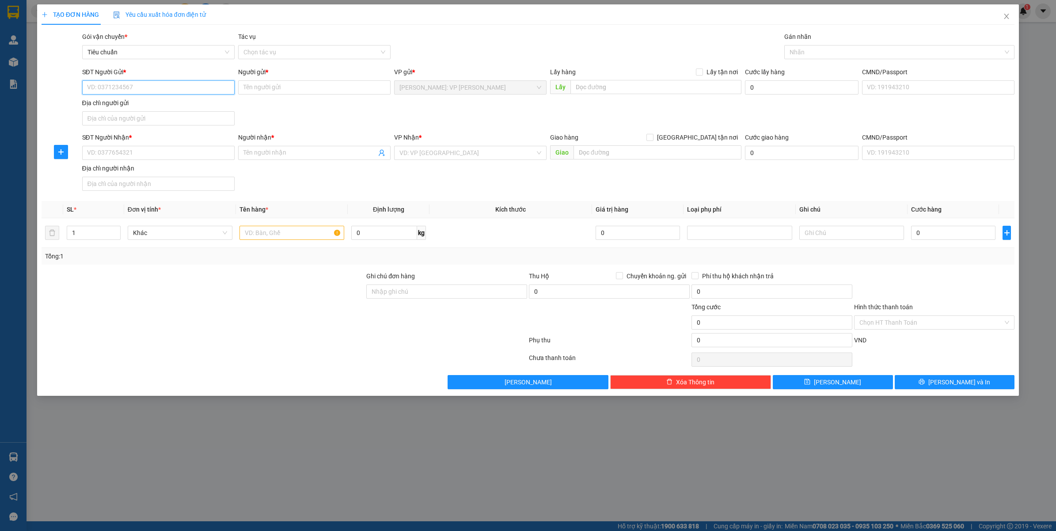
paste input "0937595438"
type input "0937595438"
click at [155, 111] on div "0937595438 - CHỊ PHƯỢNG - CTY HOÀNG PHÁT" at bounding box center [158, 106] width 152 height 14
type input "[PERSON_NAME] - CTY [PERSON_NAME]"
type input "0937595438"
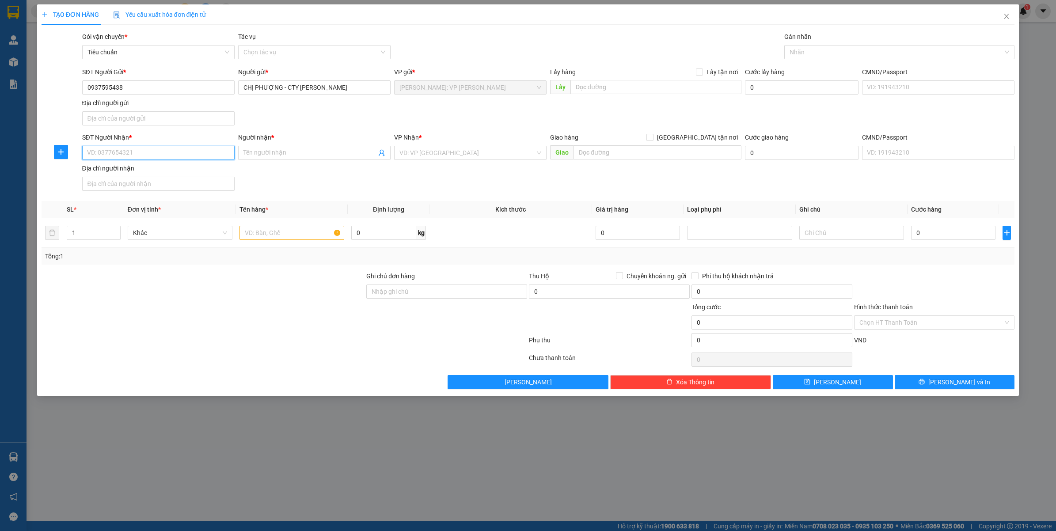
click at [168, 157] on input "SĐT Người Nhận *" at bounding box center [158, 153] width 152 height 14
paste input "0343488816"
type input "0343488816"
click at [190, 171] on div "0343488816 - ANH KHANH" at bounding box center [159, 172] width 142 height 10
type input "[PERSON_NAME]"
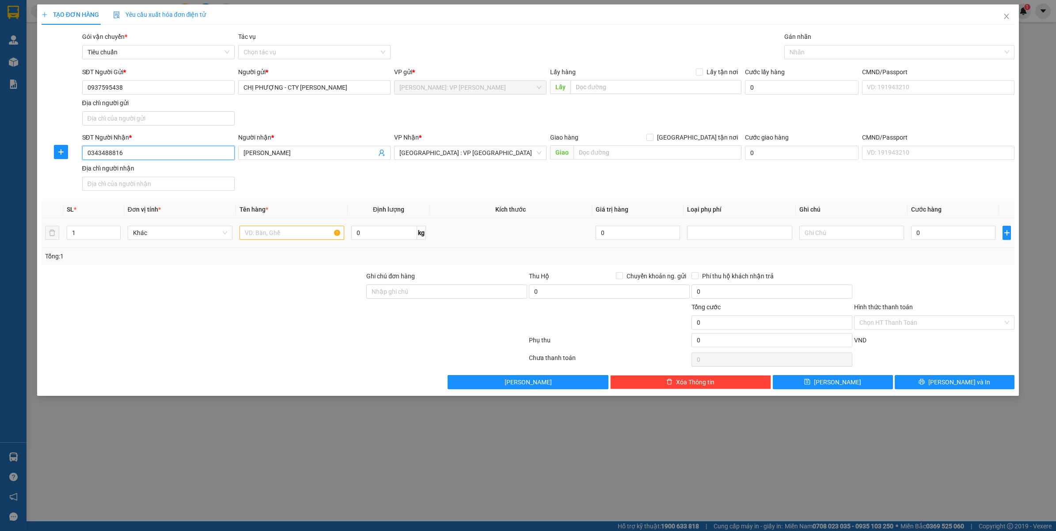
type input "0343488816"
click at [279, 236] on input "text" at bounding box center [292, 233] width 105 height 14
type input "1 THÙNG GIẤY (ĐÈN)"
click at [400, 299] on input "Ghi chú đơn hàng" at bounding box center [446, 292] width 161 height 14
type input "VẬN CHUYỂN NHẸ TAY - HƯ VỠ KHÔNG ĐỀN"
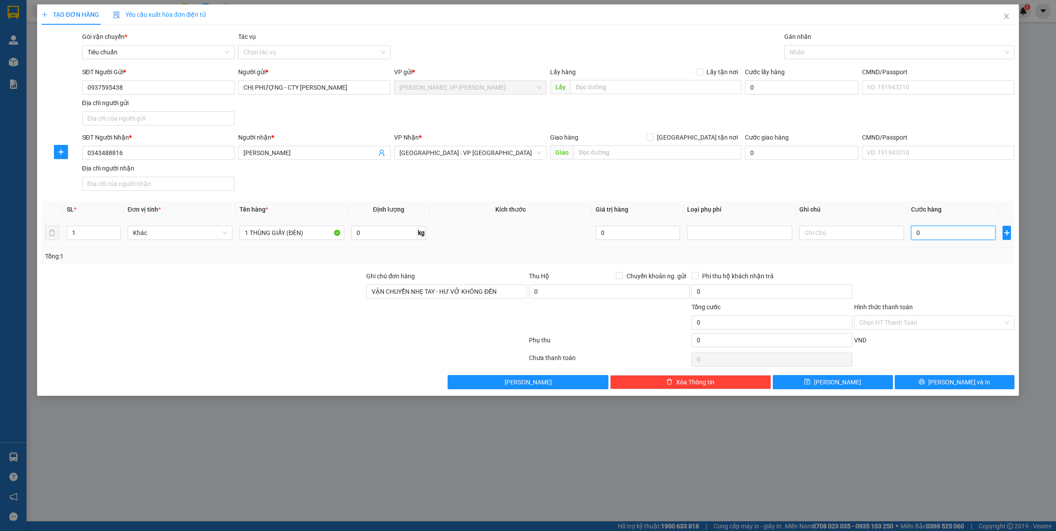
click at [952, 236] on input "0" at bounding box center [953, 233] width 84 height 14
type input "1"
type input "15"
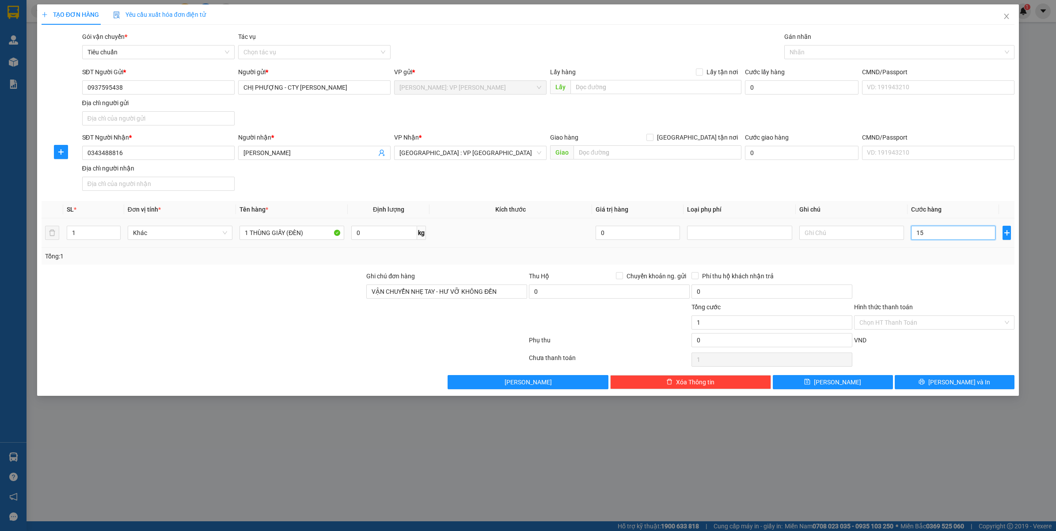
type input "15"
type input "1"
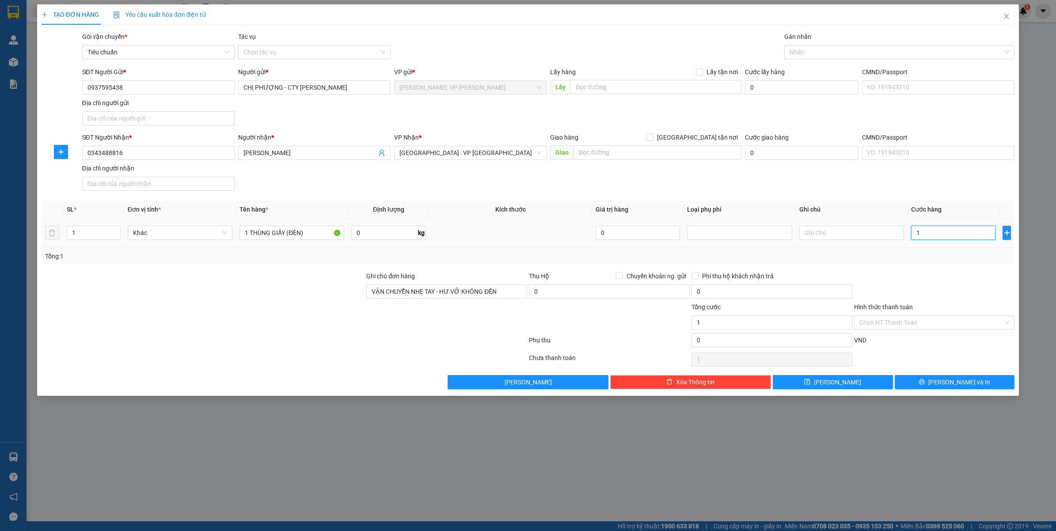
type input "16"
type input "160"
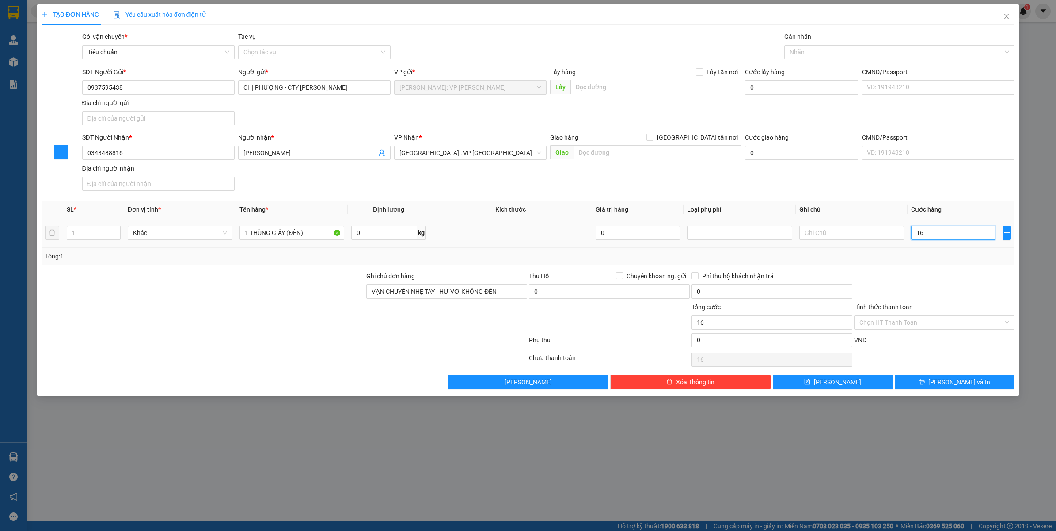
type input "160"
type input "1.600"
type input "16.000"
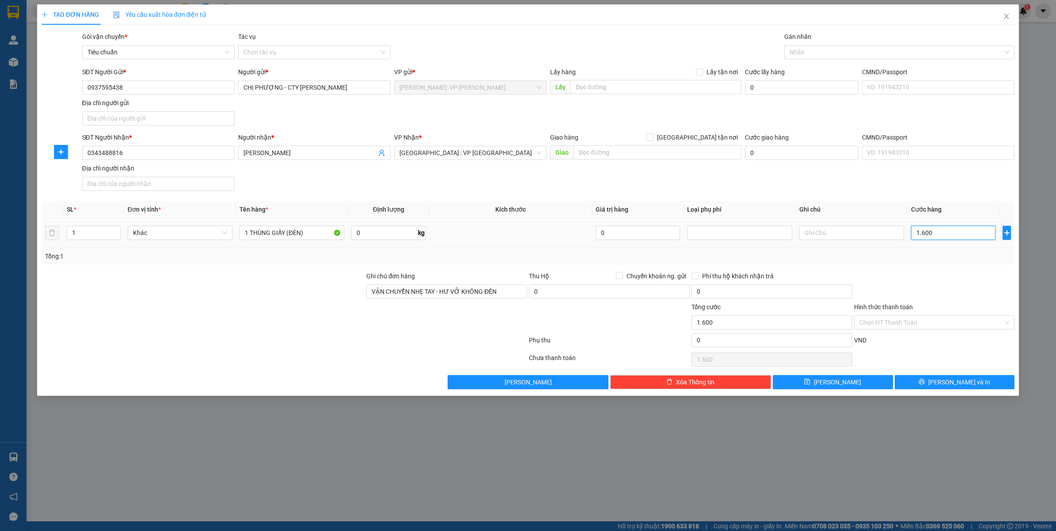
type input "16.000"
type input "160.000"
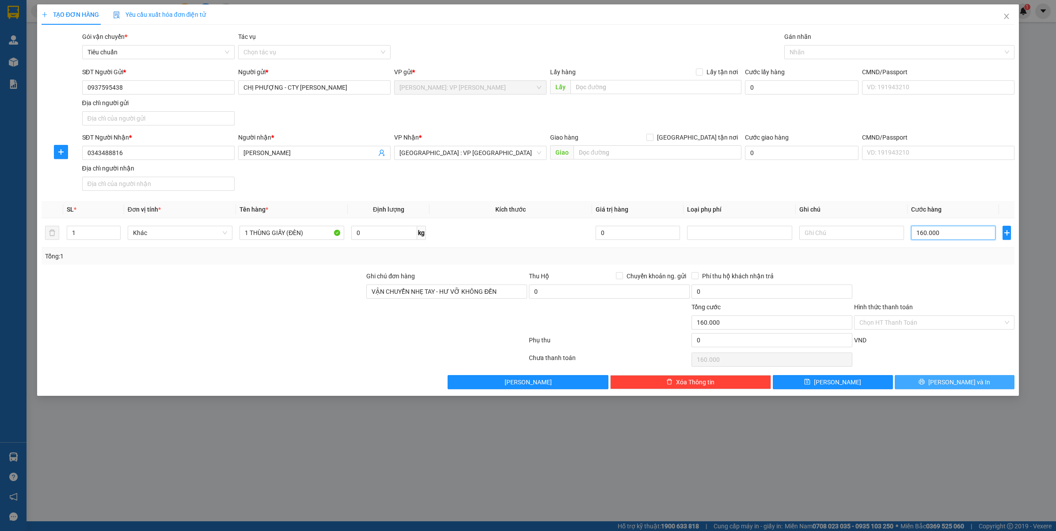
type input "160.000"
click at [952, 384] on span "[PERSON_NAME] và In" at bounding box center [960, 382] width 62 height 10
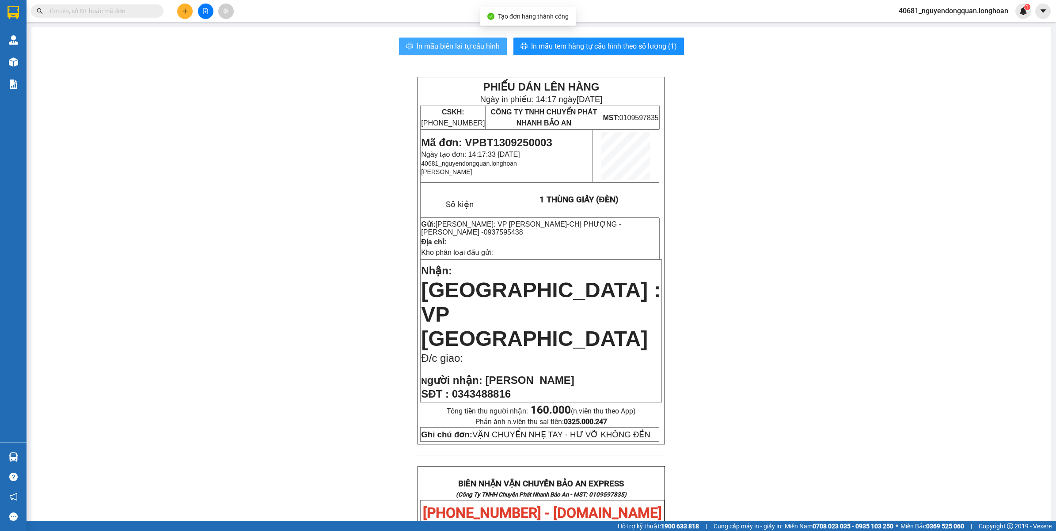
click at [466, 47] on span "In mẫu biên lai tự cấu hình" at bounding box center [458, 46] width 83 height 11
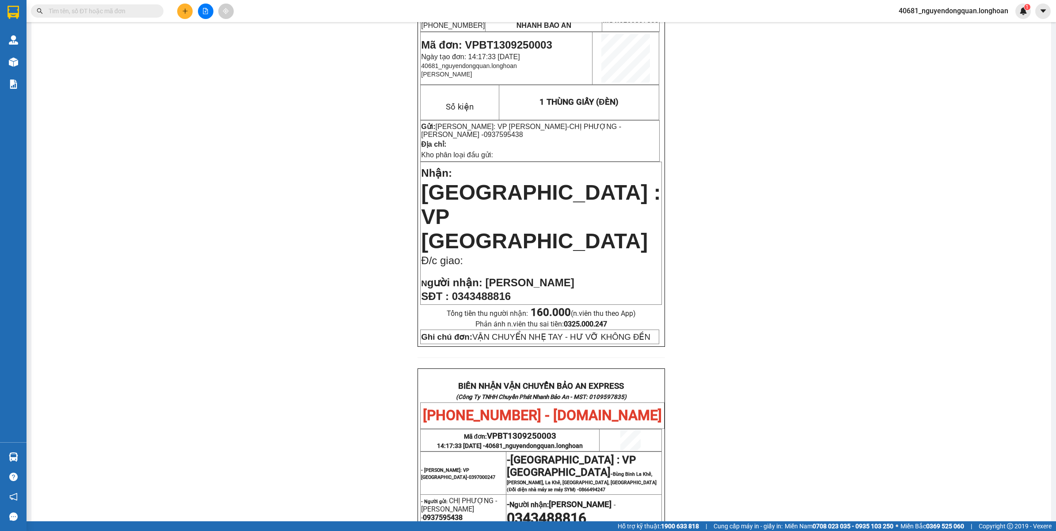
scroll to position [276, 0]
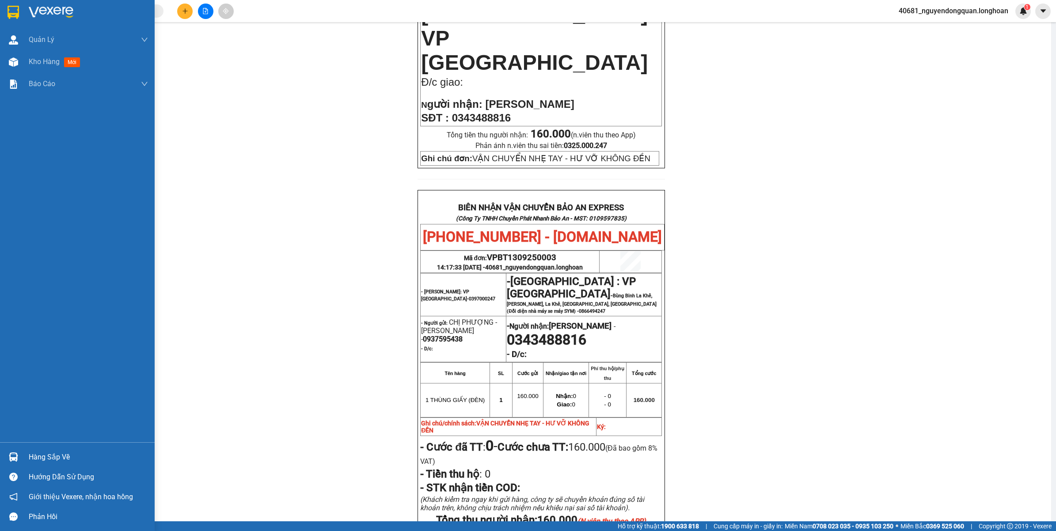
click at [4, 9] on div at bounding box center [77, 14] width 155 height 29
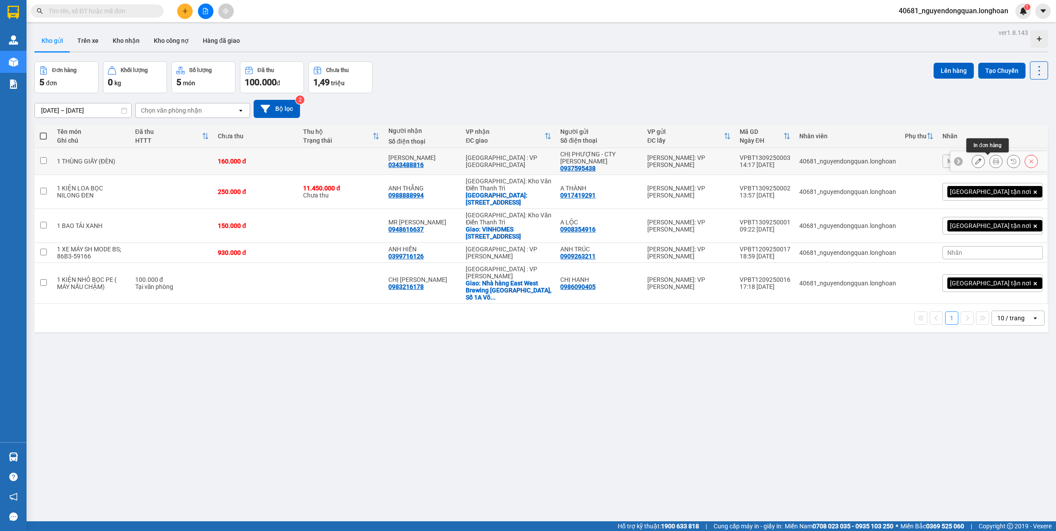
click at [993, 160] on icon at bounding box center [996, 161] width 6 height 6
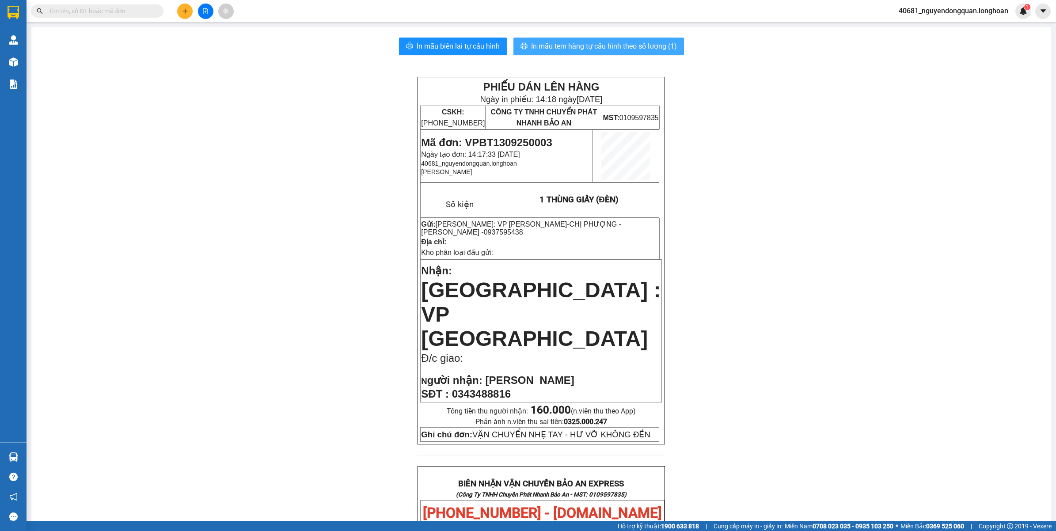
click at [619, 47] on span "In mẫu tem hàng tự cấu hình theo số lượng (1)" at bounding box center [604, 46] width 146 height 11
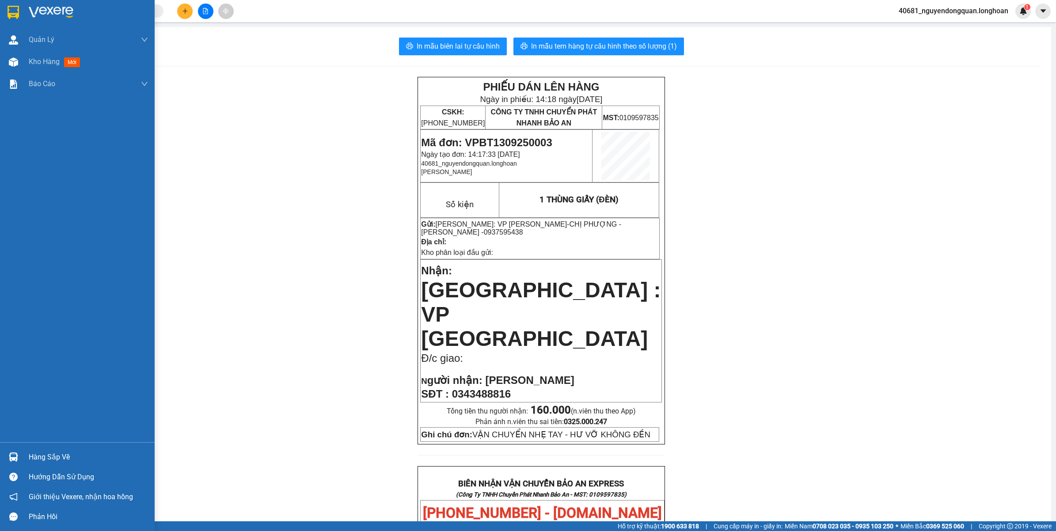
click at [40, 16] on img at bounding box center [51, 12] width 45 height 13
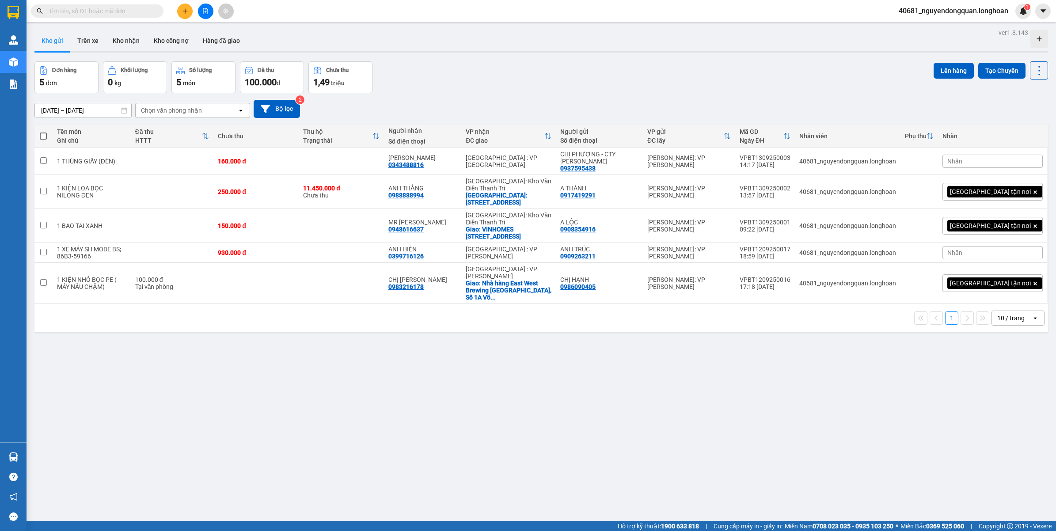
click at [997, 314] on div "10 / trang" at bounding box center [1010, 318] width 27 height 9
click at [1001, 390] on span "100 / trang" at bounding box center [1006, 389] width 32 height 9
click at [187, 14] on icon "plus" at bounding box center [185, 11] width 6 height 6
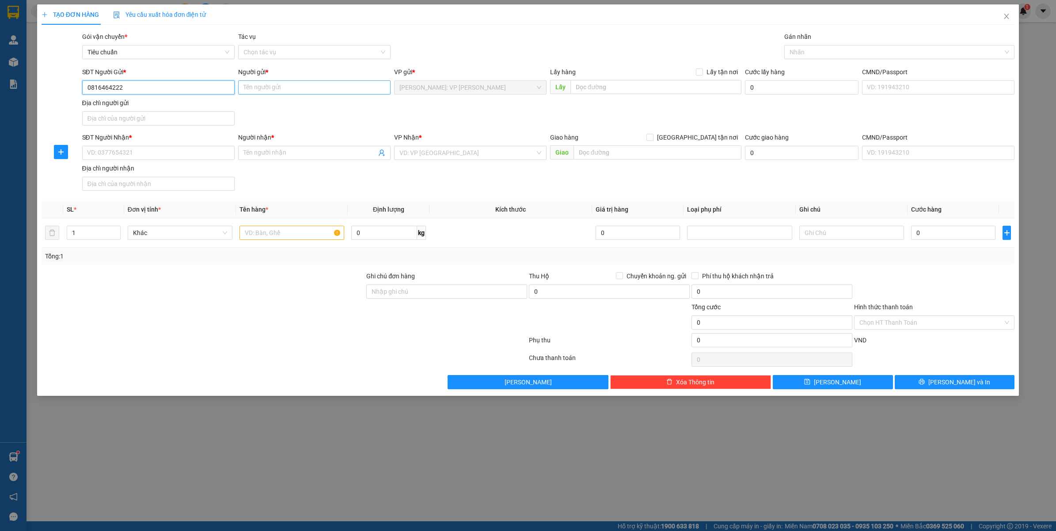
type input "0816464222"
click at [310, 93] on input "Người gửi *" at bounding box center [314, 87] width 152 height 14
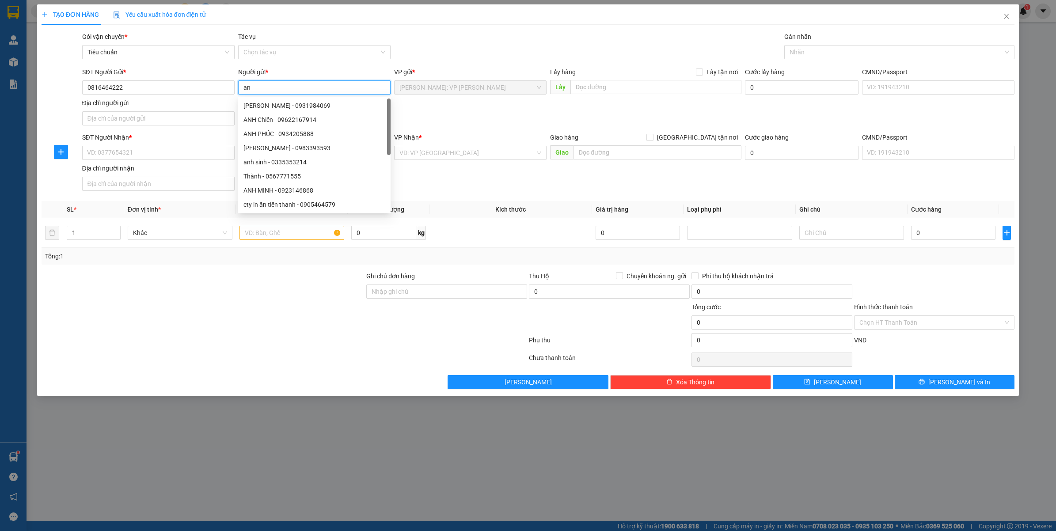
type input "a"
type input "ANH LONG"
click at [147, 154] on input "SĐT Người Nhận *" at bounding box center [158, 153] width 152 height 14
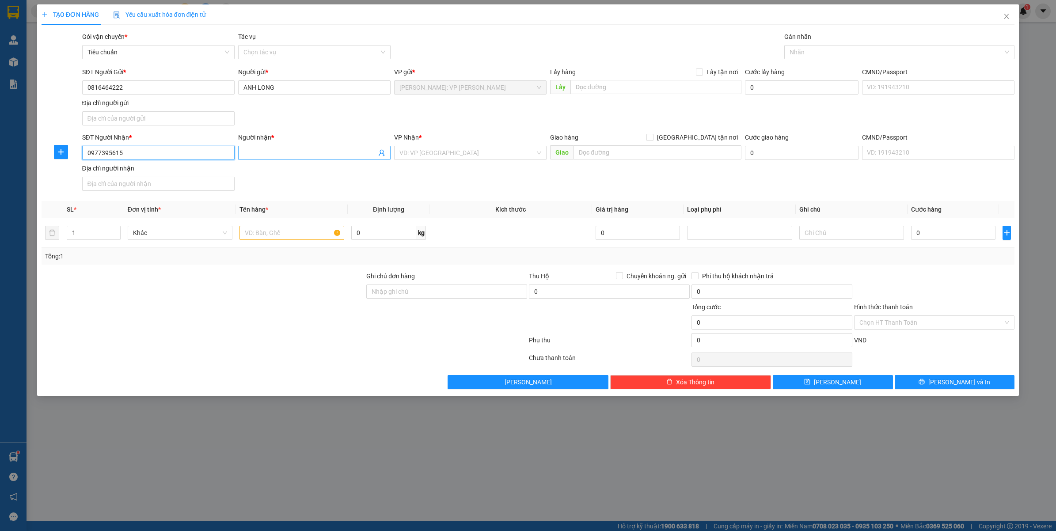
type input "0977395615"
click at [312, 151] on input "Người nhận *" at bounding box center [310, 153] width 133 height 10
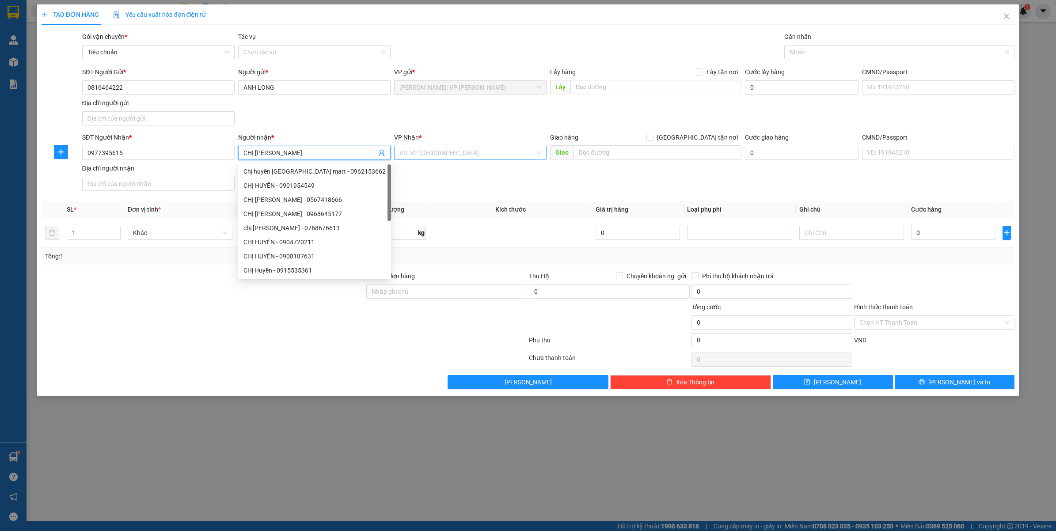
type input "CHỊ HUYỀN"
click at [436, 160] on input "search" at bounding box center [468, 152] width 136 height 13
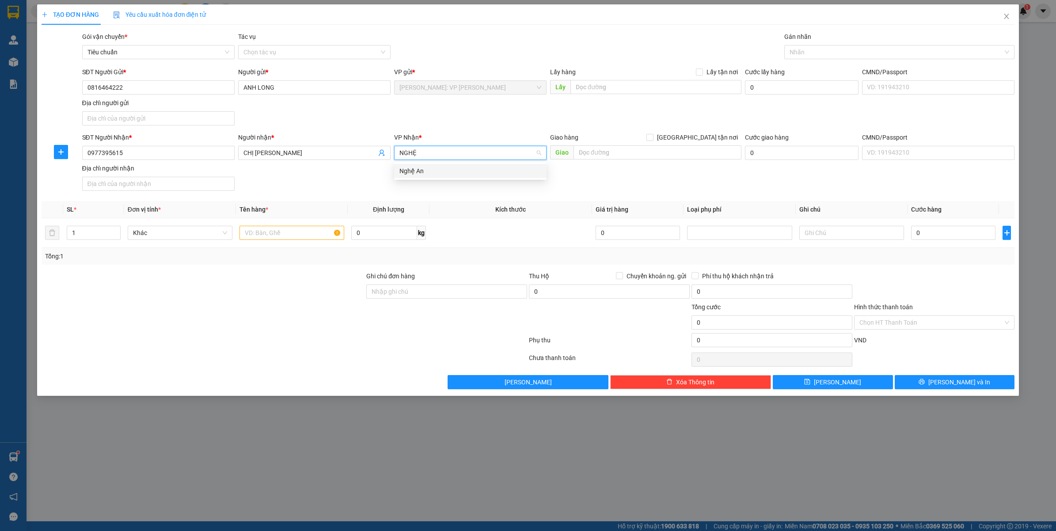
type input "NGHỆ"
click at [443, 171] on div "Nghệ An" at bounding box center [471, 171] width 142 height 10
click at [604, 156] on input "text" at bounding box center [658, 152] width 168 height 14
paste input "TP Vinh: Bến xe Miền Trung"
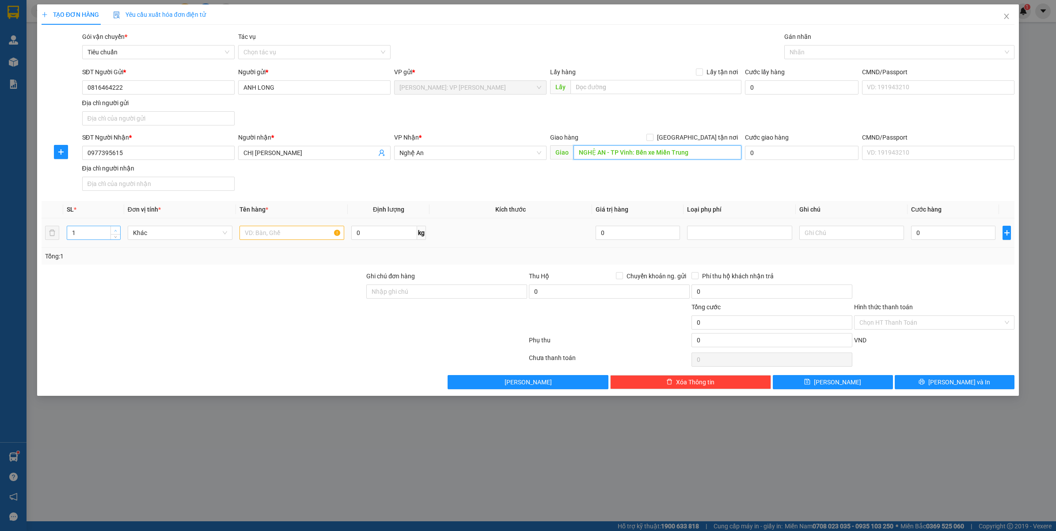
type input "NGHỆ AN - TP Vinh: Bến xe Miền Trung"
type input "2"
click at [112, 231] on span "Increase Value" at bounding box center [115, 230] width 10 height 8
click at [268, 233] on input "text" at bounding box center [292, 233] width 105 height 14
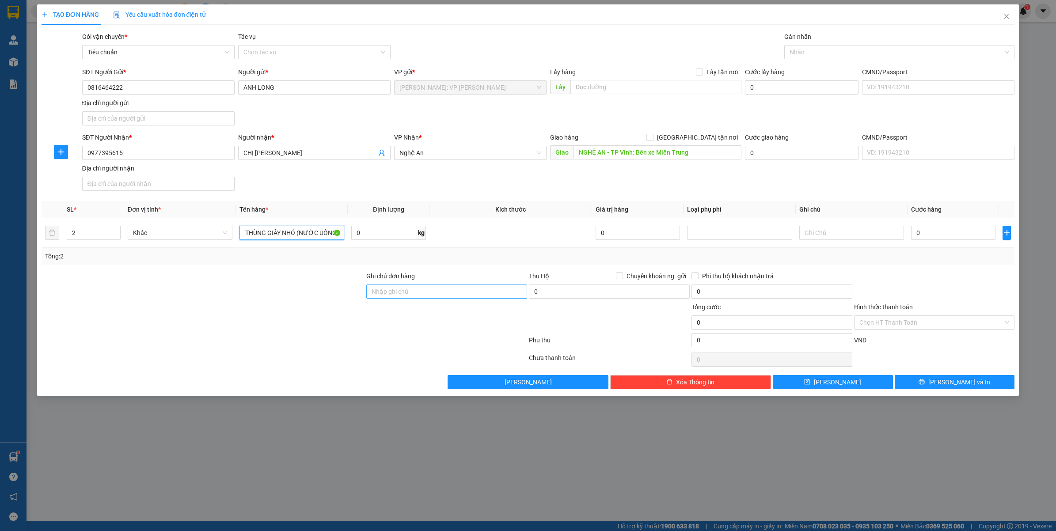
type input "2 THÙNG GIẤY NHỎ (NƯỚC UỐNG)"
click at [478, 293] on input "Ghi chú đơn hàng" at bounding box center [446, 292] width 161 height 14
type input "VẬN CHUYỂN NHẸ TAY - HƯ VỠ KHÔNG ĐỀN"
click at [967, 230] on input "0" at bounding box center [953, 233] width 84 height 14
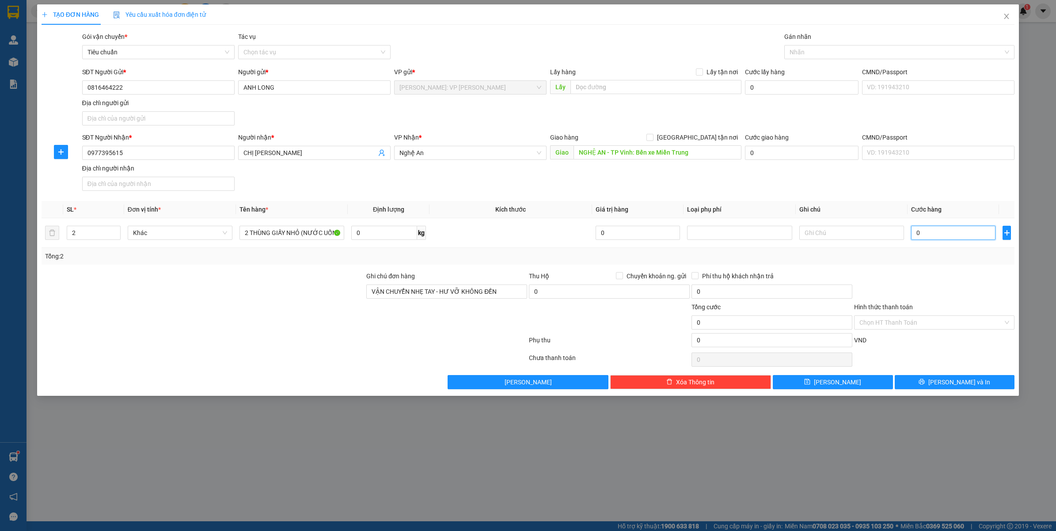
type input "2"
type input "20"
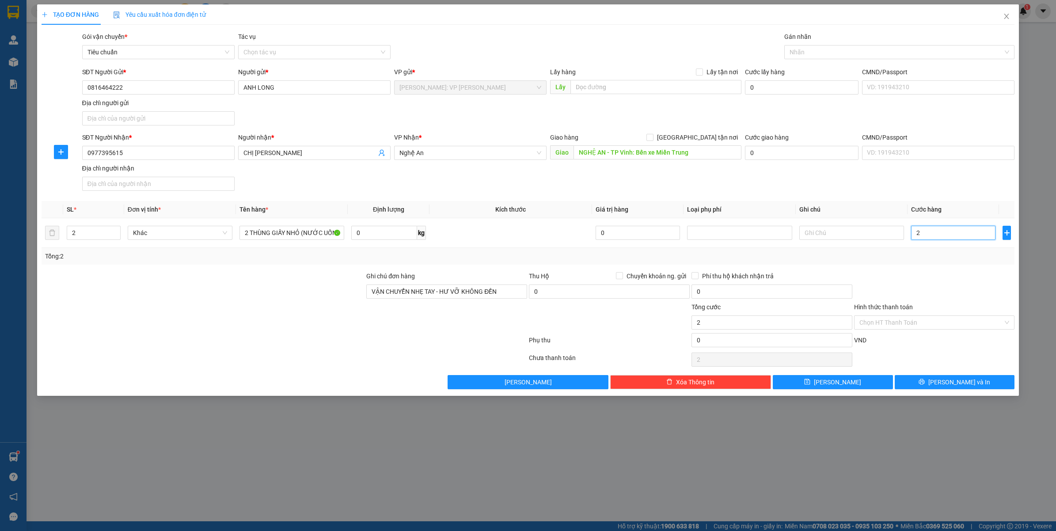
type input "20"
type input "200"
type input "2.000"
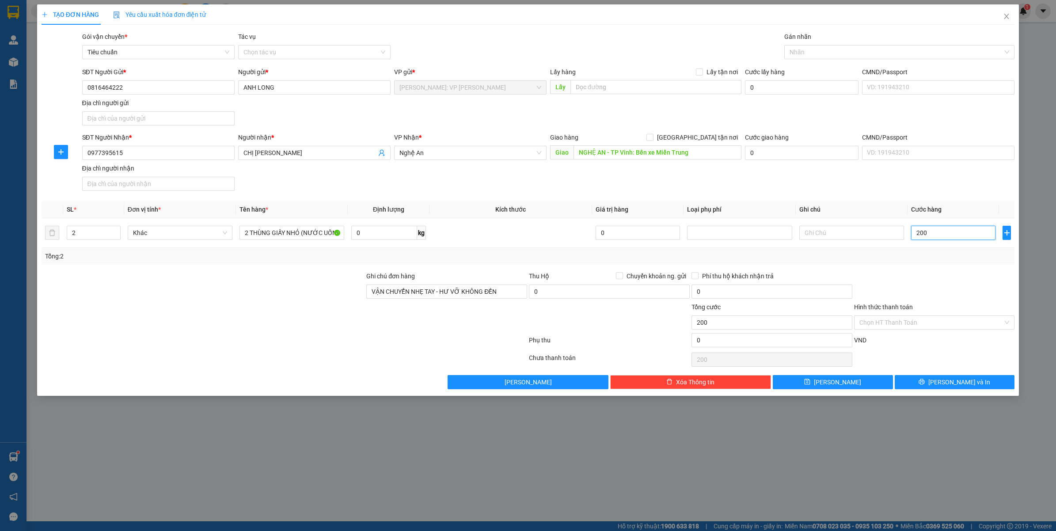
type input "2.000"
type input "20.000"
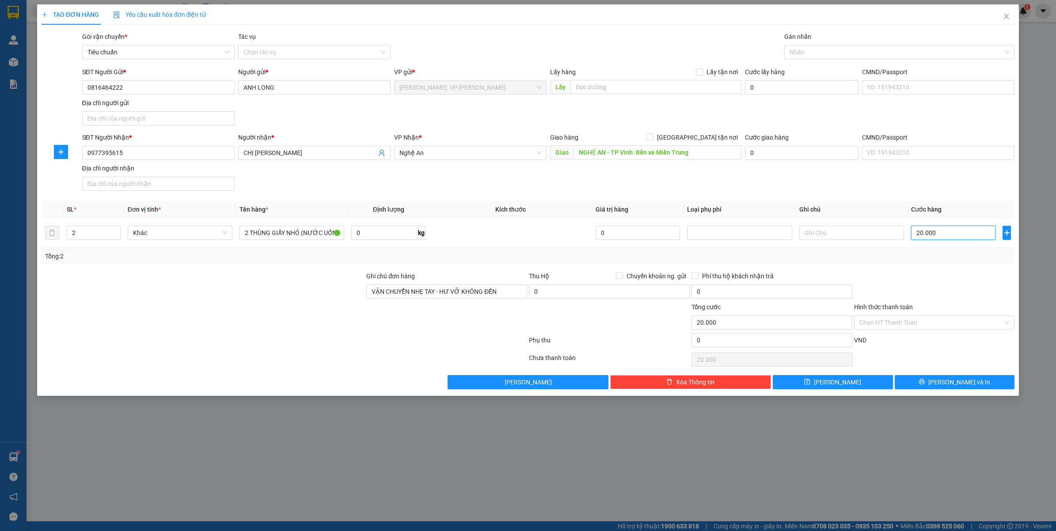
type input "200.000"
click at [918, 327] on input "Hình thức thanh toán" at bounding box center [932, 322] width 144 height 13
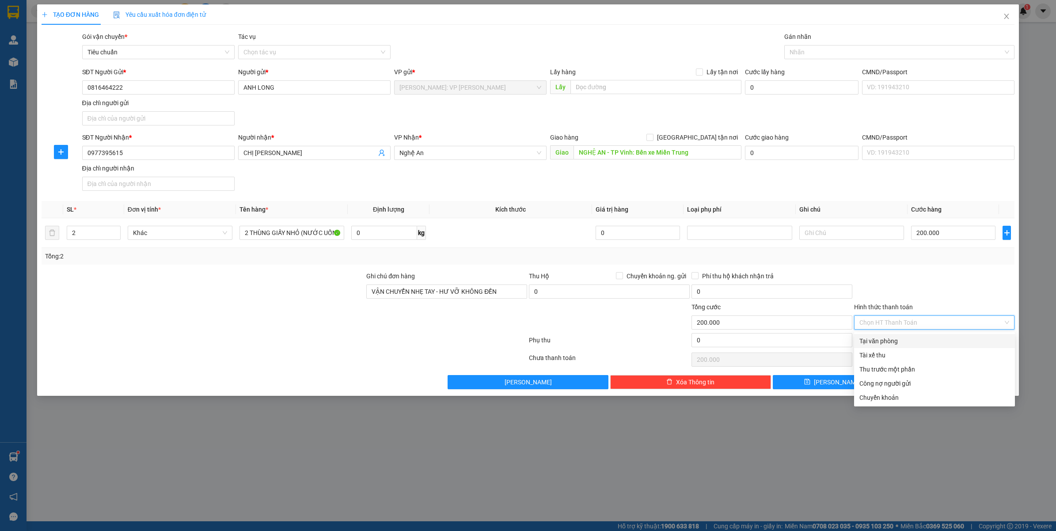
click at [908, 342] on div "Tại văn phòng" at bounding box center [935, 341] width 150 height 10
type input "0"
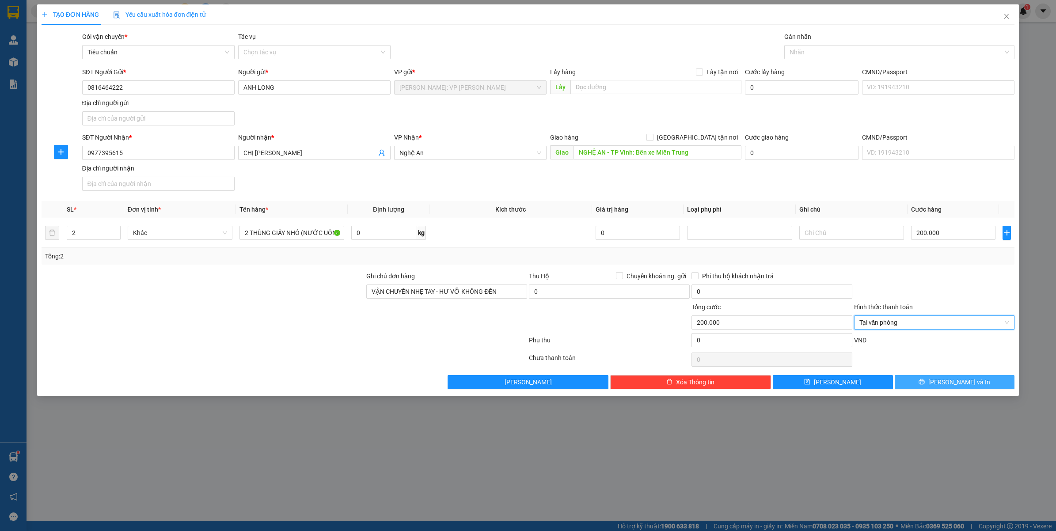
click at [936, 385] on button "Lưu và In" at bounding box center [955, 382] width 120 height 14
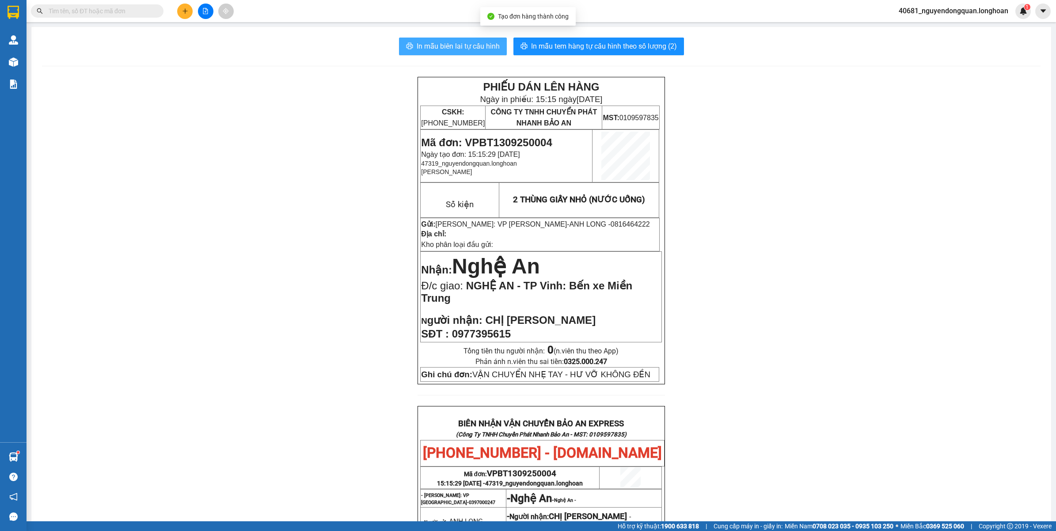
click at [472, 50] on span "In mẫu biên lai tự cấu hình" at bounding box center [458, 46] width 83 height 11
click at [612, 41] on span "In mẫu tem hàng tự cấu hình theo số lượng (2)" at bounding box center [604, 46] width 146 height 11
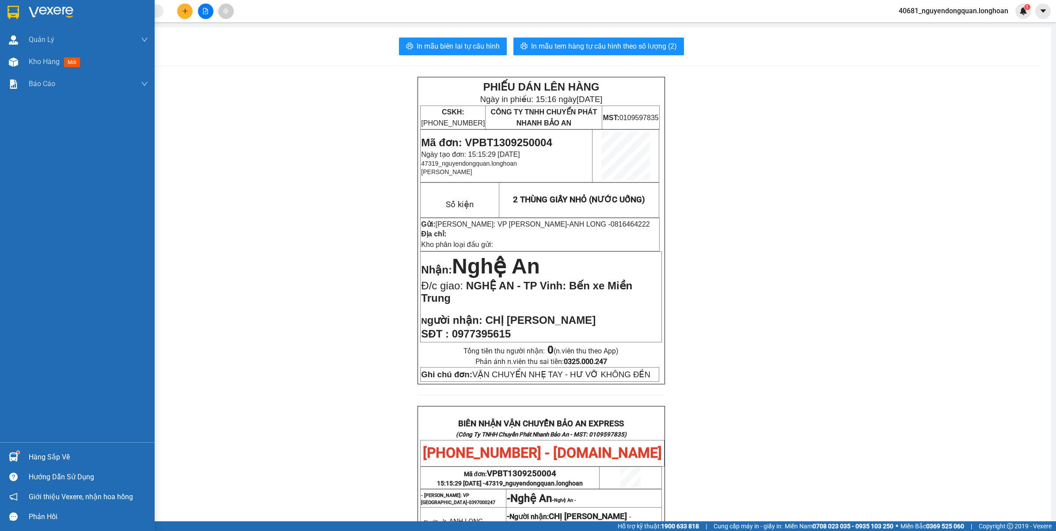
click at [41, 16] on img at bounding box center [51, 12] width 45 height 13
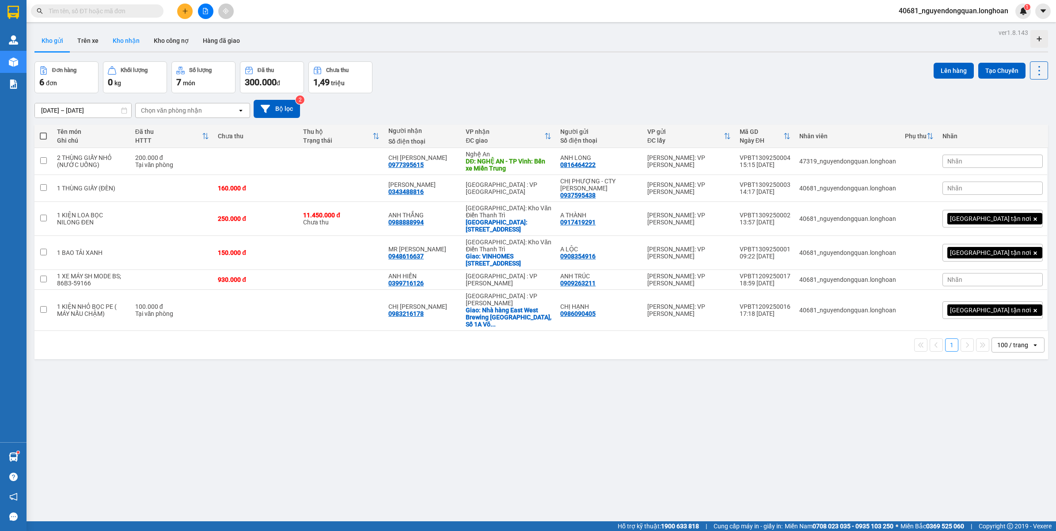
click at [118, 35] on button "Kho nhận" at bounding box center [126, 40] width 41 height 21
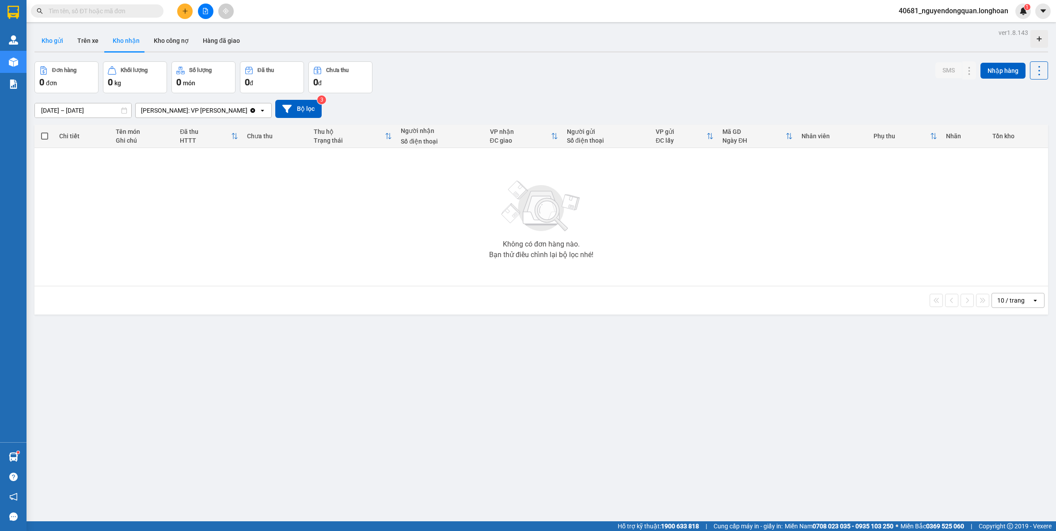
click at [46, 40] on button "Kho gửi" at bounding box center [52, 40] width 36 height 21
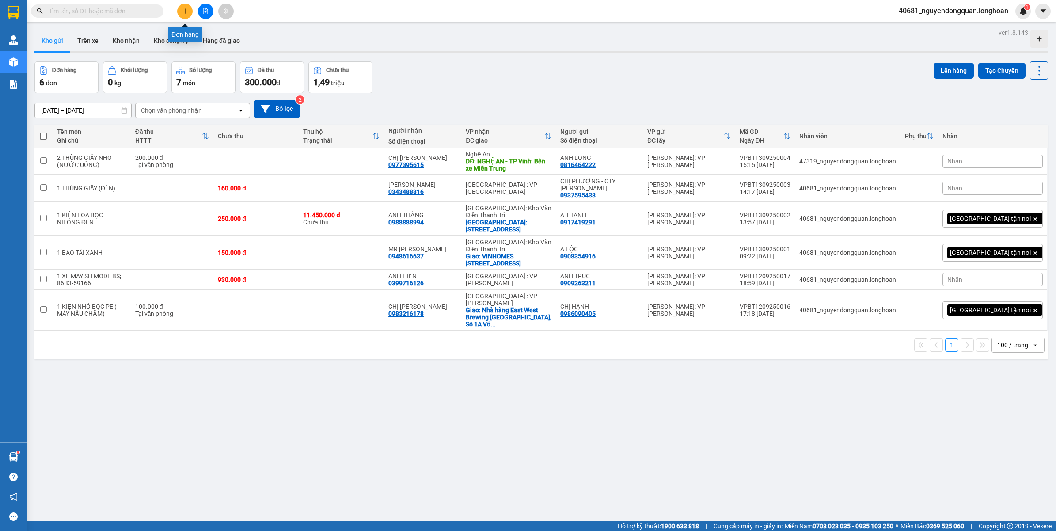
click at [187, 7] on button at bounding box center [184, 11] width 15 height 15
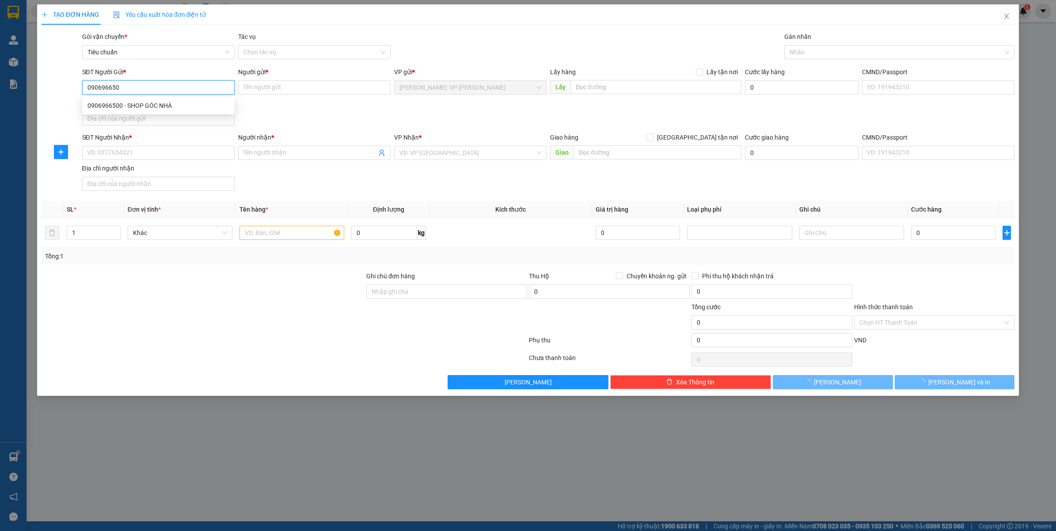
type input "0906966500"
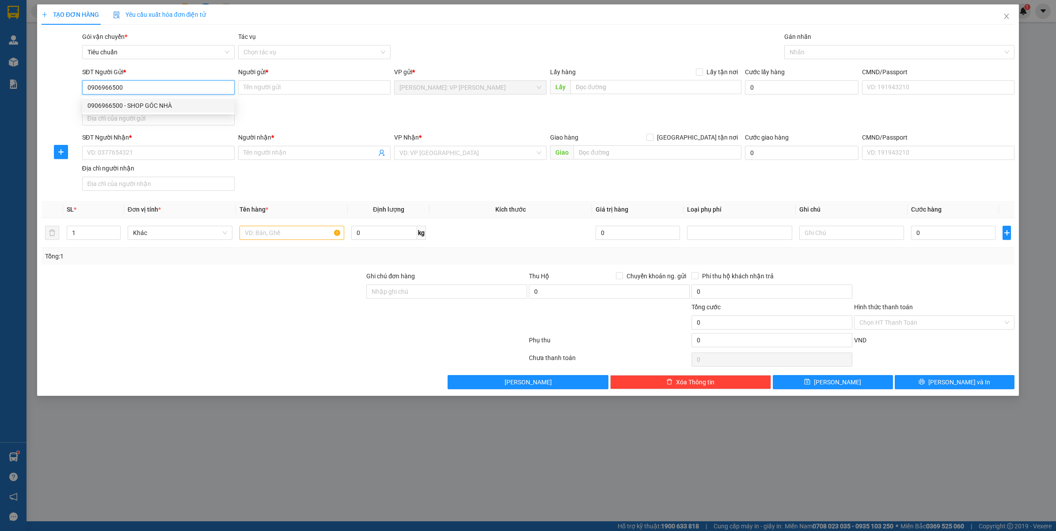
click at [173, 110] on div "0906966500 - SHOP GÓC NHÀ" at bounding box center [158, 106] width 152 height 14
type input "SHOP GÓC NHÀ"
type input "0906966500"
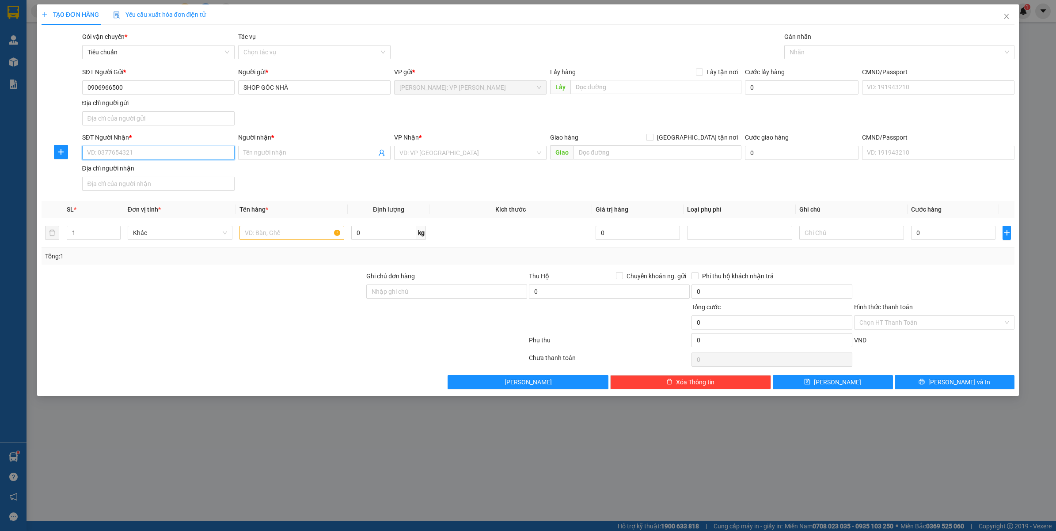
click at [173, 160] on input "SĐT Người Nhận *" at bounding box center [158, 153] width 152 height 14
type input "0"
drag, startPoint x: 127, startPoint y: 84, endPoint x: 146, endPoint y: 129, distance: 49.1
click at [80, 88] on div "SĐT Người Gửi * 0906966500 0906966500" at bounding box center [158, 82] width 156 height 31
click at [143, 155] on input "SĐT Người Nhận *" at bounding box center [158, 153] width 152 height 14
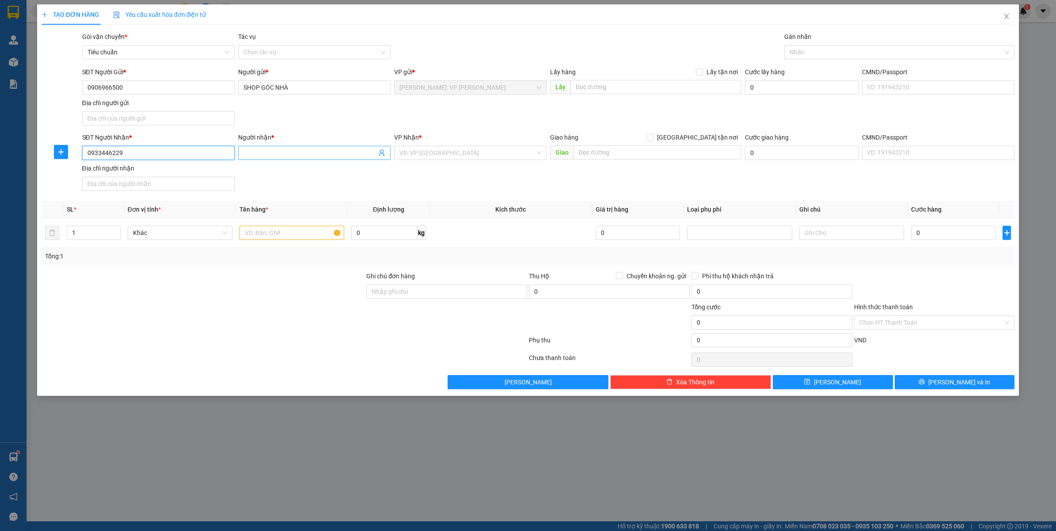
type input "0933446229"
click at [258, 157] on input "Người nhận *" at bounding box center [310, 153] width 133 height 10
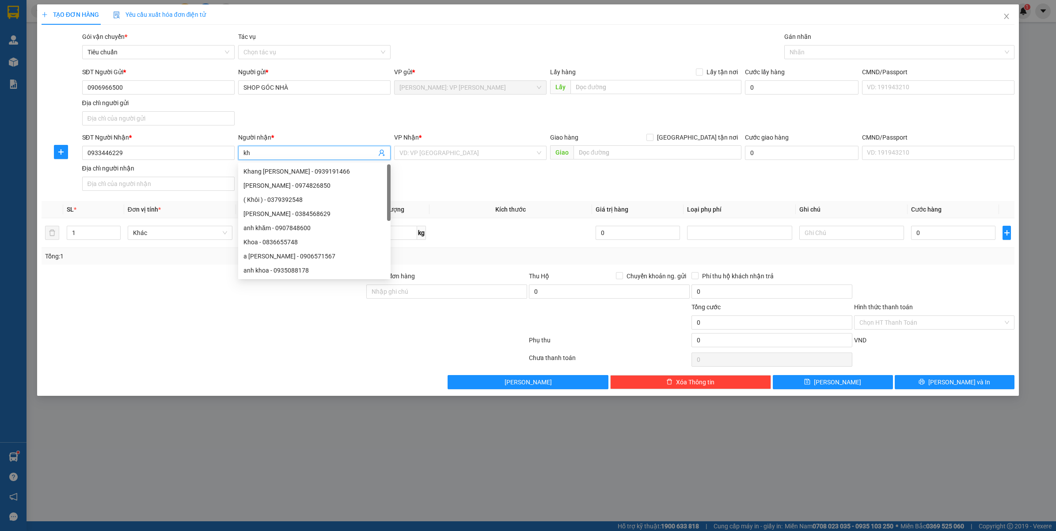
type input "k"
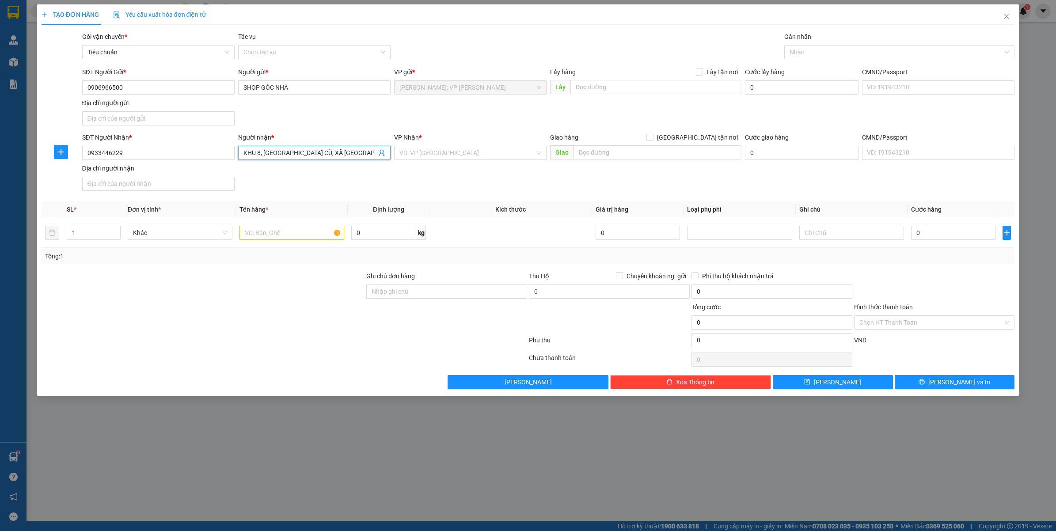
drag, startPoint x: 372, startPoint y: 150, endPoint x: 215, endPoint y: 168, distance: 157.4
click at [217, 167] on div "SĐT Người Nhận * 0933446229 Người nhận * KHU 8, XUÂN LỘC CŨ, XÃ ĐÀO XÁ, PHÚ THỌ…" at bounding box center [548, 164] width 936 height 62
type input "KHU 8, XUÂN LỘC CŨ, XÃ ĐÀO XÁ, PHÚ THỌ"
click at [599, 157] on input "text" at bounding box center [658, 152] width 168 height 14
paste input "KHU 8, XUÂN LỘC CŨ, XÃ ĐÀO XÁ, PHÚ THỌ"
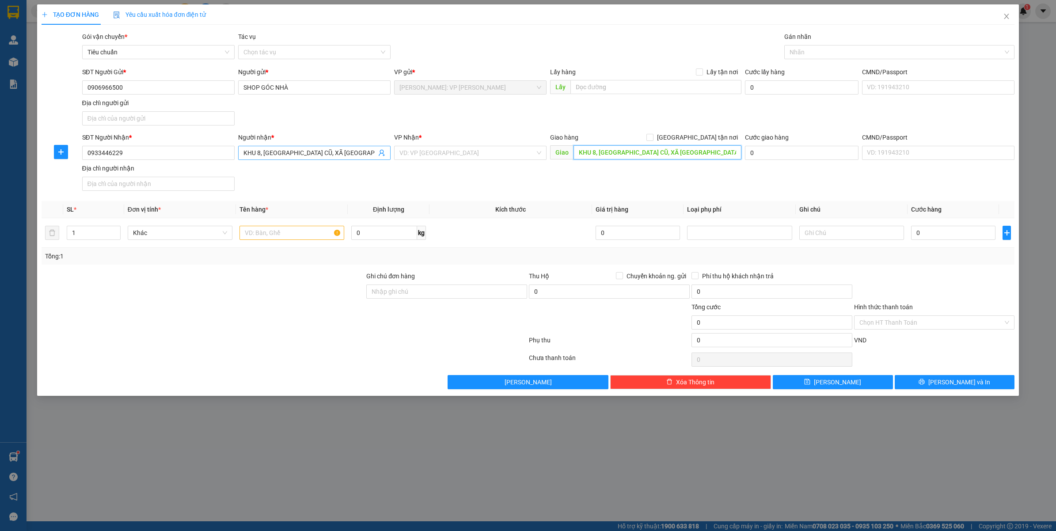
type input "KHU 8, XUÂN LỘC CŨ, XÃ ĐÀO XÁ, PHÚ THỌ"
type input "CHỊ NỤ"
click at [430, 155] on input "search" at bounding box center [468, 152] width 136 height 13
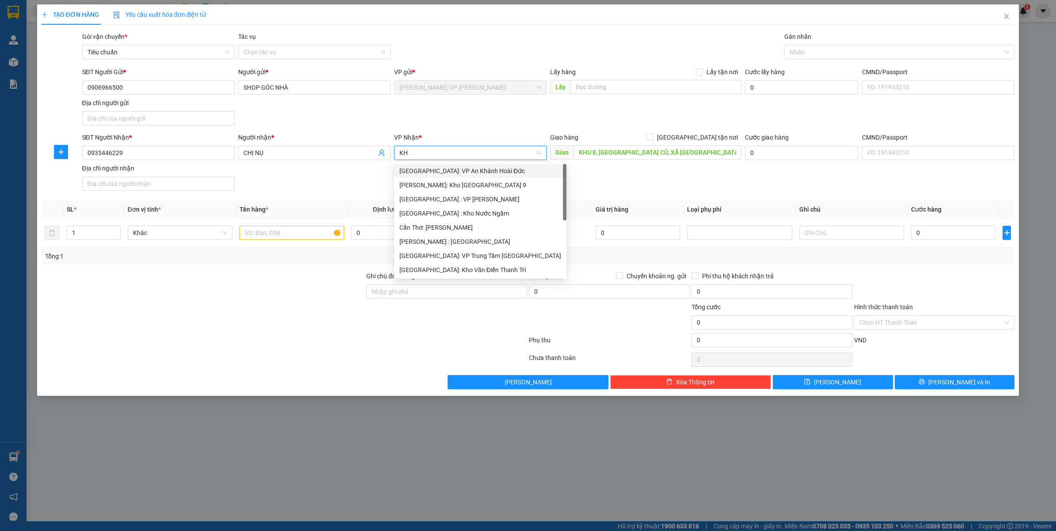
type input "KHO"
click at [492, 223] on div "[GEOGRAPHIC_DATA]: Kho Văn Điển Thanh Trì" at bounding box center [471, 228] width 142 height 10
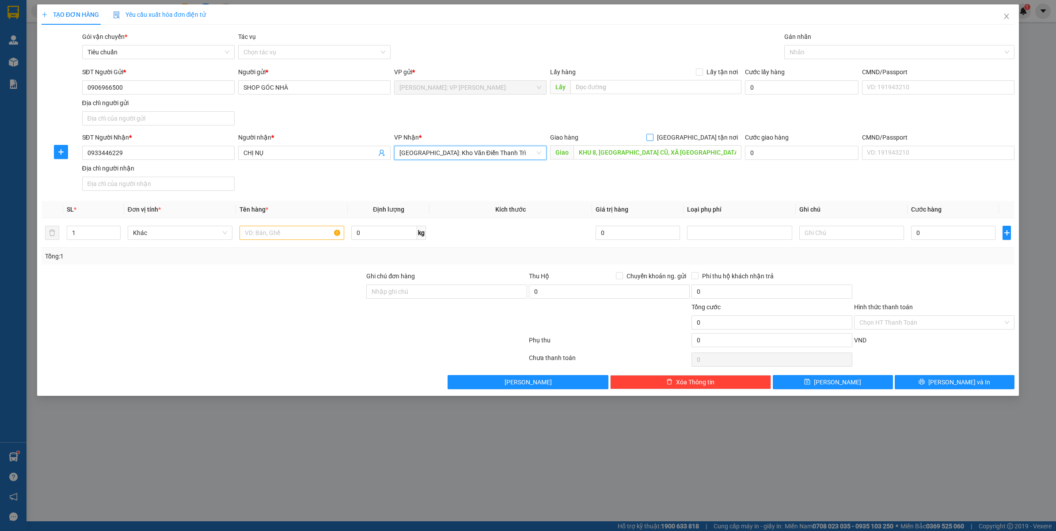
drag, startPoint x: 701, startPoint y: 140, endPoint x: 748, endPoint y: 110, distance: 55.5
click at [702, 139] on span "[GEOGRAPHIC_DATA] tận nơi" at bounding box center [698, 138] width 88 height 10
click at [653, 139] on input "[GEOGRAPHIC_DATA] tận nơi" at bounding box center [650, 137] width 6 height 6
checkbox input "true"
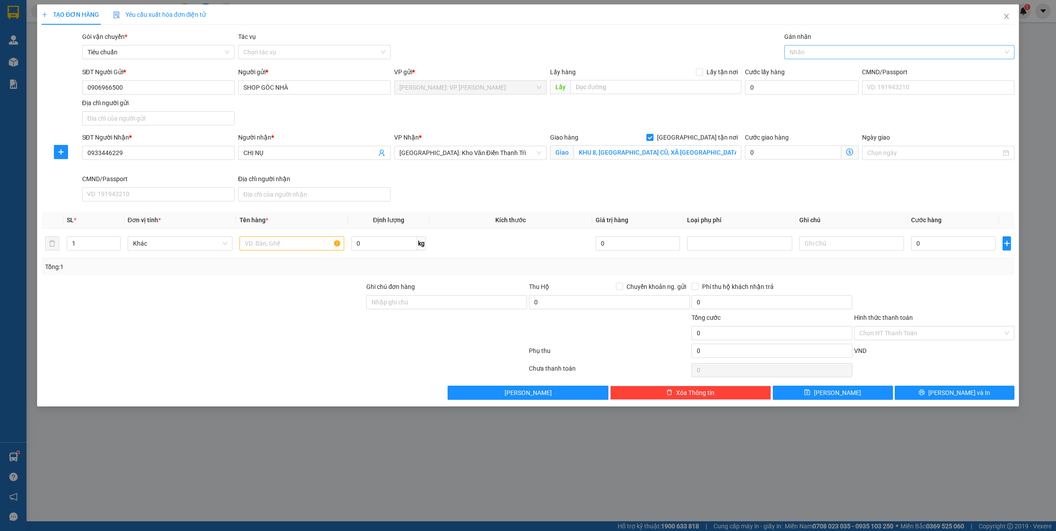
click at [820, 56] on div at bounding box center [895, 52] width 217 height 11
type input "GIAO"
click at [799, 63] on div "[GEOGRAPHIC_DATA] tận nơi" at bounding box center [899, 70] width 231 height 14
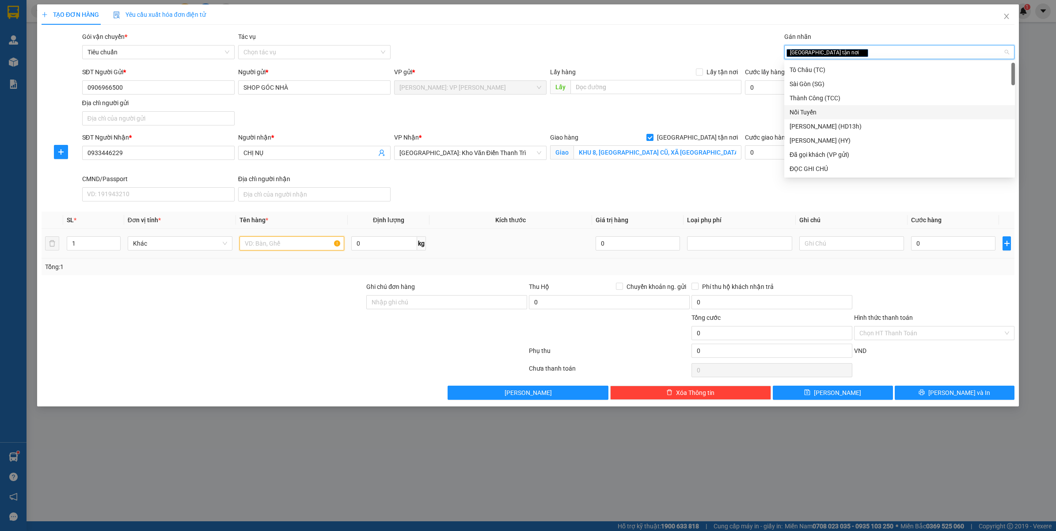
click at [259, 249] on input "text" at bounding box center [292, 243] width 105 height 14
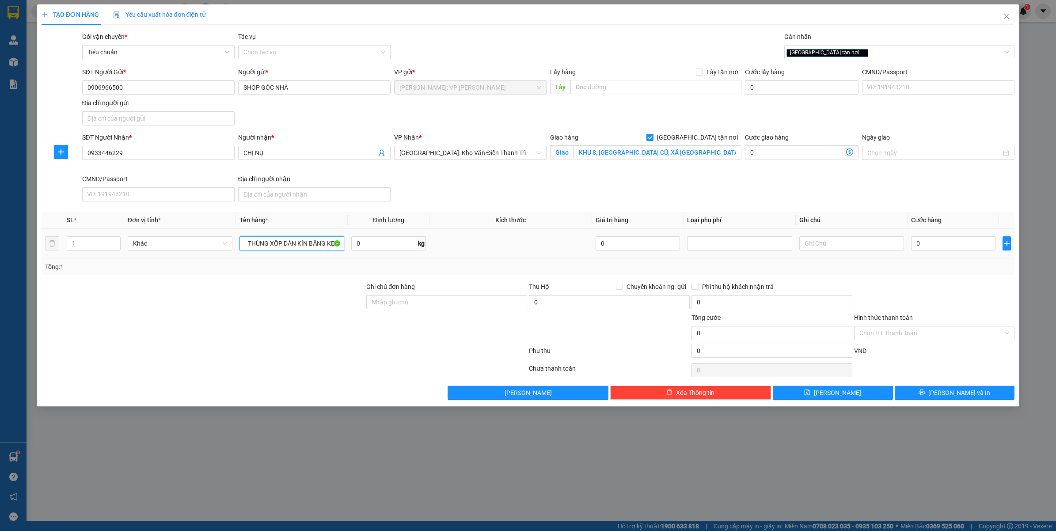
scroll to position [0, 4]
drag, startPoint x: 247, startPoint y: 242, endPoint x: 253, endPoint y: 245, distance: 6.4
click at [247, 242] on input "1 THÙNG XỐP DÁN KÍN BĂNG KEO" at bounding box center [292, 243] width 105 height 14
click at [297, 251] on input "1 THÙNG XỐP DÁN KÍN BĂNG KEO" at bounding box center [292, 243] width 105 height 14
drag, startPoint x: 240, startPoint y: 244, endPoint x: 250, endPoint y: 246, distance: 10.4
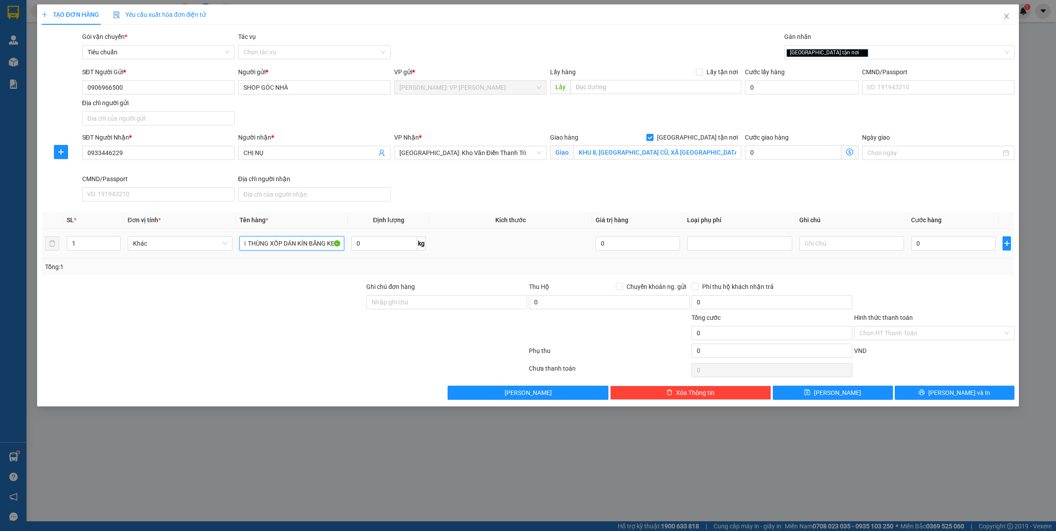
click at [246, 246] on input "1 THÙNG XỐP DÁN KÍN BĂNG KEO" at bounding box center [292, 243] width 105 height 14
type input "1 THÙNG XỐP DÁN KÍN BĂNG KEO"
drag, startPoint x: 449, startPoint y: 301, endPoint x: 452, endPoint y: 305, distance: 5.8
click at [449, 301] on input "Ghi chú đơn hàng" at bounding box center [446, 302] width 161 height 14
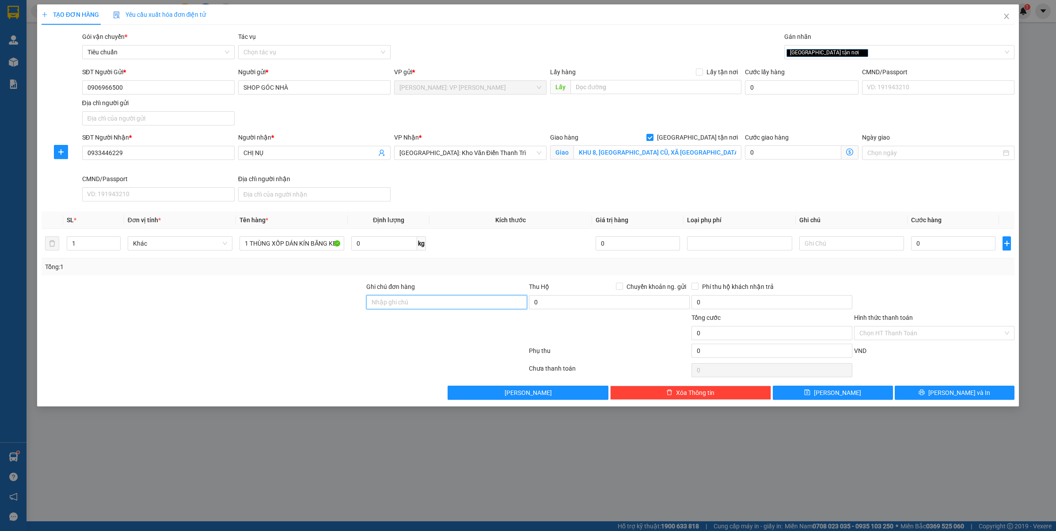
type input "VẬN CHUYỂN NHẸ TAY - HƯ VỠ KHÔNG ĐỀN"
drag, startPoint x: 84, startPoint y: 88, endPoint x: 125, endPoint y: 88, distance: 40.7
click at [125, 88] on input "0906966500" at bounding box center [158, 87] width 152 height 14
click at [621, 289] on input "Chuyển khoản ng. gửi" at bounding box center [619, 286] width 6 height 6
checkbox input "true"
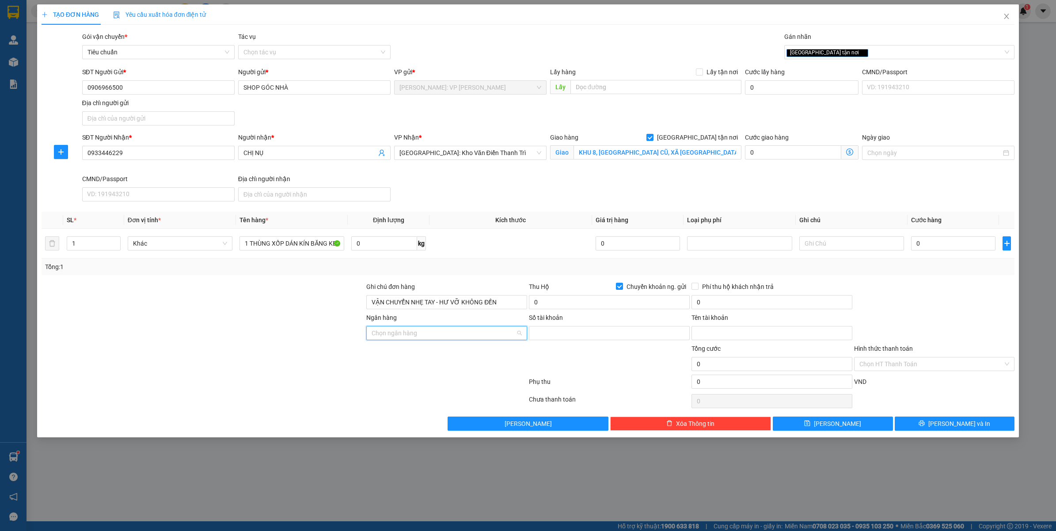
click at [454, 339] on input "Ngân hàng" at bounding box center [444, 333] width 144 height 13
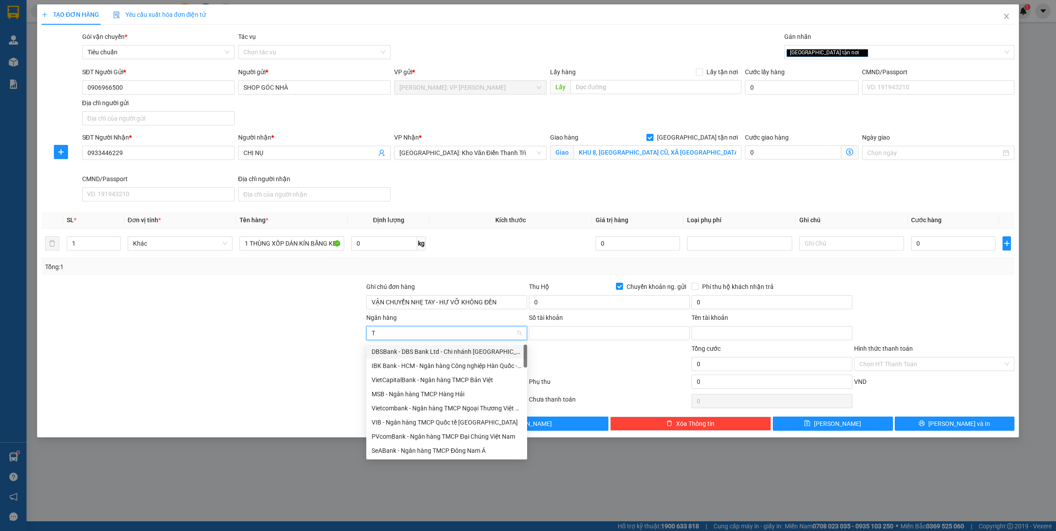
type input "TP"
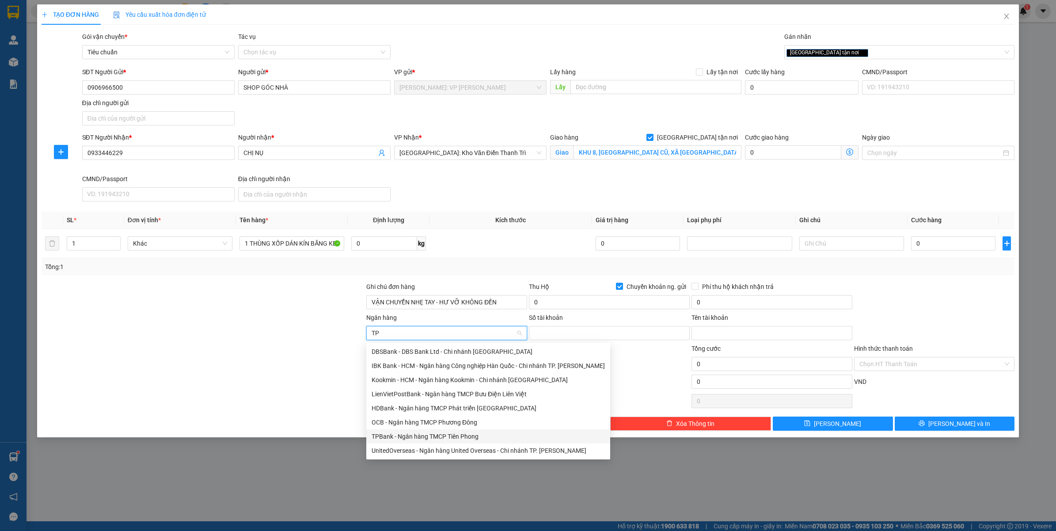
drag, startPoint x: 436, startPoint y: 434, endPoint x: 451, endPoint y: 426, distance: 17.0
click at [438, 434] on div "TPBank - Ngân hàng TMCP Tiên Phong" at bounding box center [488, 437] width 233 height 10
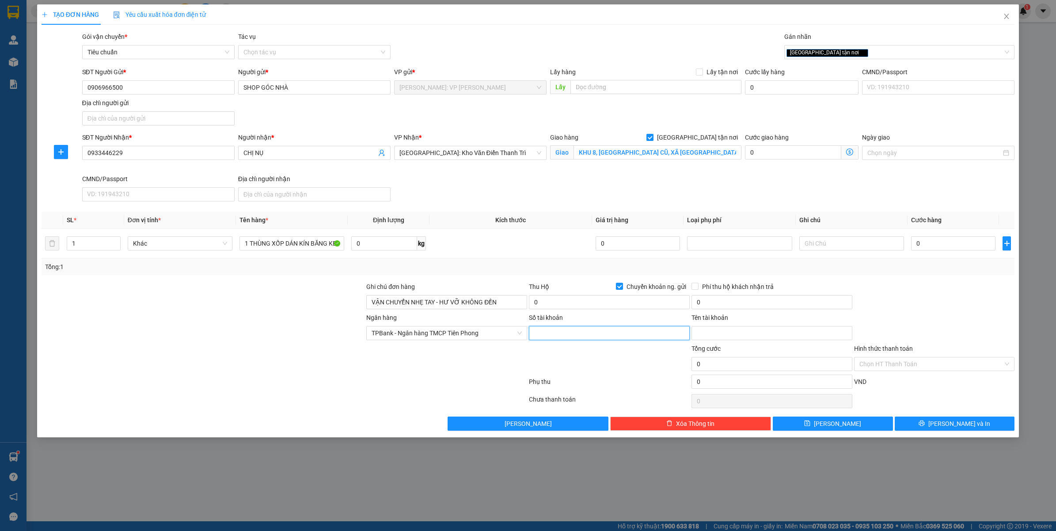
drag, startPoint x: 566, startPoint y: 335, endPoint x: 526, endPoint y: 347, distance: 41.7
click at [566, 334] on input "Số tài khoản" at bounding box center [609, 333] width 161 height 14
paste input "88815092006"
type input "88815092006"
click at [732, 336] on input "Tên tài khoản" at bounding box center [772, 333] width 161 height 14
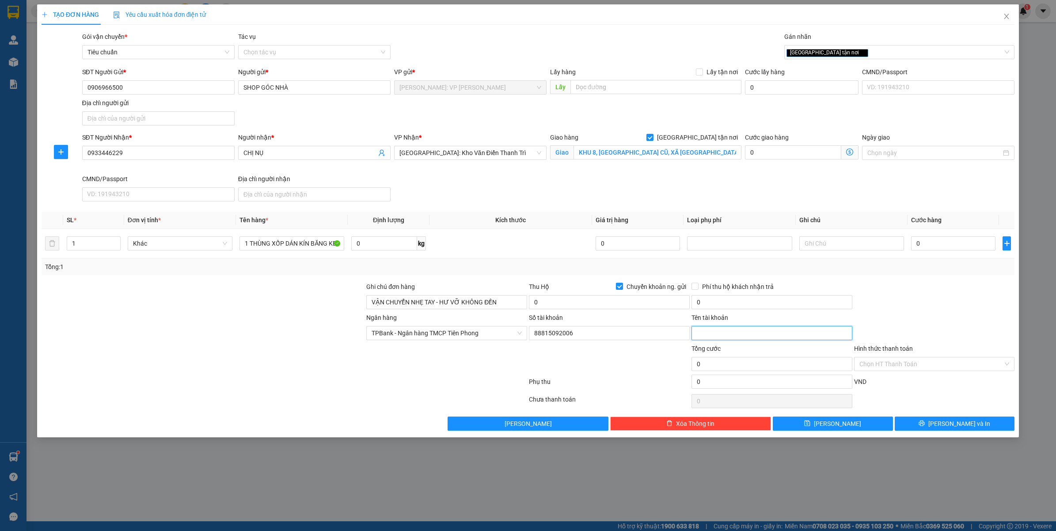
paste input "Nguyễn Phúc Minh Châu"
type input "Nguyễn Phúc Minh Châu"
click at [609, 300] on input "0" at bounding box center [609, 302] width 161 height 14
click at [594, 299] on input "0" at bounding box center [609, 302] width 161 height 14
type input "4.240.000"
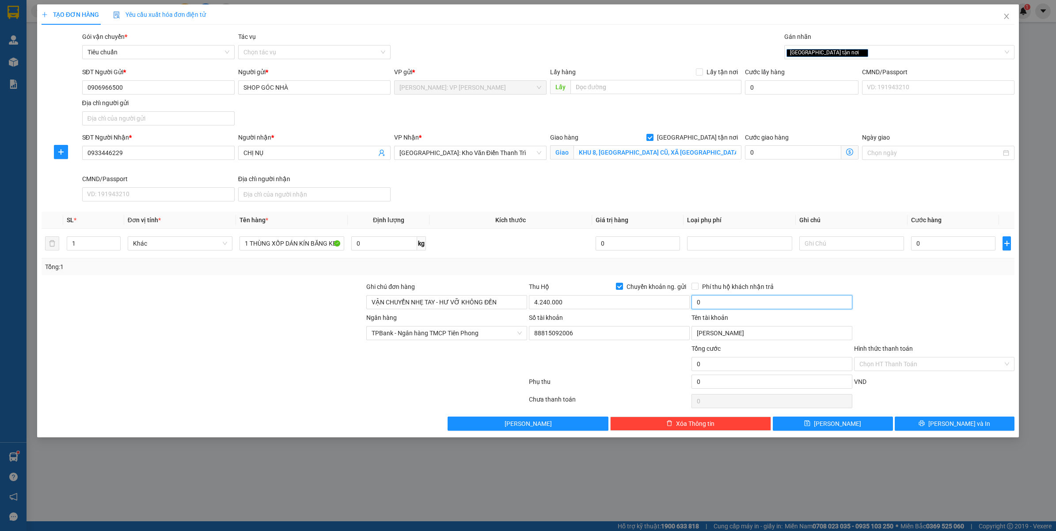
click at [734, 306] on input "0" at bounding box center [772, 302] width 161 height 14
type input "20.000"
click at [925, 244] on input "0" at bounding box center [953, 243] width 84 height 14
type input "2"
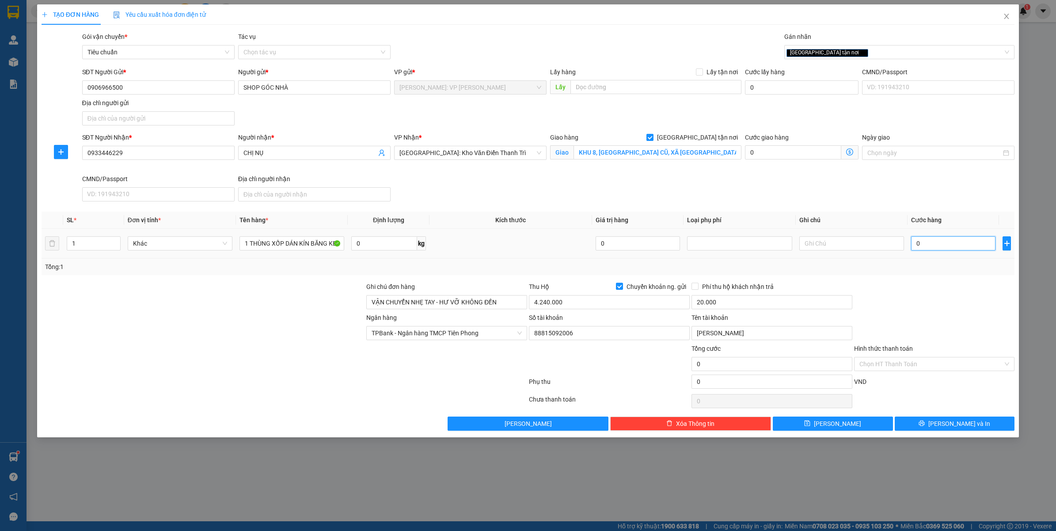
type input "2"
type input "26"
type input "260"
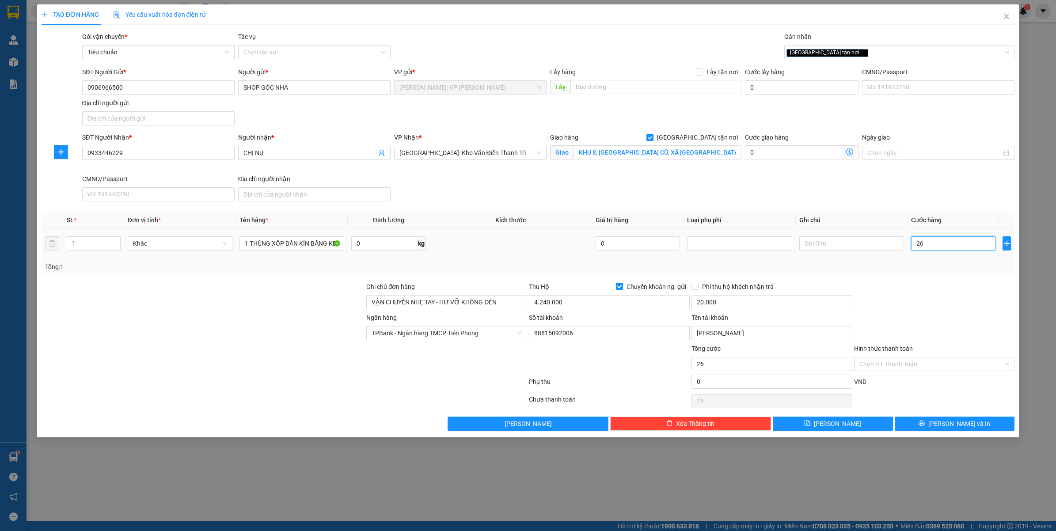
type input "260"
type input "2.600"
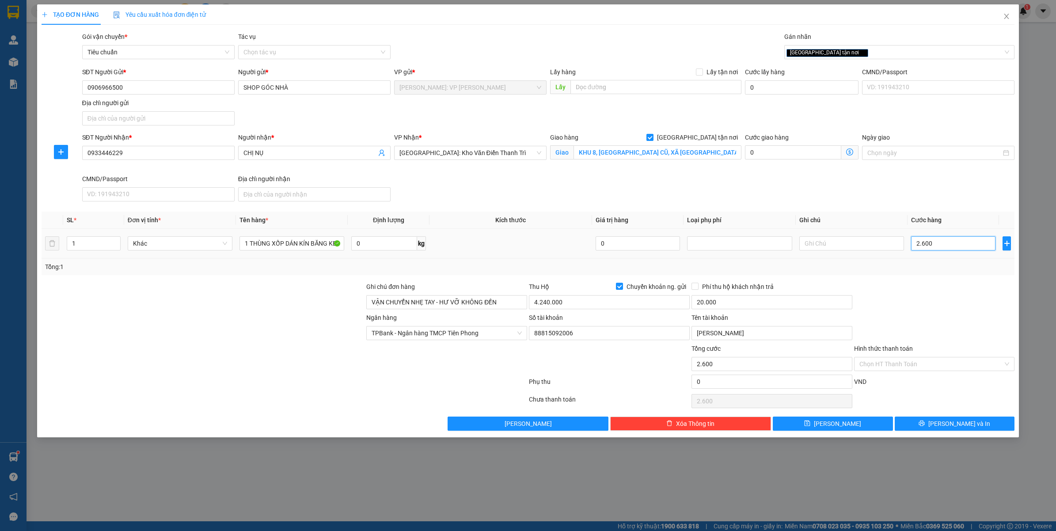
type input "26.000"
type input "260.000"
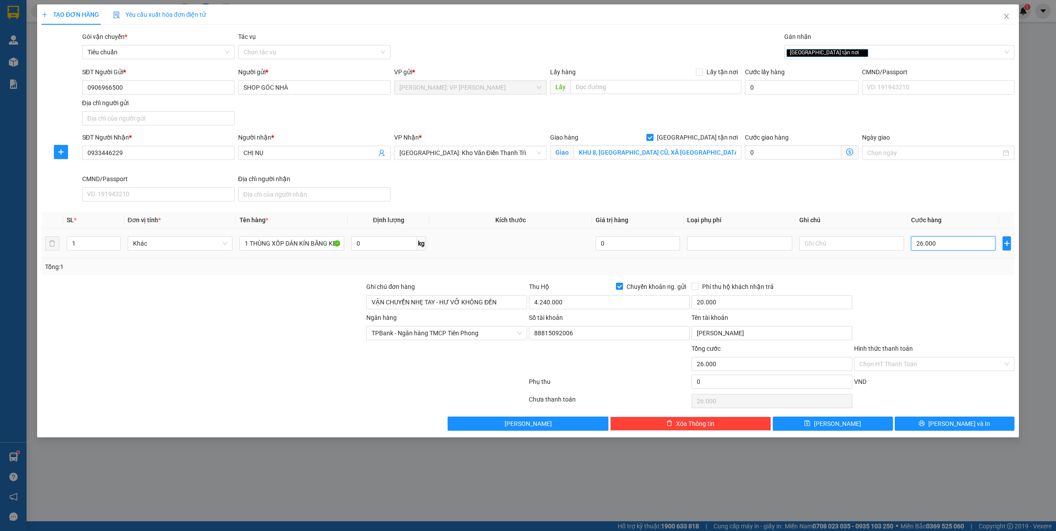
type input "260.000"
click at [928, 291] on div at bounding box center [934, 297] width 163 height 31
click at [951, 425] on span "Lưu và In" at bounding box center [960, 424] width 62 height 10
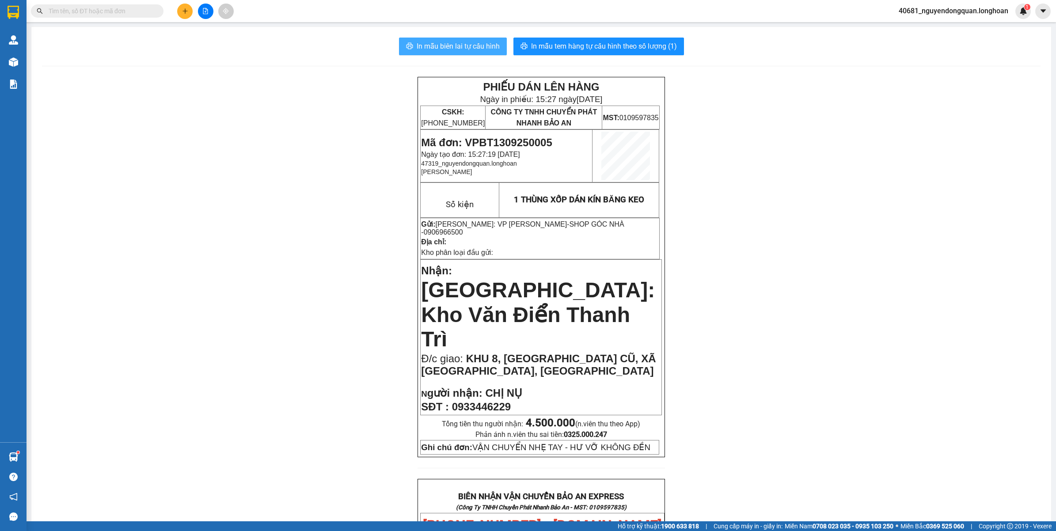
drag, startPoint x: 474, startPoint y: 52, endPoint x: 475, endPoint y: 60, distance: 8.4
click at [474, 51] on span "In mẫu biên lai tự cấu hình" at bounding box center [458, 46] width 83 height 11
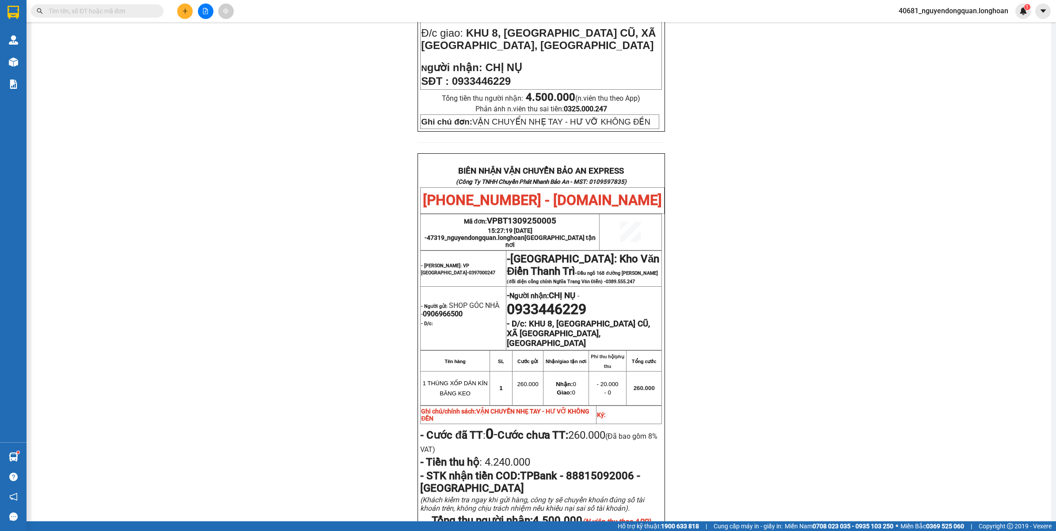
scroll to position [387, 0]
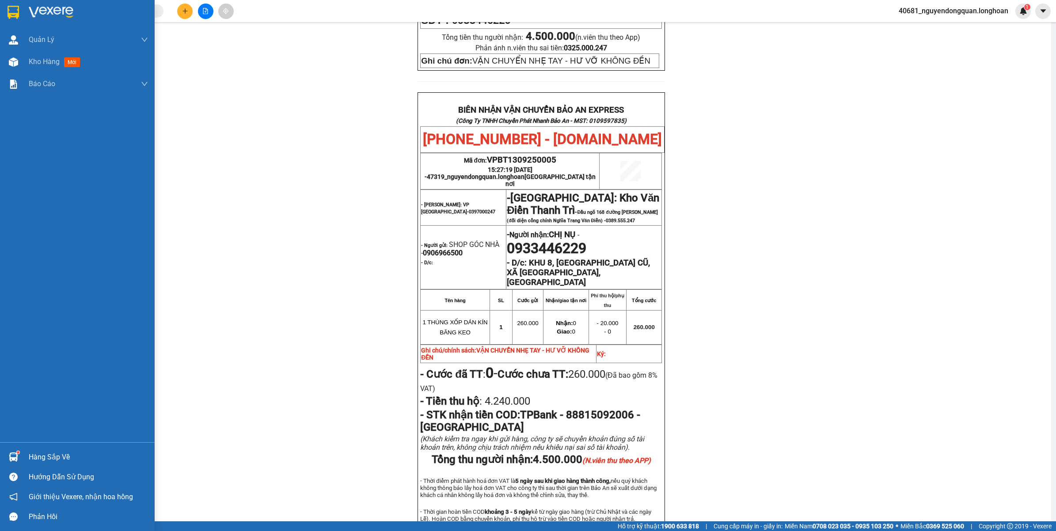
click at [36, 11] on img at bounding box center [51, 12] width 45 height 13
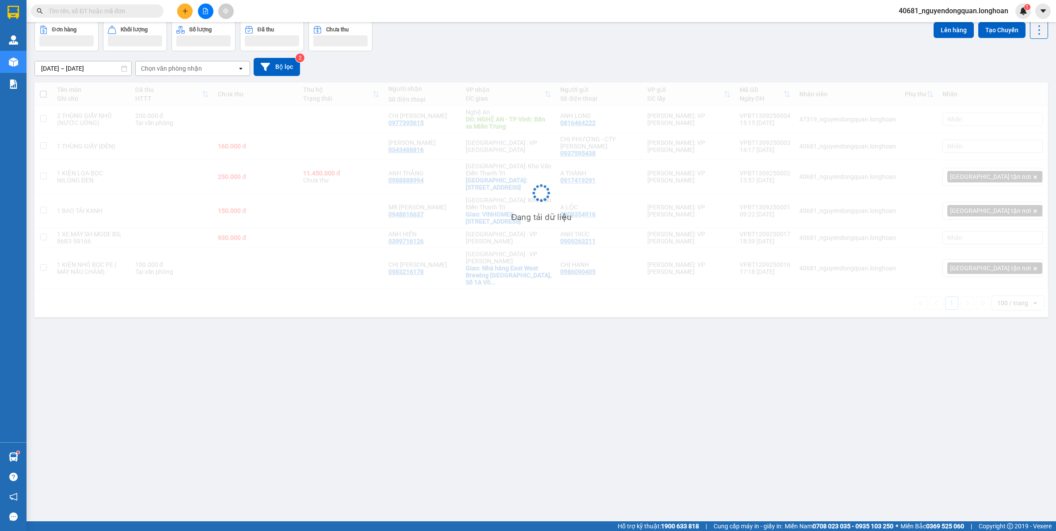
scroll to position [41, 0]
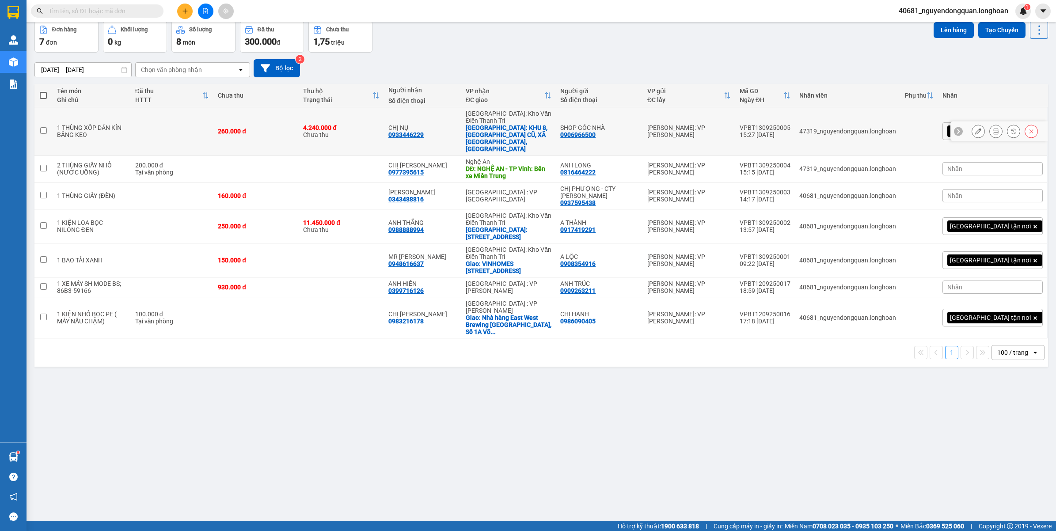
click at [972, 125] on button at bounding box center [978, 131] width 12 height 15
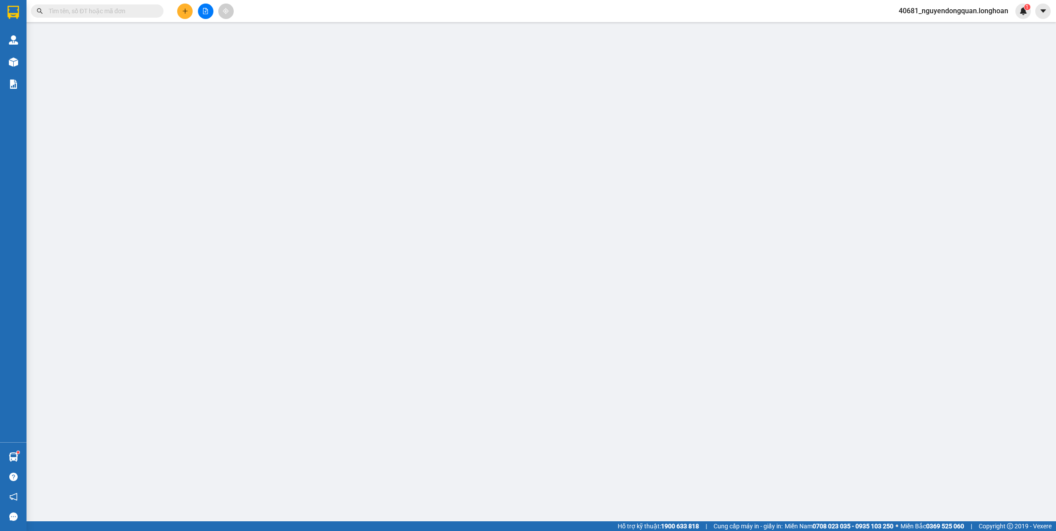
type input "0906966500"
type input "SHOP GÓC NHÀ"
type input "0933446229"
type input "CHỊ NỤ"
checkbox input "true"
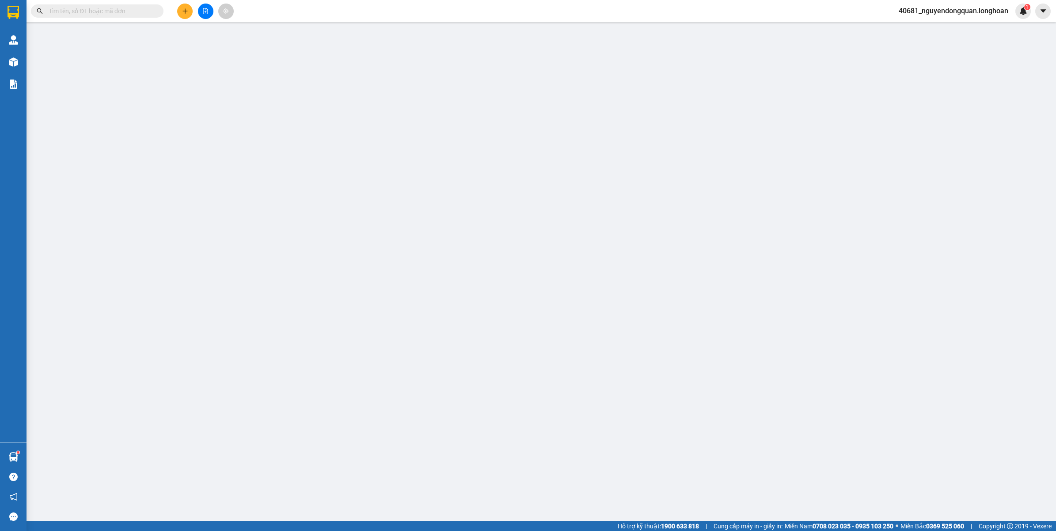
type input "KHU 8, XUÂN LỘC CŨ, XÃ ĐÀO XÁ, PHÚ THỌ"
type input "VẬN CHUYỂN NHẸ TAY - HƯ VỠ KHÔNG ĐỀN"
type input "260.000"
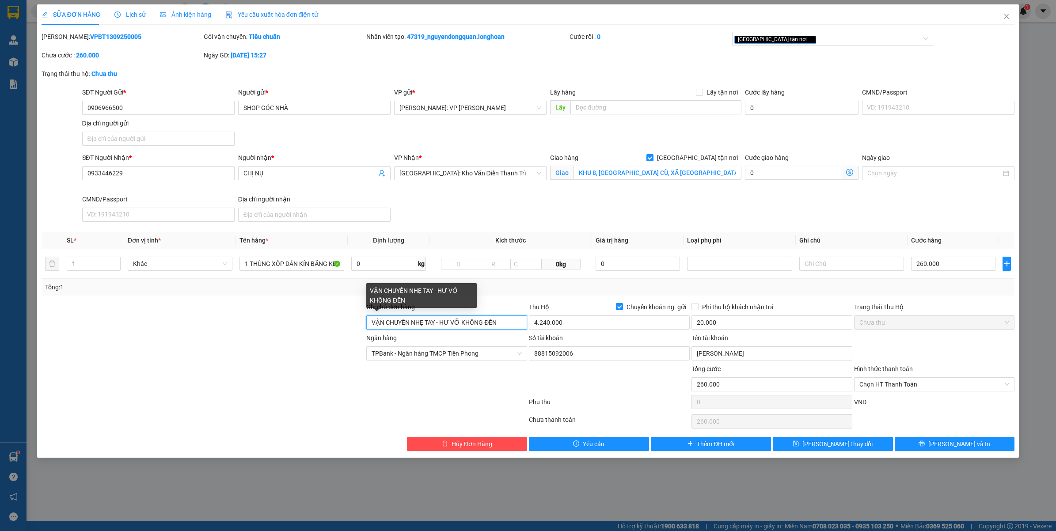
click at [502, 324] on input "VẬN CHUYỂN NHẸ TAY - HƯ VỠ KHÔNG ĐỀN" at bounding box center [446, 323] width 161 height 14
drag, startPoint x: 372, startPoint y: 321, endPoint x: 387, endPoint y: 324, distance: 14.8
click at [372, 321] on input "VẬN CHUYỂN NHẸ TAY - HƯ VỠ KHÔNG ĐỀN" at bounding box center [446, 323] width 161 height 14
click at [438, 321] on input "TRƯỚC KHI GIAO GỌI NKHÁCH TRƯỚCVẬN CHUYỂN NHẸ TAY - HƯ VỠ KHÔNG ĐỀN" at bounding box center [446, 323] width 161 height 14
click at [473, 323] on input "TRƯỚC KHI GIAO GỌI KHÁCH TRƯỚCVẬN CHUYỂN NHẸ TAY - HƯ VỠ KHÔNG ĐỀN" at bounding box center [446, 323] width 161 height 14
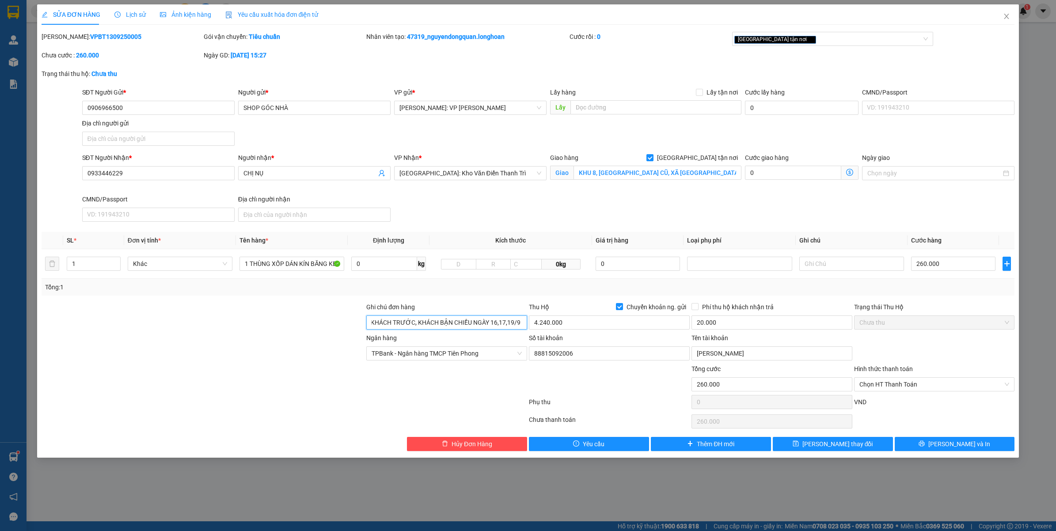
scroll to position [0, 65]
click at [822, 41] on div "[GEOGRAPHIC_DATA] tận nơi" at bounding box center [829, 39] width 188 height 11
type input "TRƯỚC KHI GIAO GỌI KHÁCH TRƯỚC, KHÁCH BẬN CHIỀU NGÀY 16,17,19/9 Ạ, VẬN CHUYỂN N…"
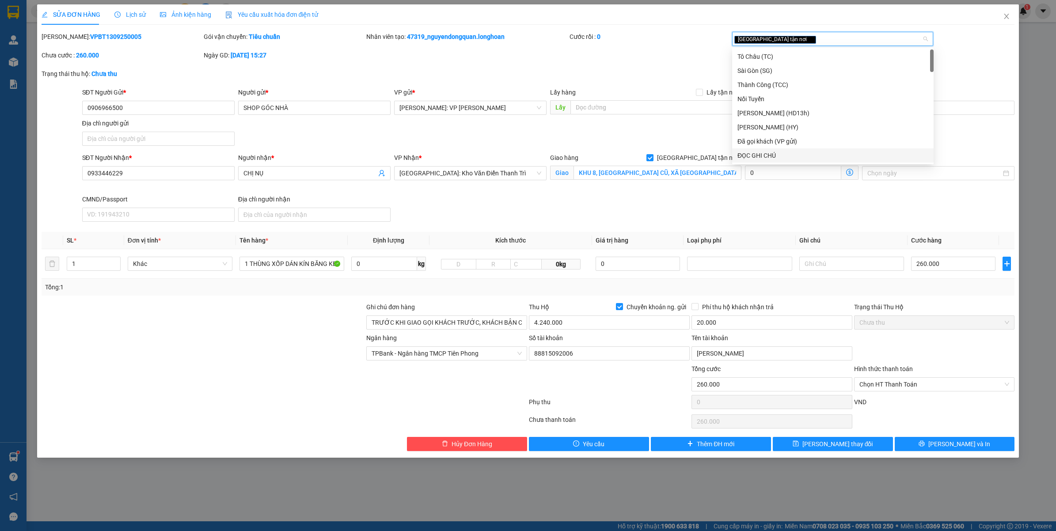
click at [778, 155] on div "ĐỌC GHI CHÚ" at bounding box center [833, 156] width 191 height 10
click at [942, 451] on button "Lưu và In" at bounding box center [955, 444] width 120 height 14
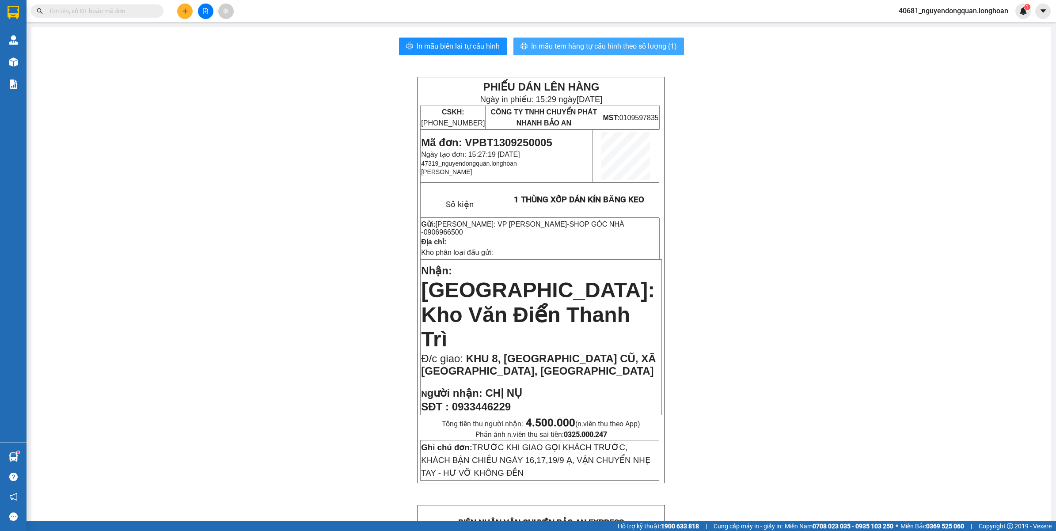
click at [610, 47] on span "In mẫu tem hàng tự cấu hình theo số lượng (1)" at bounding box center [604, 46] width 146 height 11
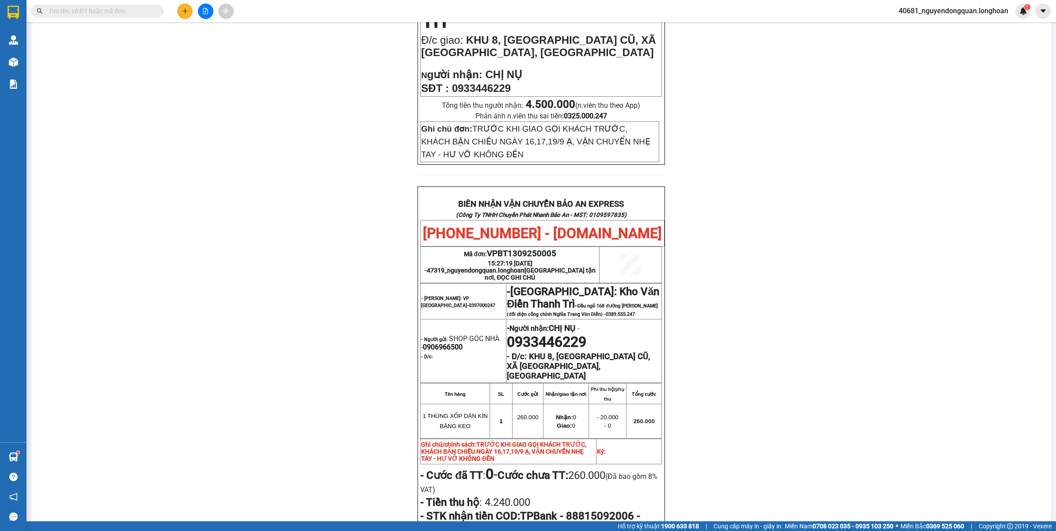
scroll to position [442, 0]
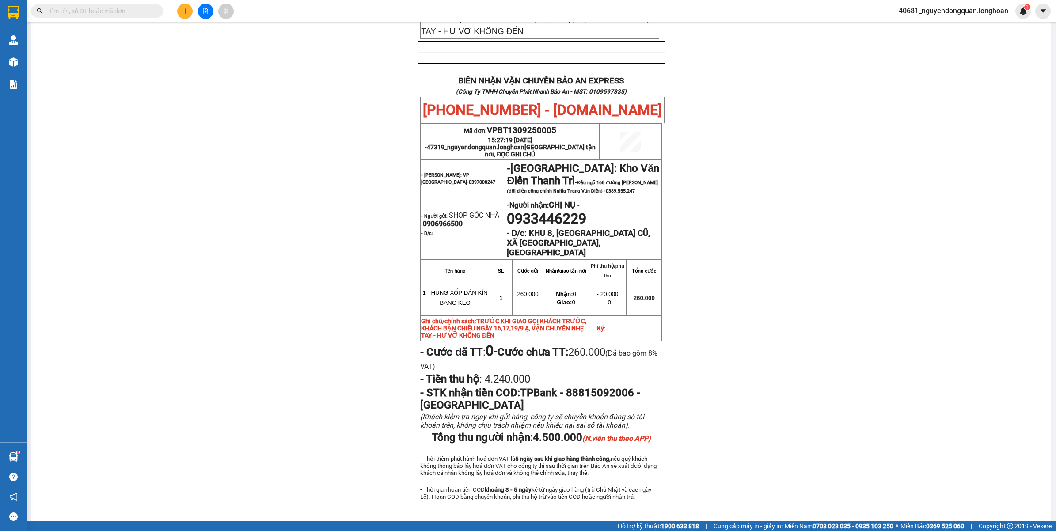
click at [189, 12] on button at bounding box center [184, 11] width 15 height 15
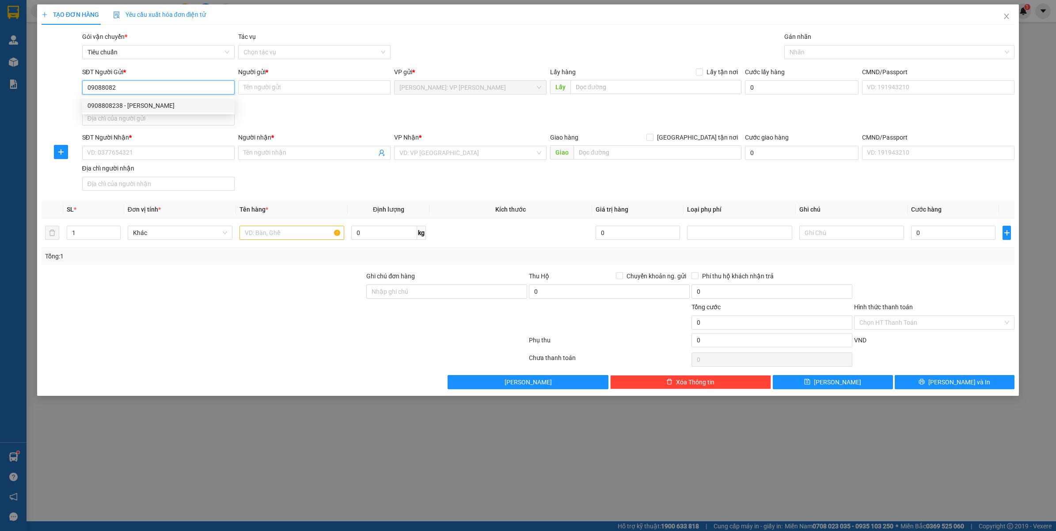
click at [185, 108] on div "0908808238 - TRƯƠNG TÂM ANH" at bounding box center [159, 106] width 142 height 10
type input "0908808238"
type input "TRƯƠNG TÂM ANH"
type input "0908808238"
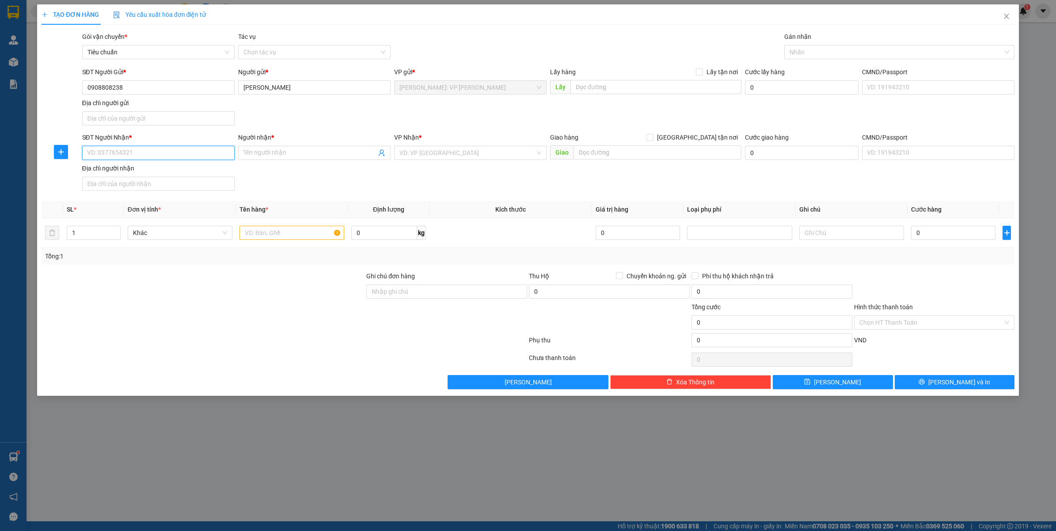
click at [185, 156] on input "SĐT Người Nhận *" at bounding box center [158, 153] width 152 height 14
type input "0965234992"
click at [303, 154] on input "Người nhận *" at bounding box center [310, 153] width 133 height 10
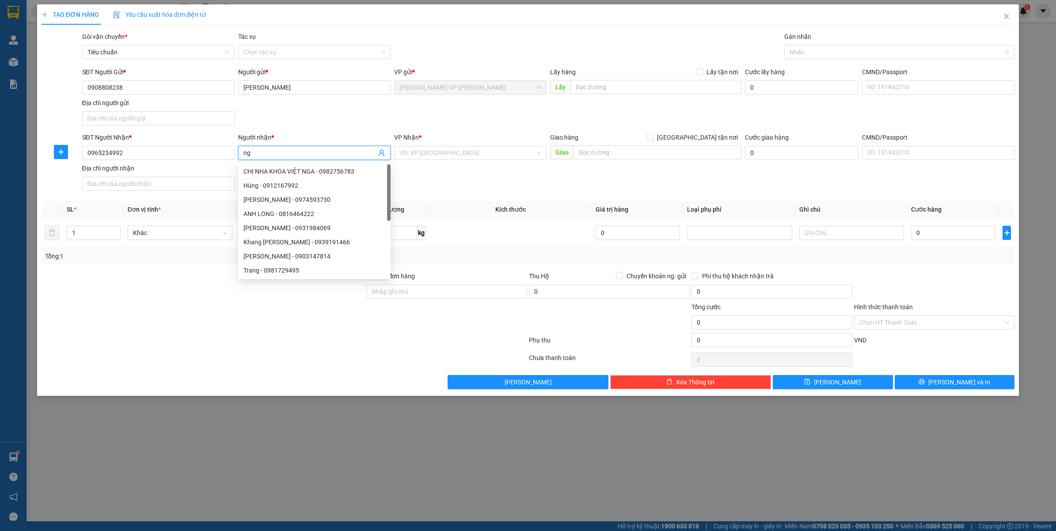
type input "n"
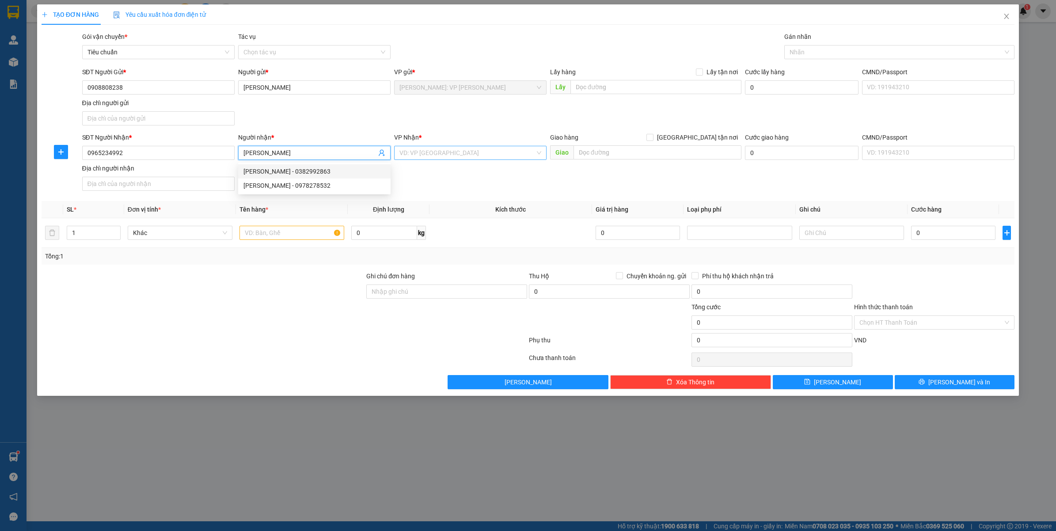
type input "NGUYỄN VĂN NAM"
click at [444, 151] on input "search" at bounding box center [468, 152] width 136 height 13
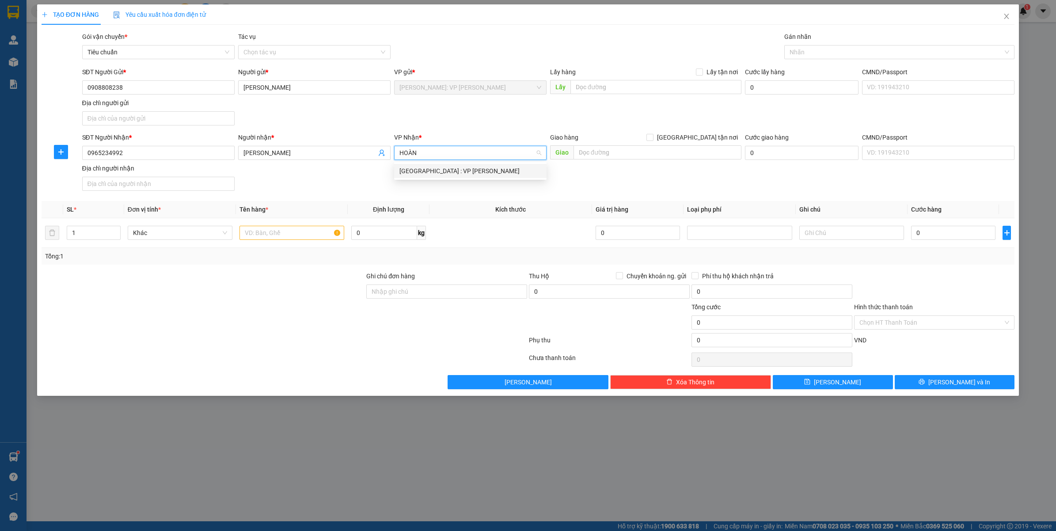
type input "HOÀNG"
click at [458, 171] on div "Hà Nội : VP Hoàng Mai" at bounding box center [471, 171] width 142 height 10
click at [266, 236] on input "text" at bounding box center [292, 233] width 105 height 14
type input "1 THÙNG GIẤY BỌC PE"
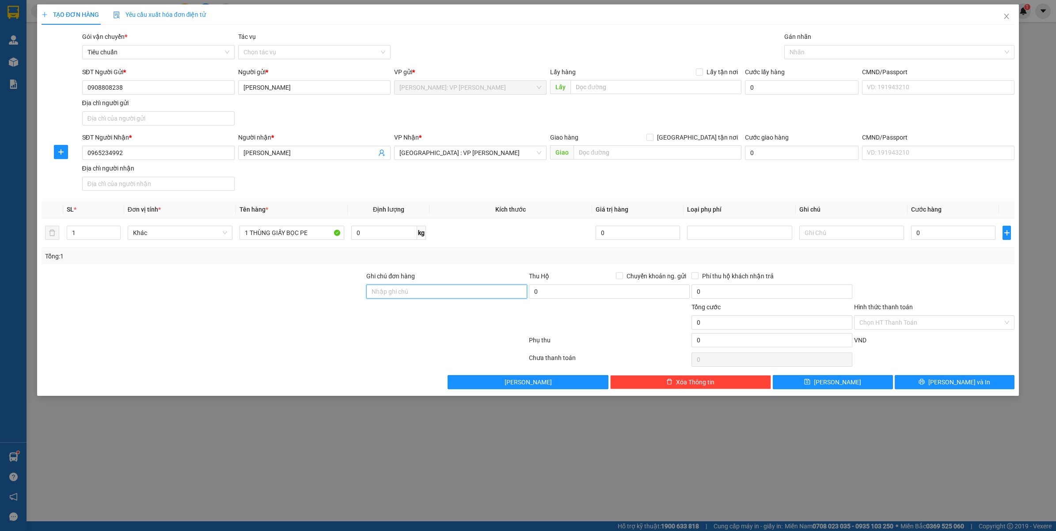
drag, startPoint x: 462, startPoint y: 293, endPoint x: 613, endPoint y: 210, distance: 172.4
click at [464, 292] on input "Ghi chú đơn hàng" at bounding box center [446, 292] width 161 height 14
type input "VẬN CHUYỂN NHẸ TAY - HƯ VỠ KHÔNG ĐỀN"
click at [941, 235] on input "0" at bounding box center [953, 233] width 84 height 14
type input "8"
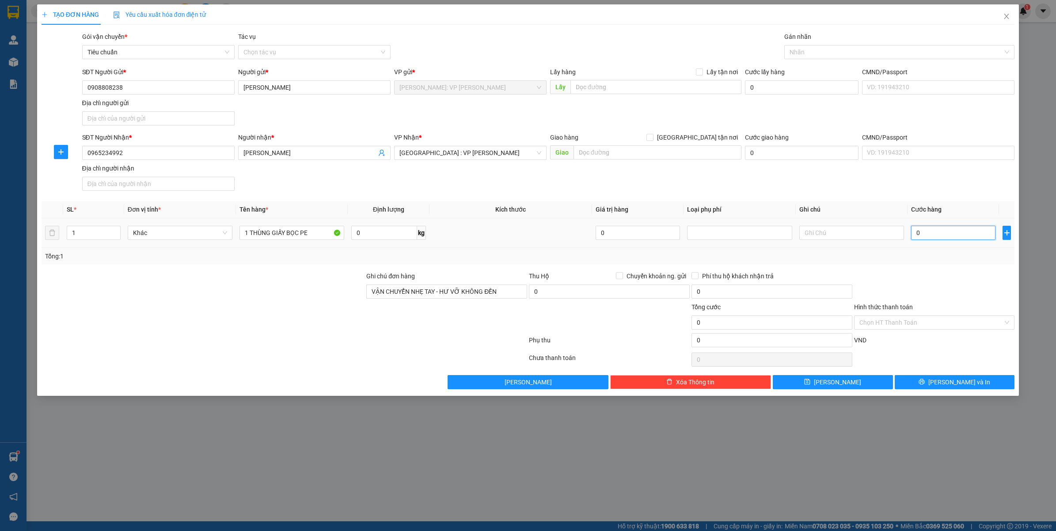
type input "8"
type input "80"
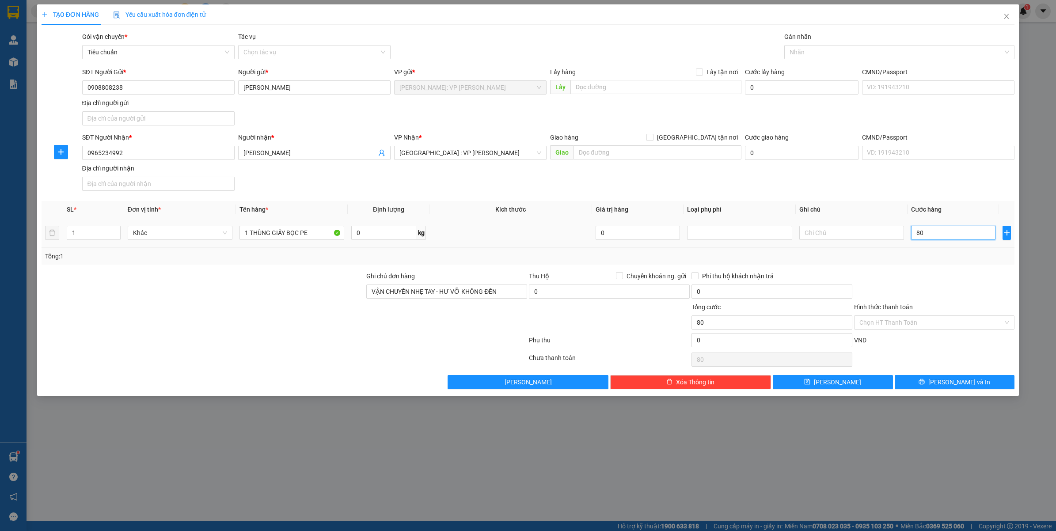
type input "800"
type input "8.000"
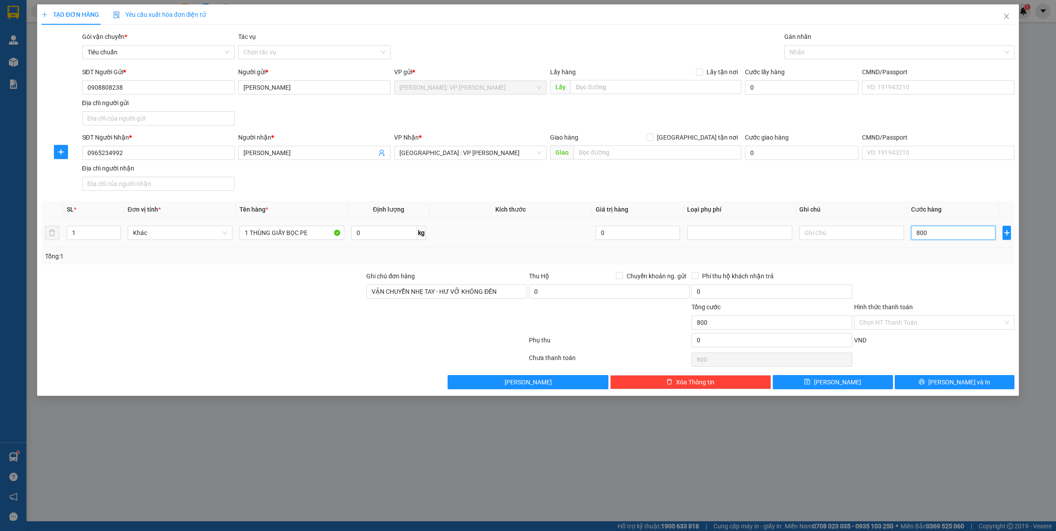
type input "8.000"
type input "80.000"
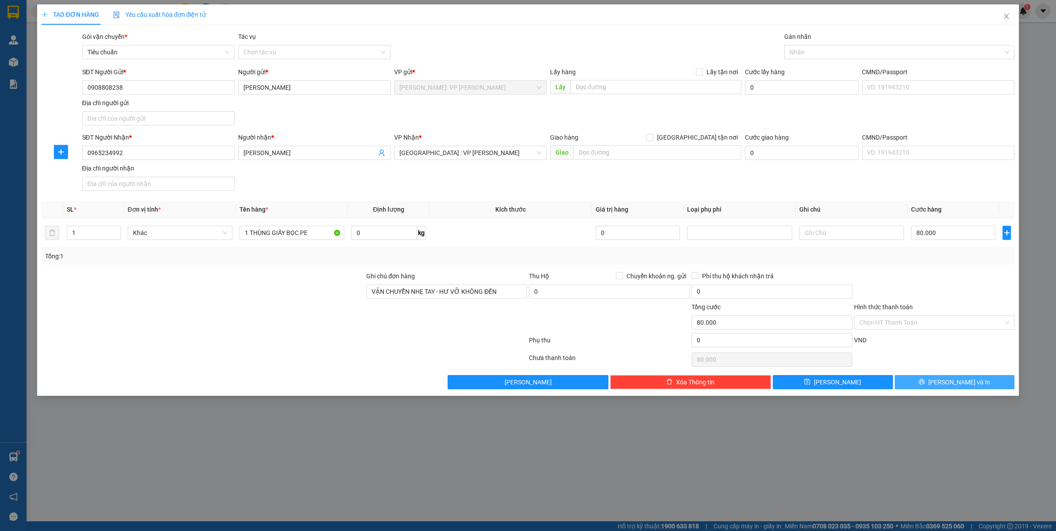
drag, startPoint x: 942, startPoint y: 383, endPoint x: 959, endPoint y: 396, distance: 21.7
click at [944, 383] on button "Lưu và In" at bounding box center [955, 382] width 120 height 14
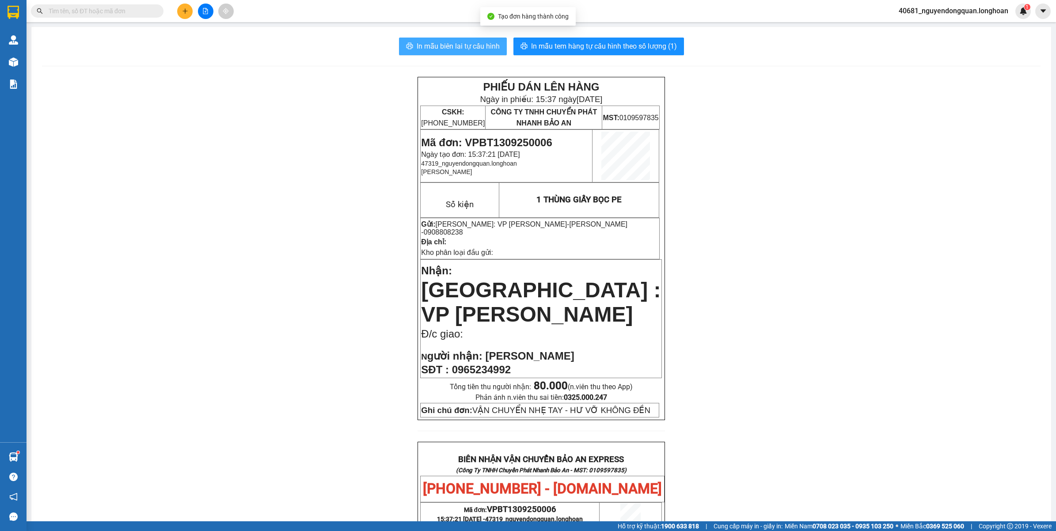
click at [476, 50] on span "In mẫu biên lai tự cấu hình" at bounding box center [458, 46] width 83 height 11
drag, startPoint x: 462, startPoint y: 142, endPoint x: 549, endPoint y: 141, distance: 86.6
click at [549, 141] on span "Mã đơn: VPBT1309250006" at bounding box center [486, 143] width 131 height 12
copy span "VPBT1309250006"
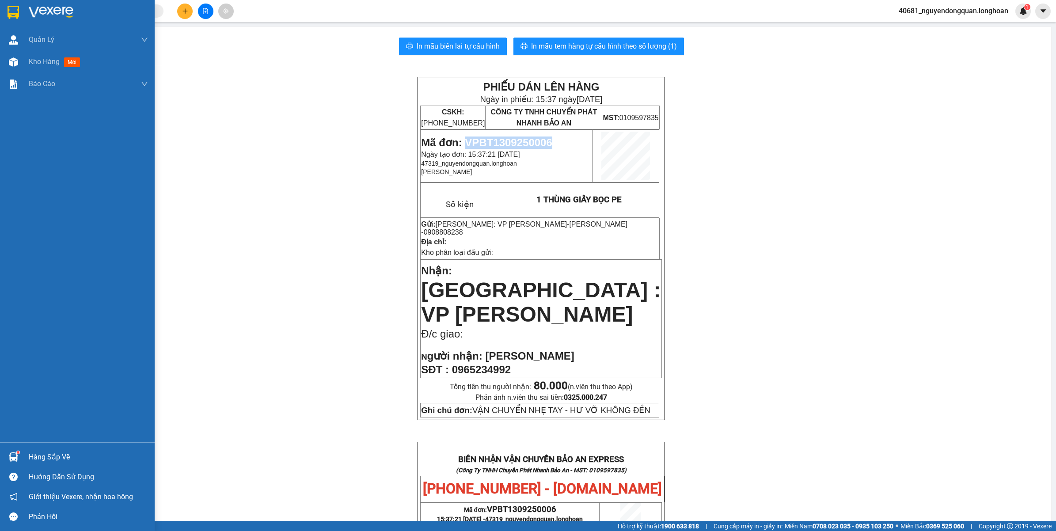
click at [11, 7] on img at bounding box center [13, 12] width 11 height 13
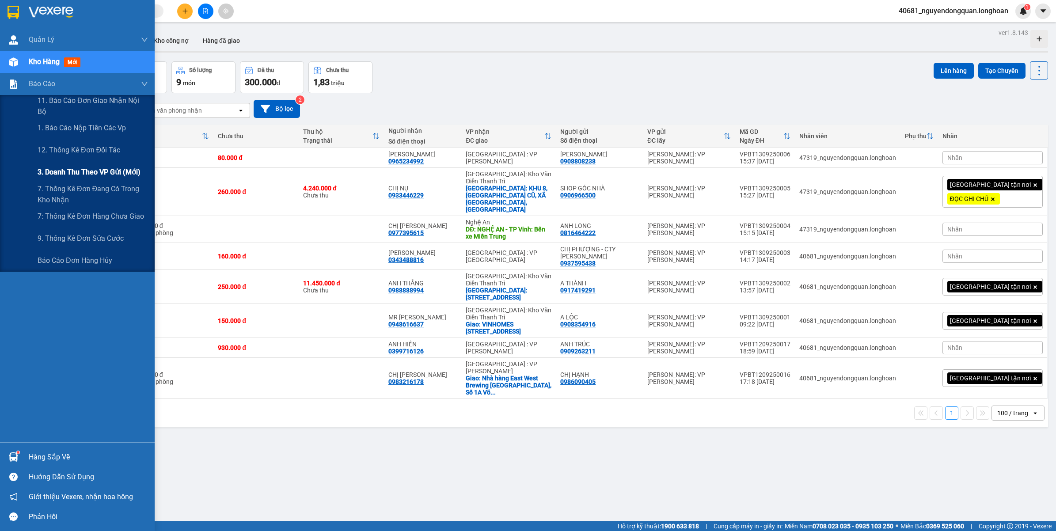
click at [88, 169] on span "3. Doanh Thu theo VP Gửi (mới)" at bounding box center [89, 172] width 103 height 11
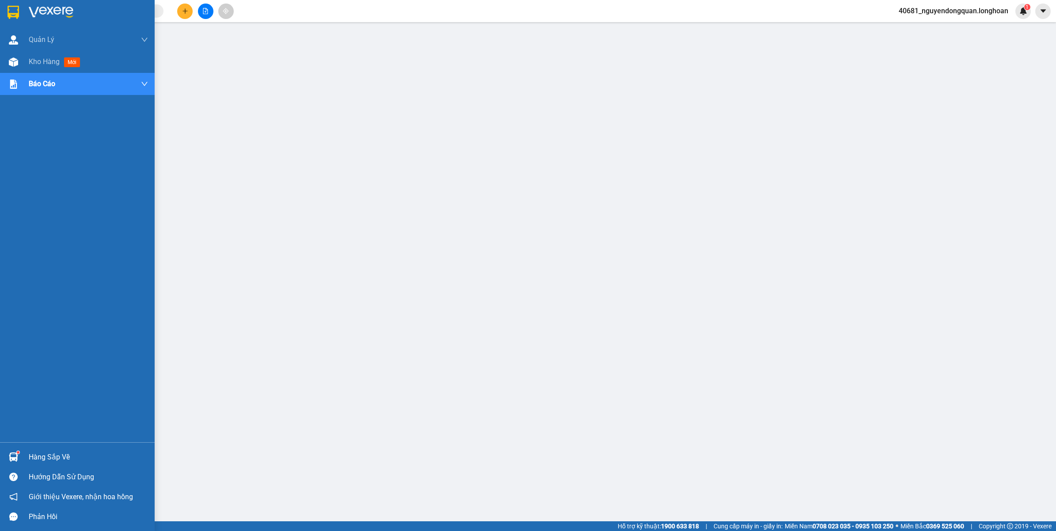
click at [15, 7] on img at bounding box center [13, 12] width 11 height 13
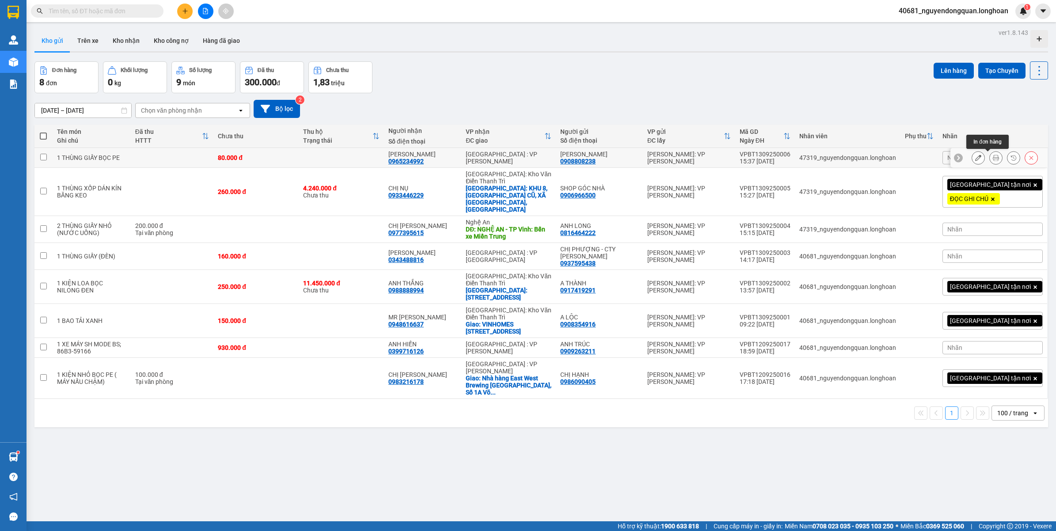
click at [993, 156] on icon at bounding box center [996, 158] width 6 height 6
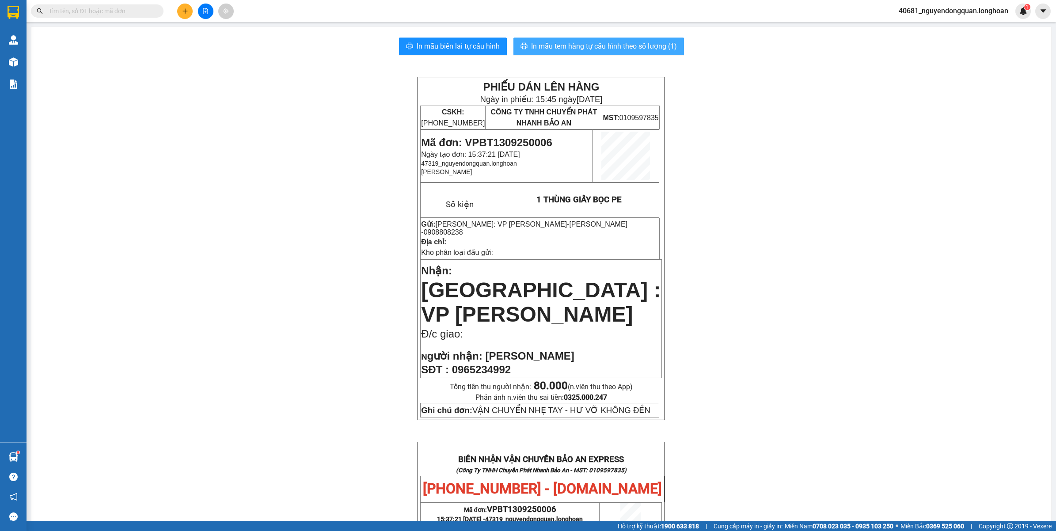
click at [659, 51] on span "In mẫu tem hàng tự cấu hình theo số lượng (1)" at bounding box center [604, 46] width 146 height 11
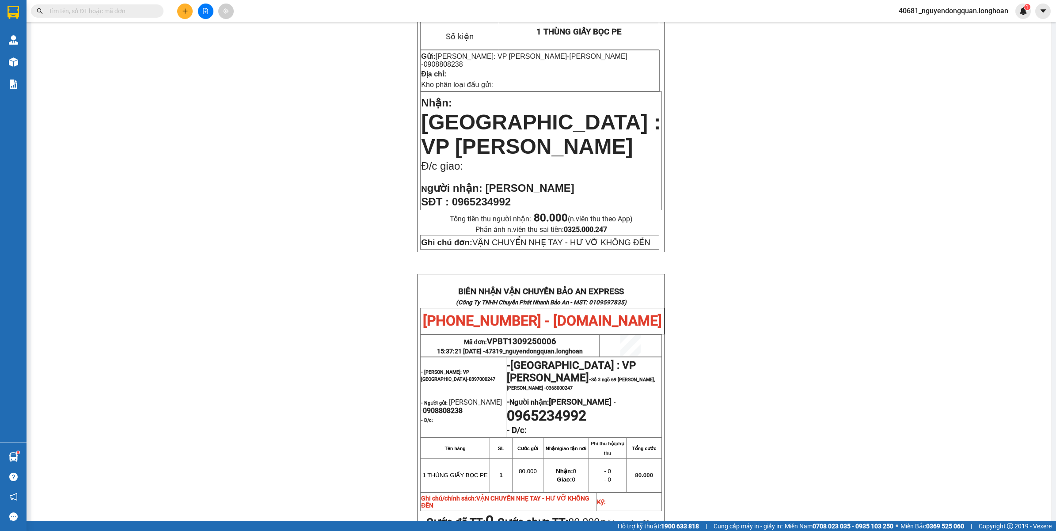
scroll to position [91, 0]
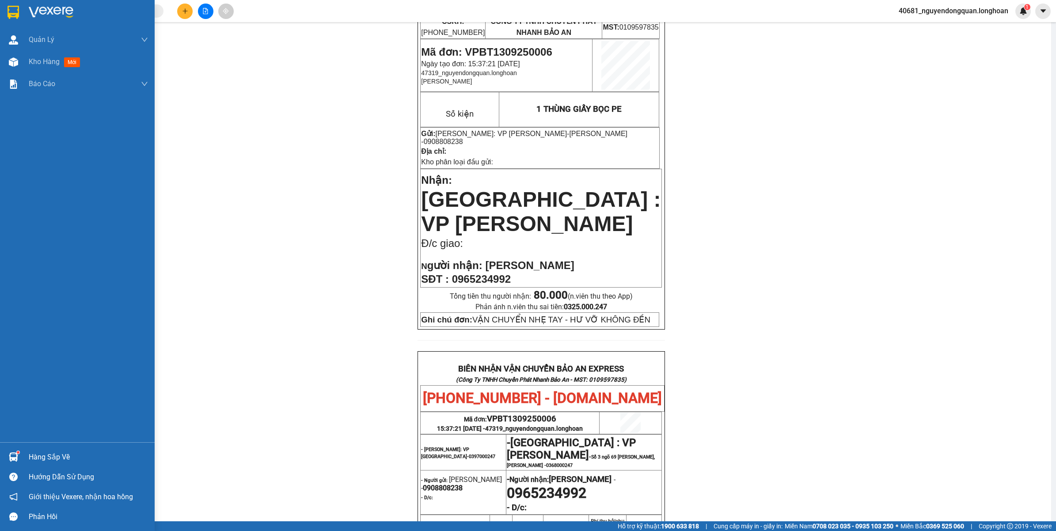
click at [1, 16] on div at bounding box center [77, 14] width 155 height 29
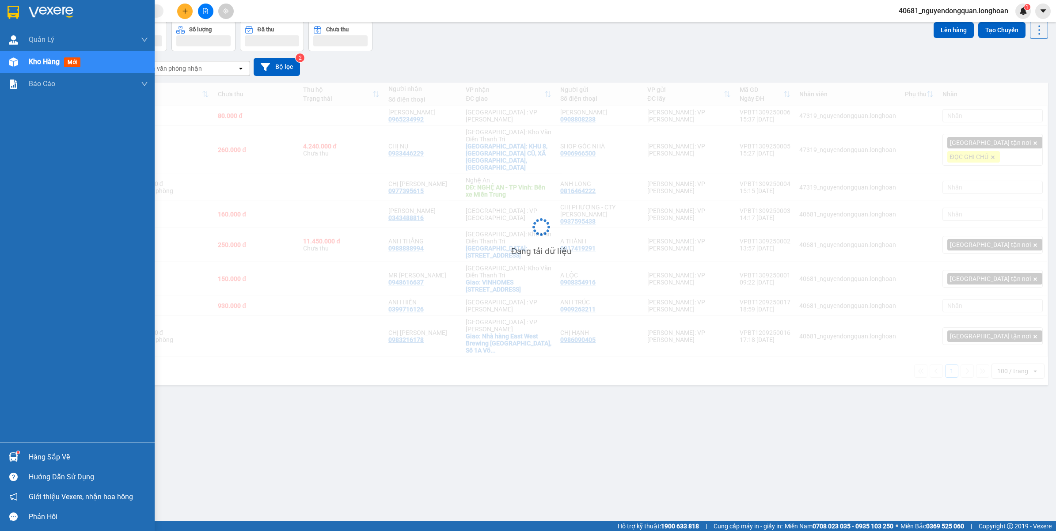
scroll to position [41, 0]
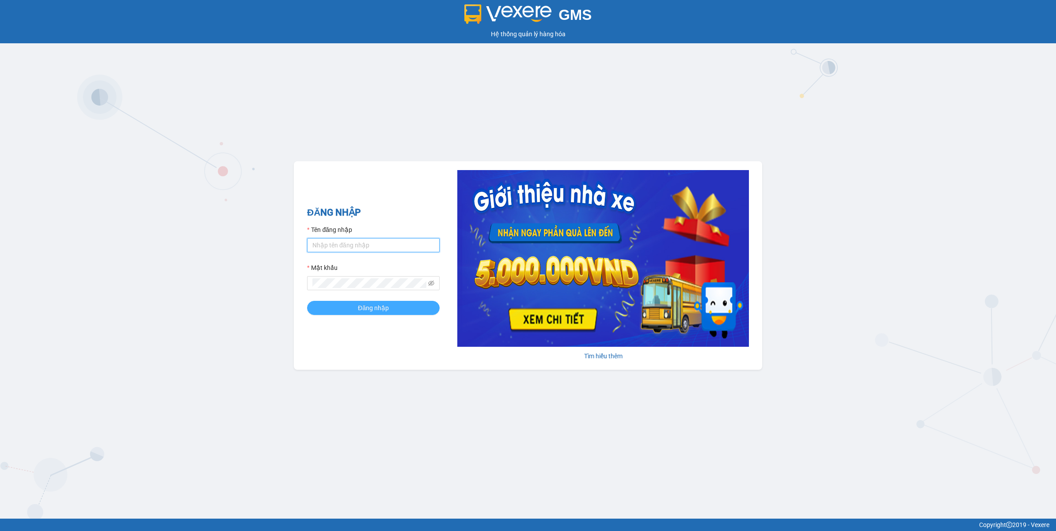
type input "nguyendongquan.longhoan"
drag, startPoint x: 412, startPoint y: 308, endPoint x: 414, endPoint y: 292, distance: 16.0
click at [413, 308] on button "Đăng nhập" at bounding box center [373, 308] width 133 height 14
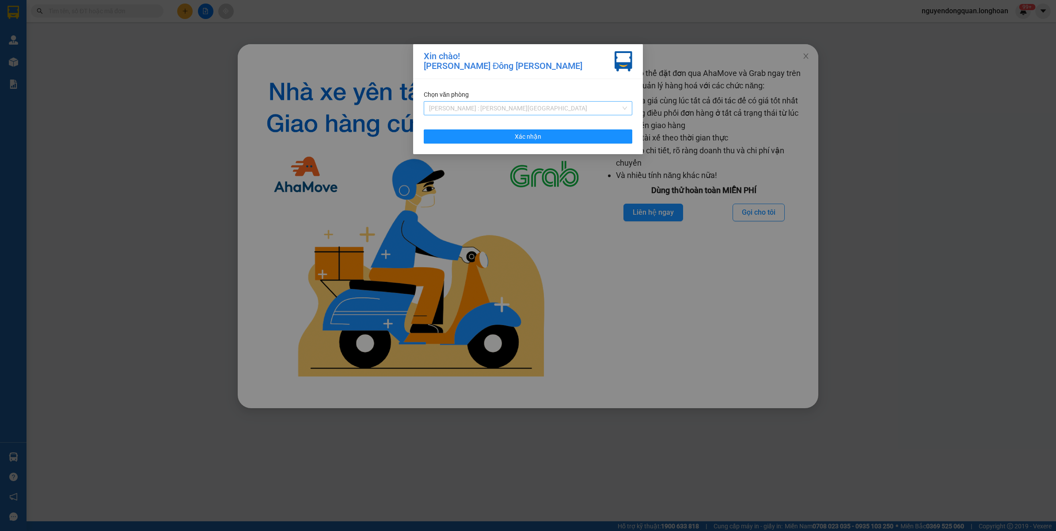
click at [478, 101] on div "[PERSON_NAME] : [PERSON_NAME][GEOGRAPHIC_DATA]" at bounding box center [528, 108] width 209 height 14
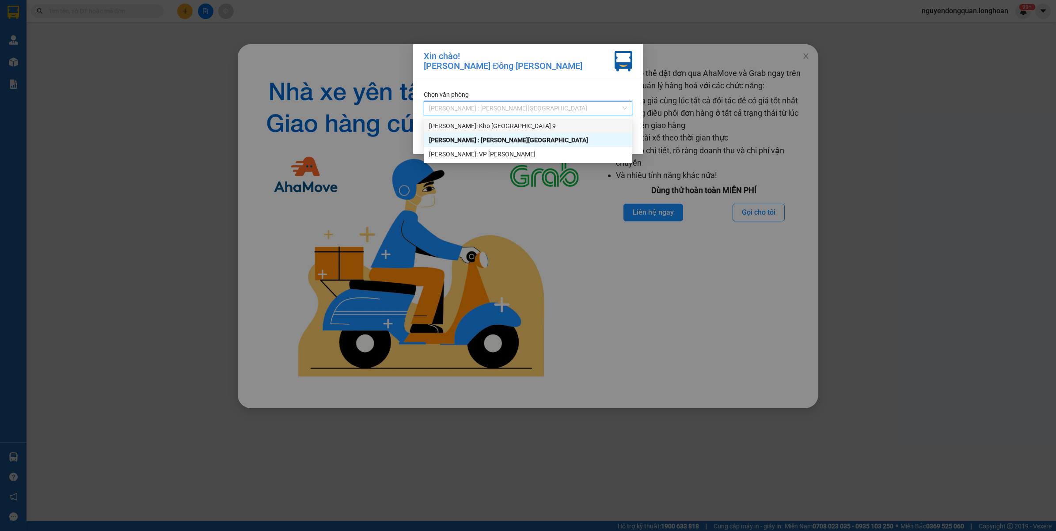
click at [502, 126] on div "[PERSON_NAME]: Kho [GEOGRAPHIC_DATA] 9" at bounding box center [528, 126] width 198 height 10
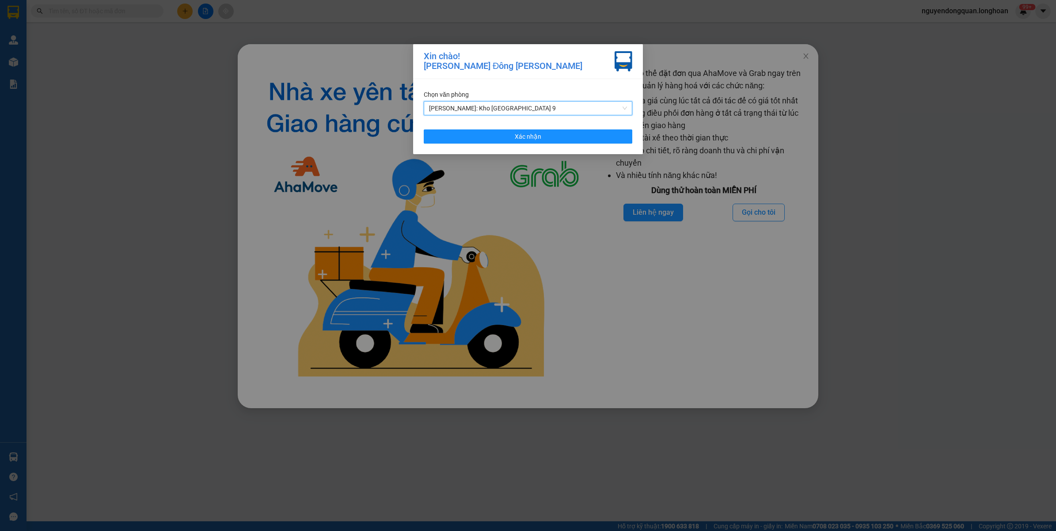
click at [518, 144] on div "Chọn văn [PERSON_NAME] [PERSON_NAME]: Kho [GEOGRAPHIC_DATA] & [GEOGRAPHIC_DATA]…" at bounding box center [528, 116] width 230 height 75
click at [503, 139] on button "Xác nhận" at bounding box center [528, 136] width 209 height 14
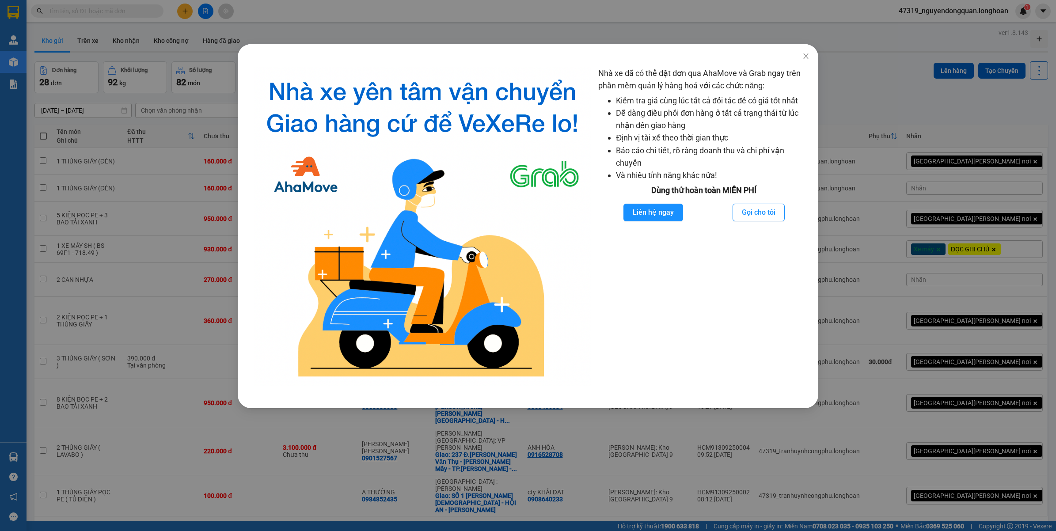
click at [89, 307] on div "Nhà xe đã có thể đặt đơn qua AhaMove và Grab ngay trên phần mềm quản lý hàng ho…" at bounding box center [528, 265] width 1056 height 531
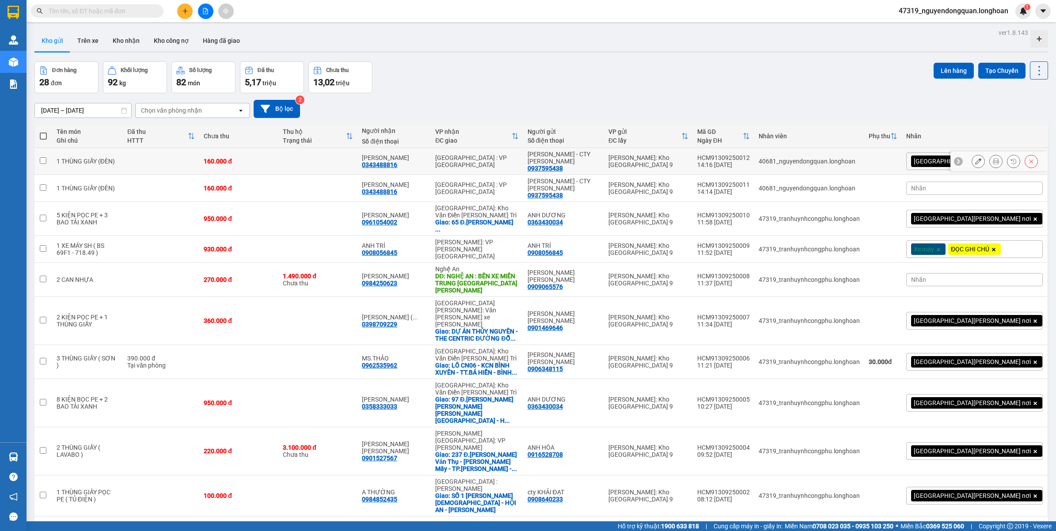
click at [972, 166] on button at bounding box center [978, 161] width 12 height 15
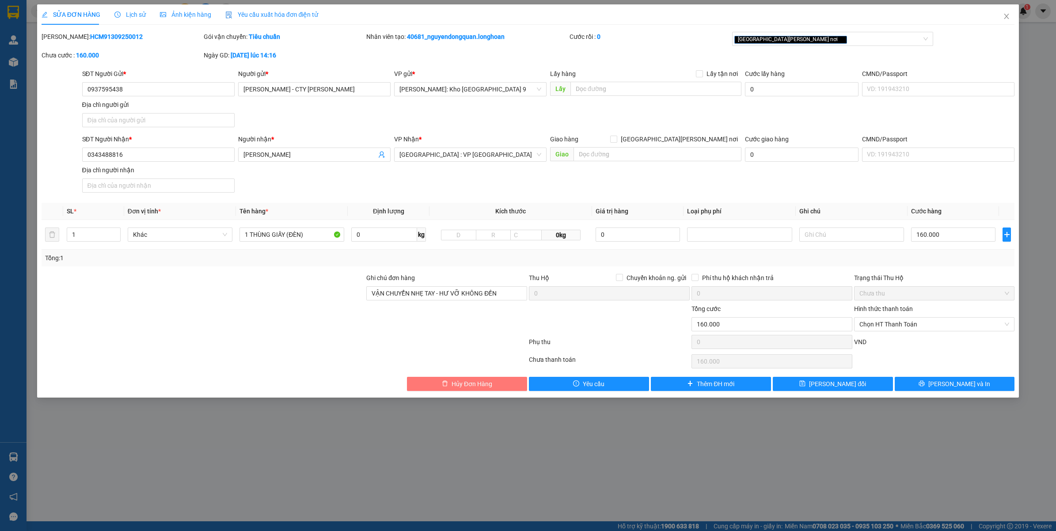
click at [499, 384] on button "Hủy Đơn Hàng" at bounding box center [467, 384] width 120 height 14
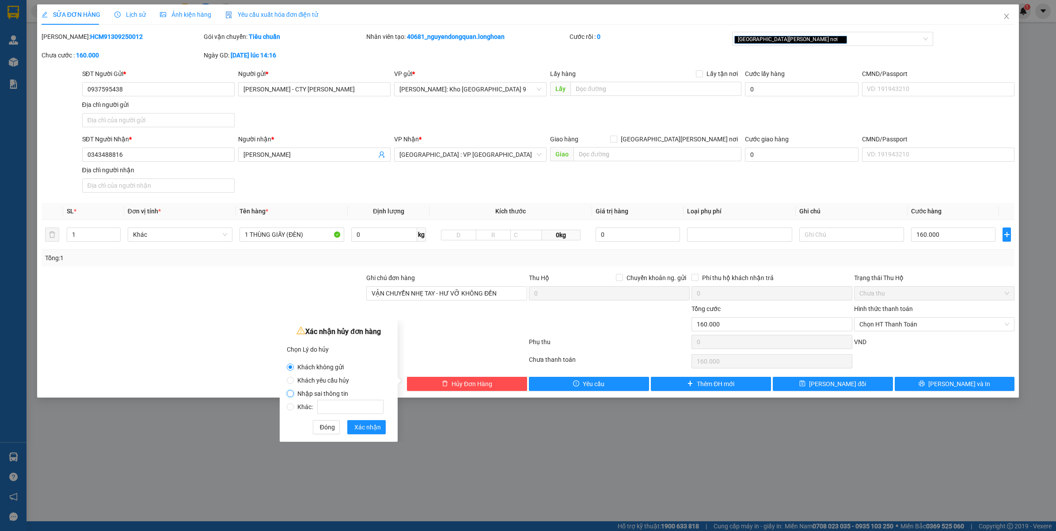
click at [293, 394] on input "Nhập sai thông tin" at bounding box center [290, 393] width 7 height 7
radio input "true"
radio input "false"
drag, startPoint x: 373, startPoint y: 427, endPoint x: 1020, endPoint y: 19, distance: 764.9
click at [373, 426] on span "Xác nhận" at bounding box center [367, 428] width 27 height 10
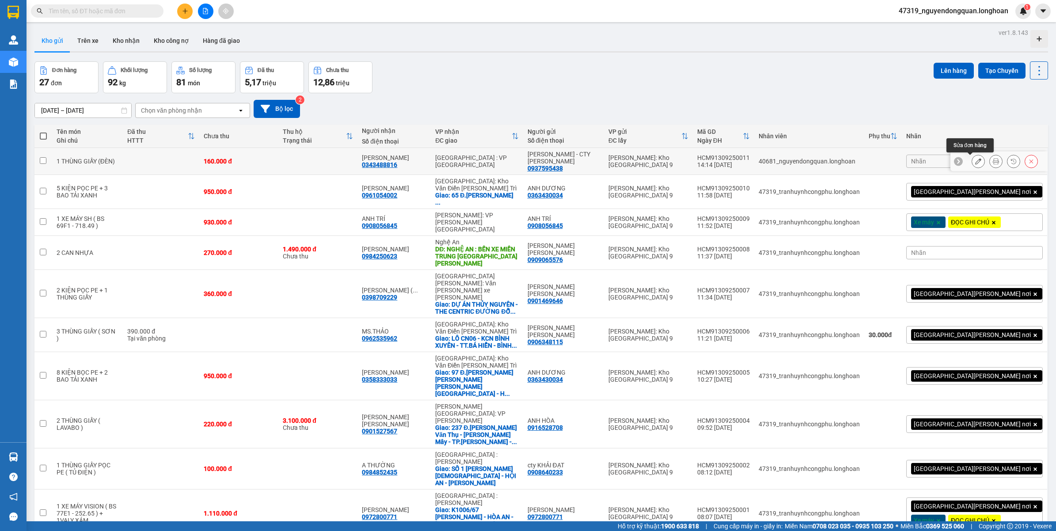
click at [975, 162] on icon at bounding box center [978, 161] width 6 height 6
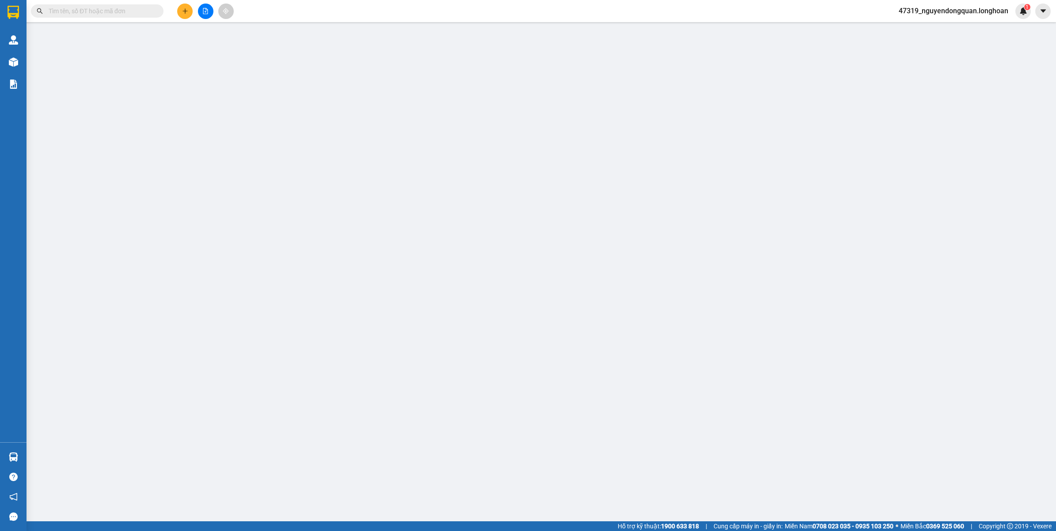
type input "0937595438"
type input "[PERSON_NAME] - CTY [PERSON_NAME]"
type input "0343488816"
type input "[PERSON_NAME]"
type input "VẬN CHUYỂN NHẸ TAY - HƯ VỠ KHÔNG ĐỀN"
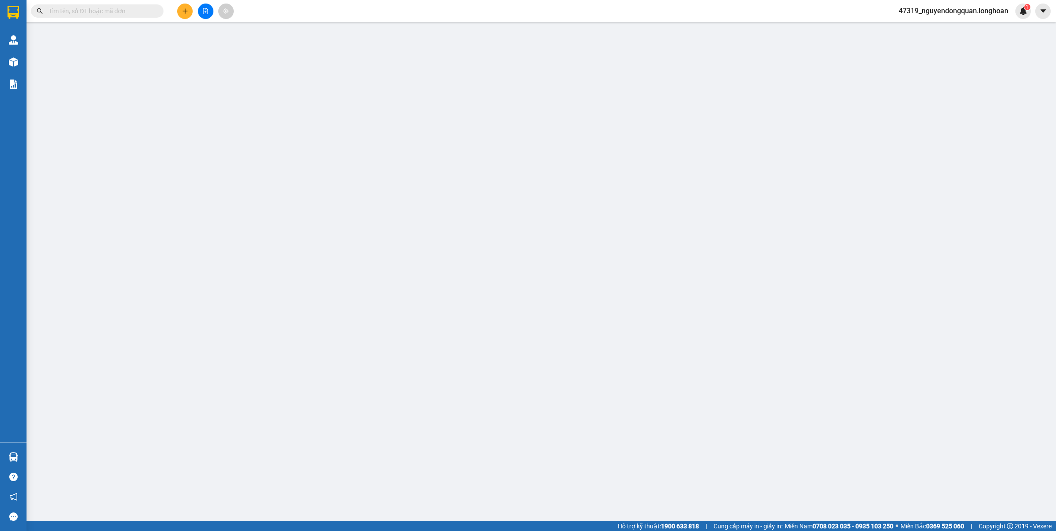
type input "160.000"
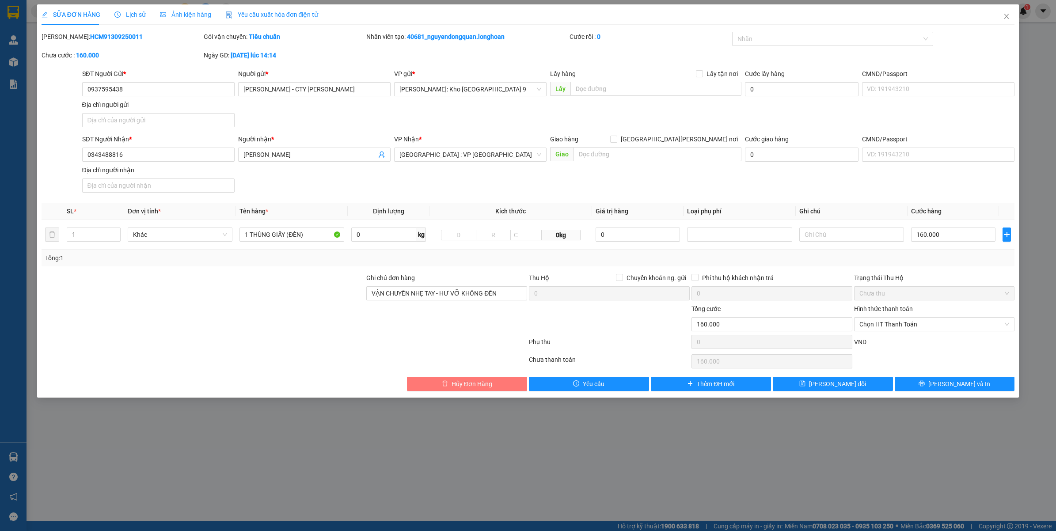
click at [443, 384] on icon "delete" at bounding box center [445, 384] width 6 height 6
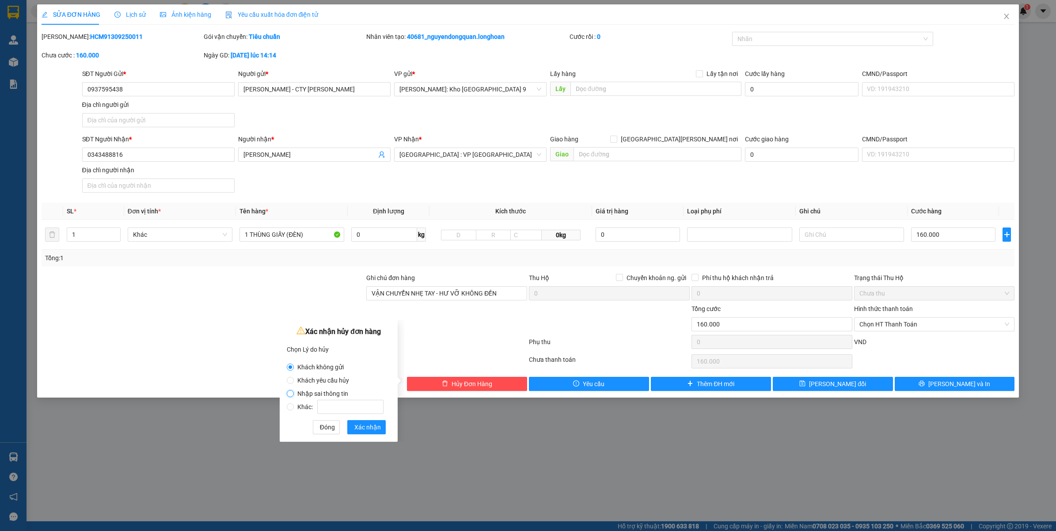
click at [293, 392] on input "Nhập sai thông tin" at bounding box center [290, 393] width 7 height 7
radio input "true"
radio input "false"
click at [375, 423] on span "Xác nhận" at bounding box center [367, 428] width 27 height 10
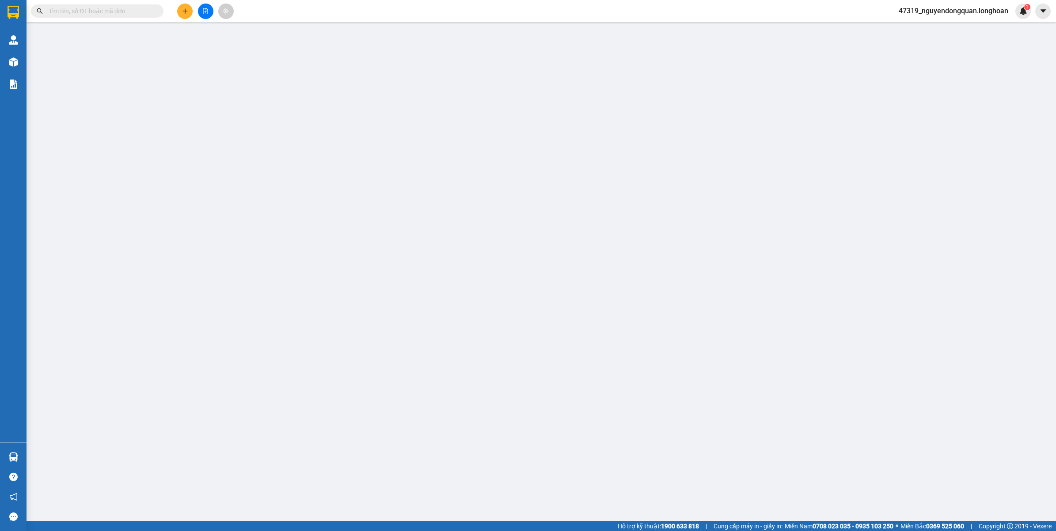
click at [78, 8] on input "text" at bounding box center [101, 11] width 104 height 10
paste input "0906966500"
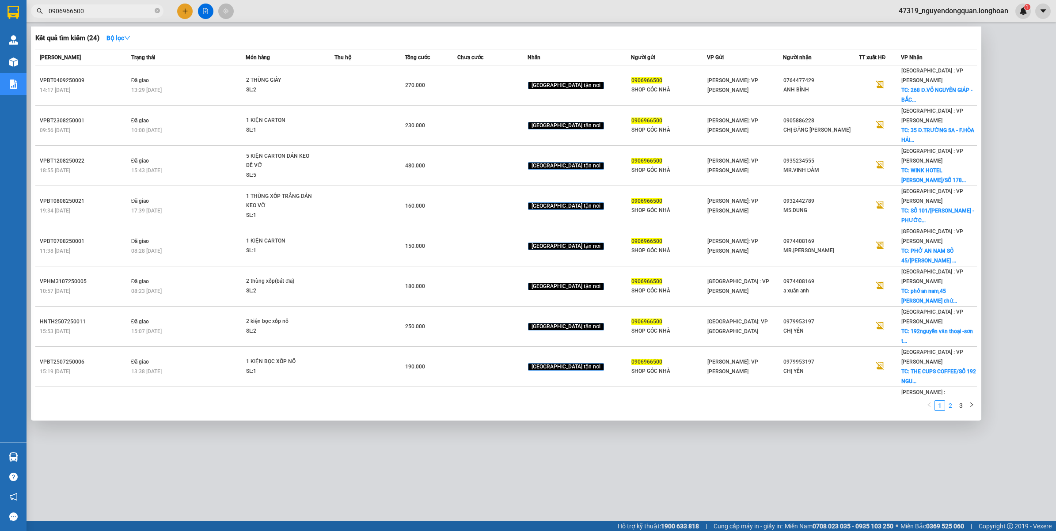
type input "0906966500"
click at [949, 401] on link "2" at bounding box center [951, 406] width 10 height 10
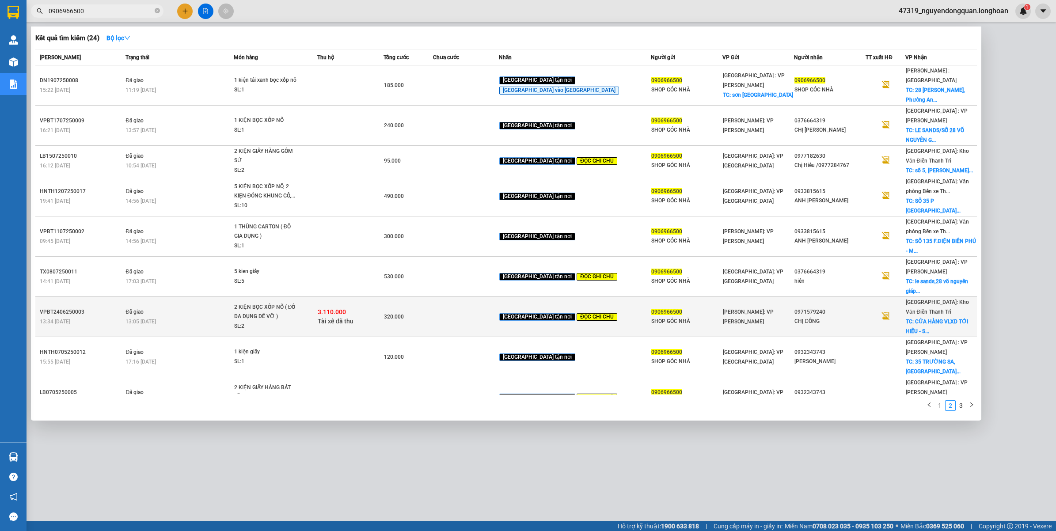
click at [298, 303] on div "2 KIỆN BỌC XỐP NỔ ( ĐỒ DA DỤNG DỄ VỠ )" at bounding box center [267, 312] width 66 height 19
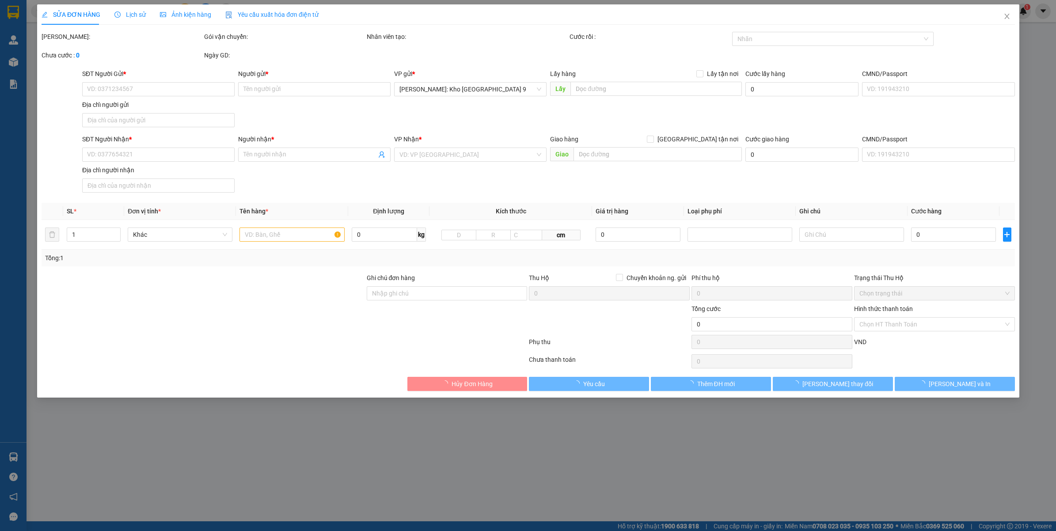
type input "0906966500"
type input "SHOP GÓC NHÀ"
type input "0971579240"
type input "CHỊ ĐÔNG"
checkbox input "true"
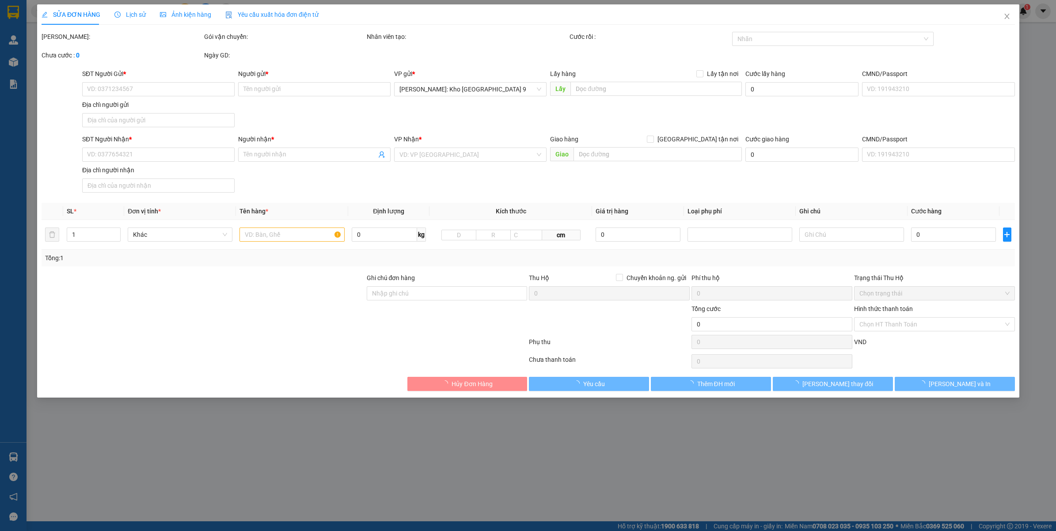
type input "CỬA HÀNG VLXD TỚI HIẾU - SỐ 5 ĐƯỜNG [GEOGRAPHIC_DATA] - PHƯỜNG [GEOGRAPHIC_DATA…"
type input "GIAO GIỜ HÀNH CHÍNH GIÚP EM - NHẬN NGUYÊN KIỆN GIAO NGUYÊN KIỆN - HƯ VỠ KHÔNG Đ…"
checkbox input "true"
type input "3.110.000"
type input "20.000"
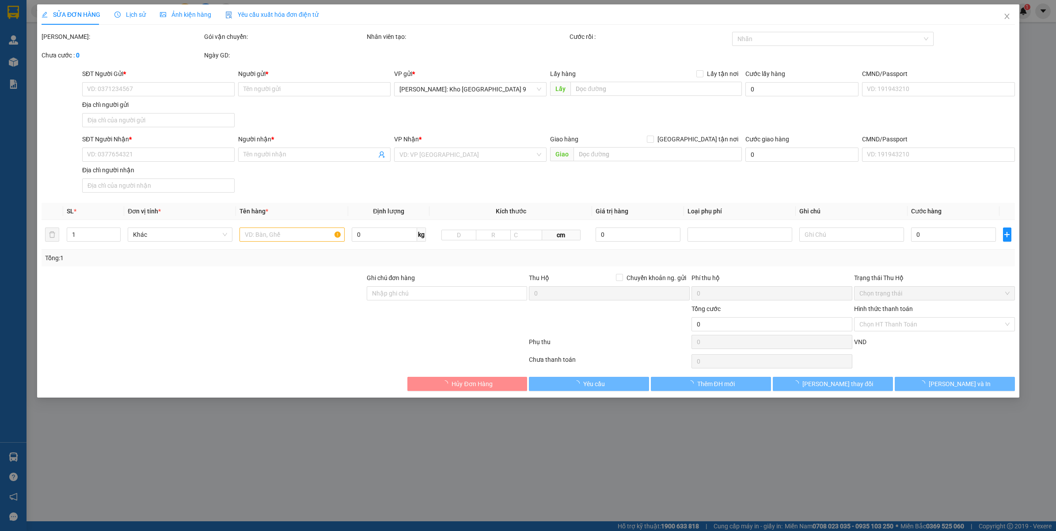
type input "320.000"
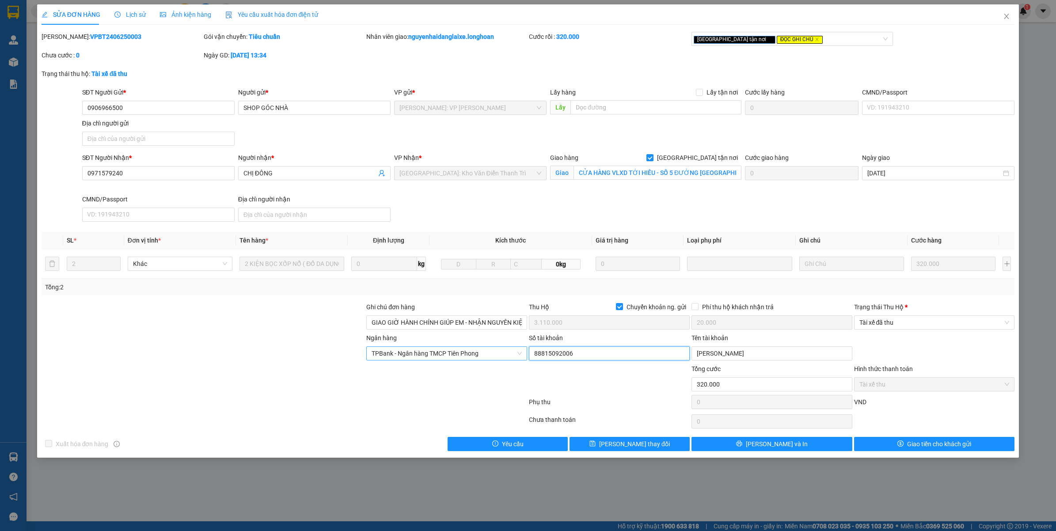
drag, startPoint x: 577, startPoint y: 356, endPoint x: 520, endPoint y: 355, distance: 57.0
click at [520, 355] on div "Ngân hàng TPBank - Ngân hàng TMCP Tiên Phong Số tài khoản 88815092006 Tên tài k…" at bounding box center [528, 348] width 975 height 31
drag, startPoint x: 773, startPoint y: 351, endPoint x: 690, endPoint y: 358, distance: 83.8
click at [690, 358] on div "Ngân hàng TPBank - Ngân hàng TMCP Tiên Phong Số tài khoản 88815092006 Tên tài k…" at bounding box center [528, 348] width 975 height 31
click at [1001, 18] on span "Close" at bounding box center [1006, 16] width 25 height 25
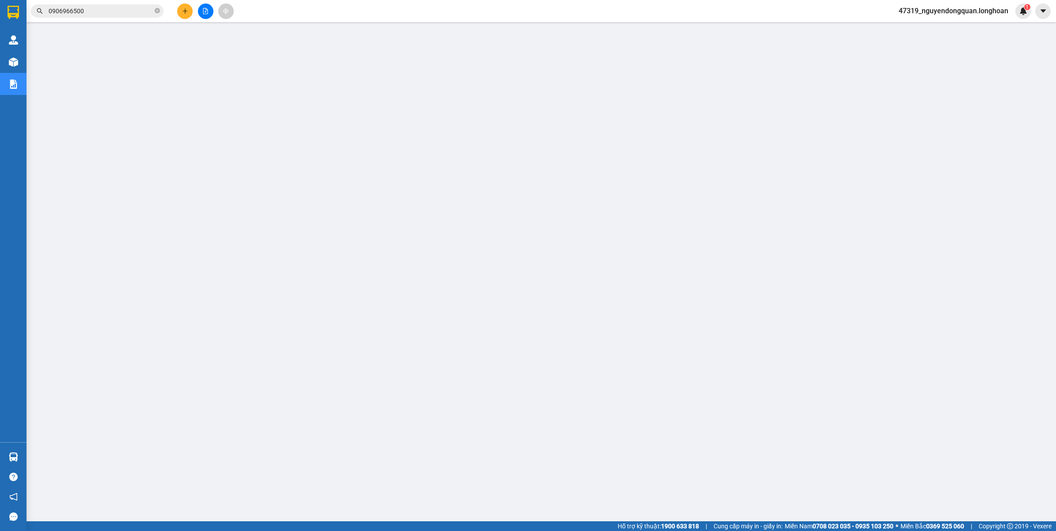
click at [958, 7] on span "47319_nguyendongquan.longhoan" at bounding box center [954, 10] width 124 height 11
click at [920, 28] on span "Đăng xuất" at bounding box center [957, 28] width 107 height 10
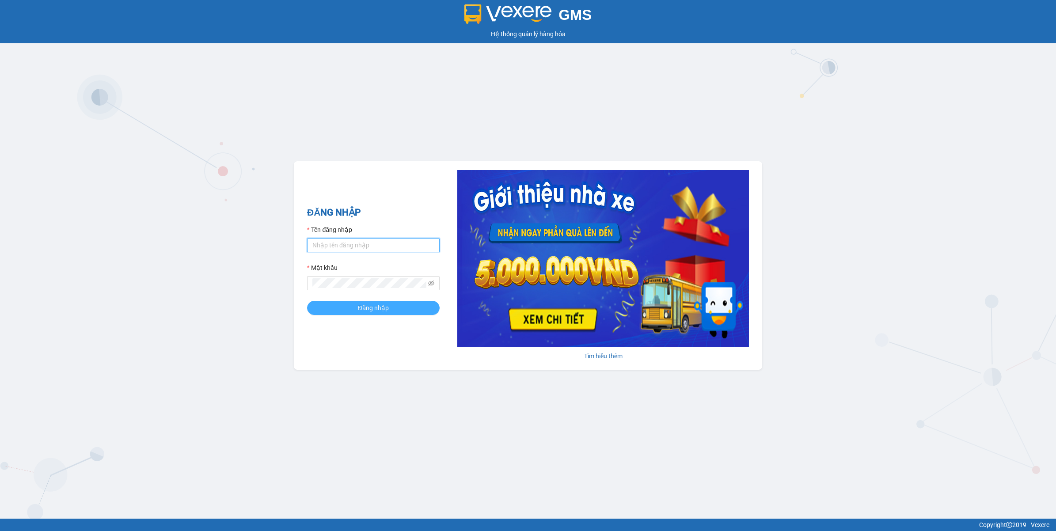
type input "nguyendongquan.longhoan"
click at [377, 308] on span "Đăng nhập" at bounding box center [373, 308] width 31 height 10
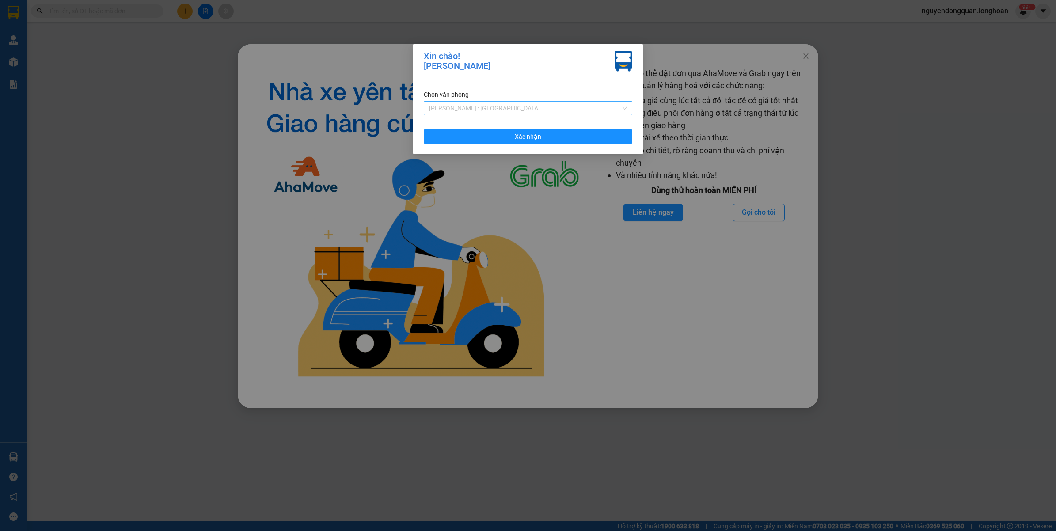
click at [524, 108] on span "[PERSON_NAME] : [GEOGRAPHIC_DATA]" at bounding box center [528, 108] width 198 height 13
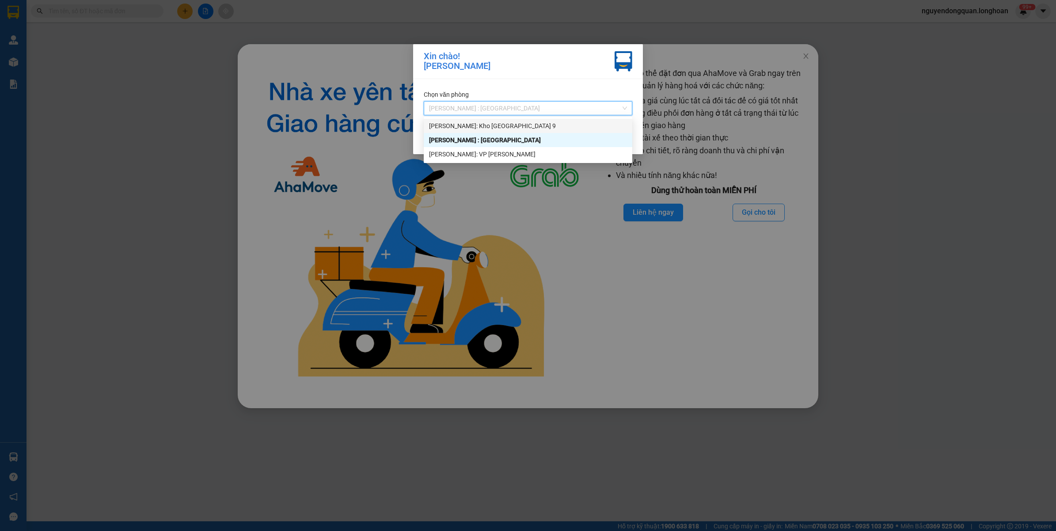
click at [514, 129] on div "[PERSON_NAME]: Kho [GEOGRAPHIC_DATA] 9" at bounding box center [528, 126] width 198 height 10
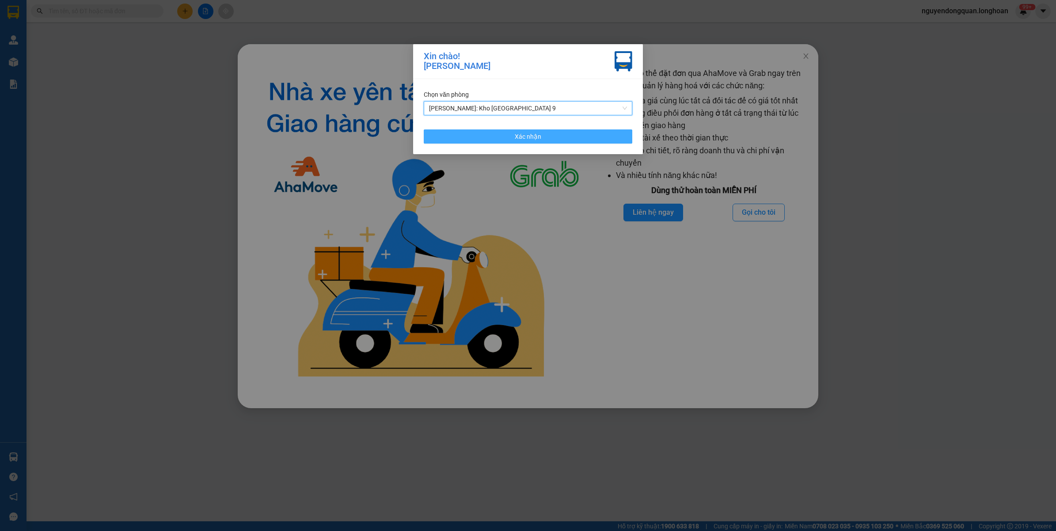
click at [539, 138] on span "Xác nhận" at bounding box center [528, 137] width 27 height 10
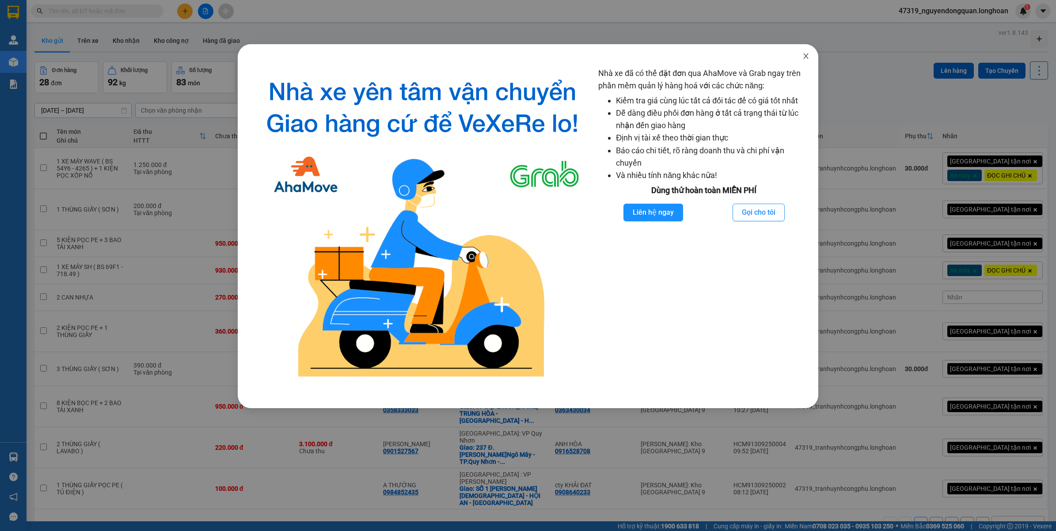
click at [803, 58] on icon "close" at bounding box center [806, 56] width 7 height 7
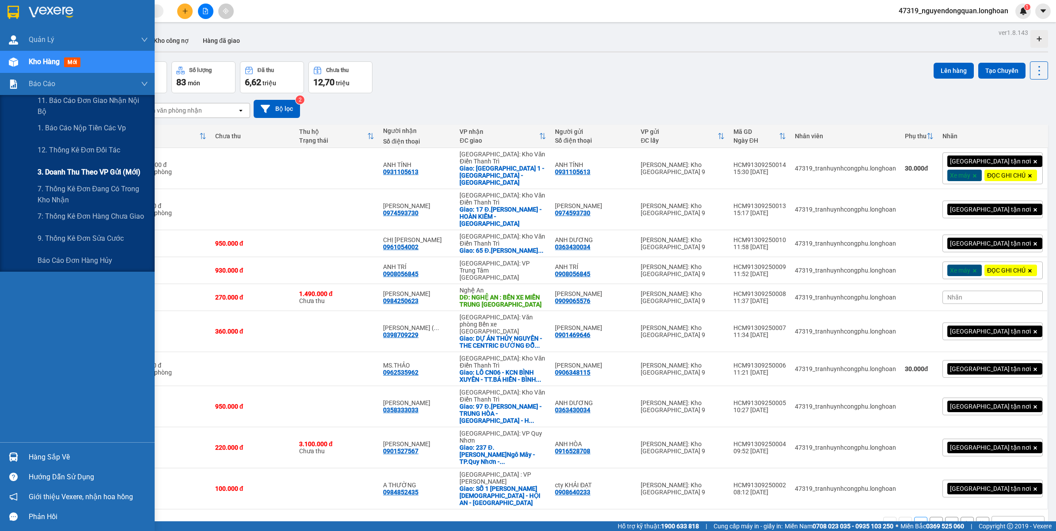
click at [91, 175] on span "3. Doanh Thu theo VP Gửi (mới)" at bounding box center [89, 172] width 103 height 11
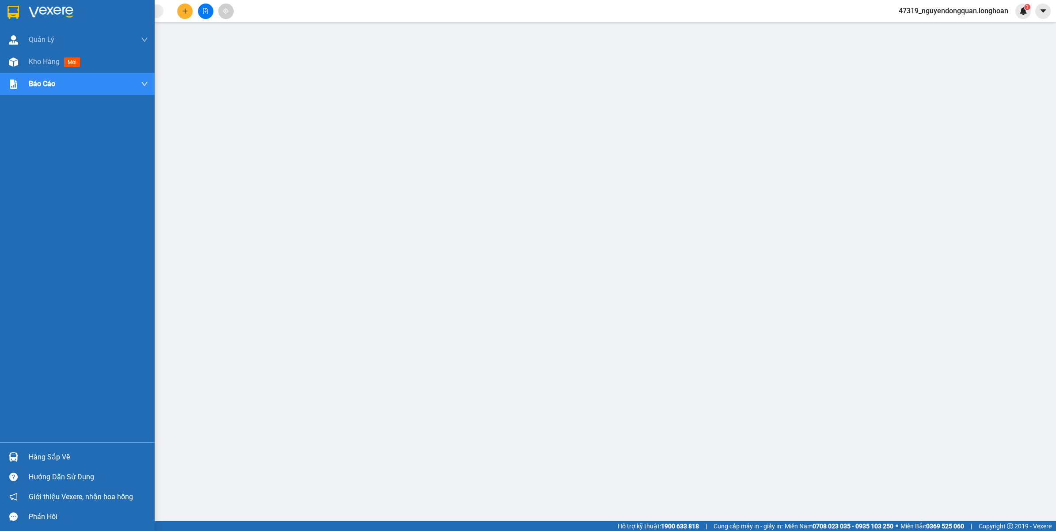
click at [23, 18] on div at bounding box center [77, 14] width 155 height 29
